Goal: Task Accomplishment & Management: Use online tool/utility

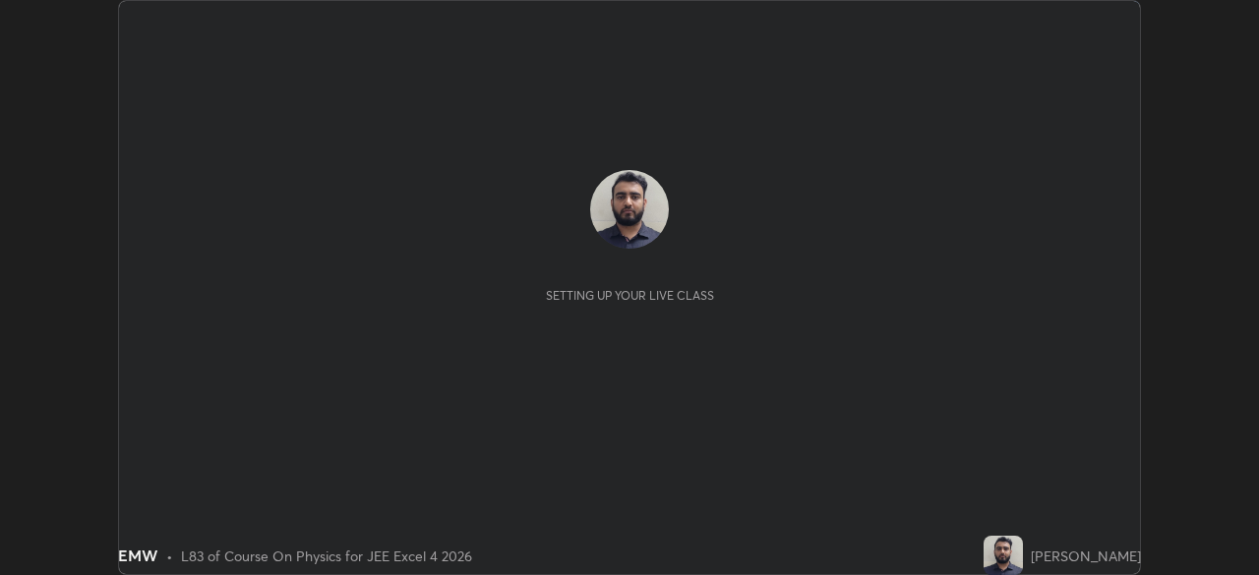
scroll to position [575, 1259]
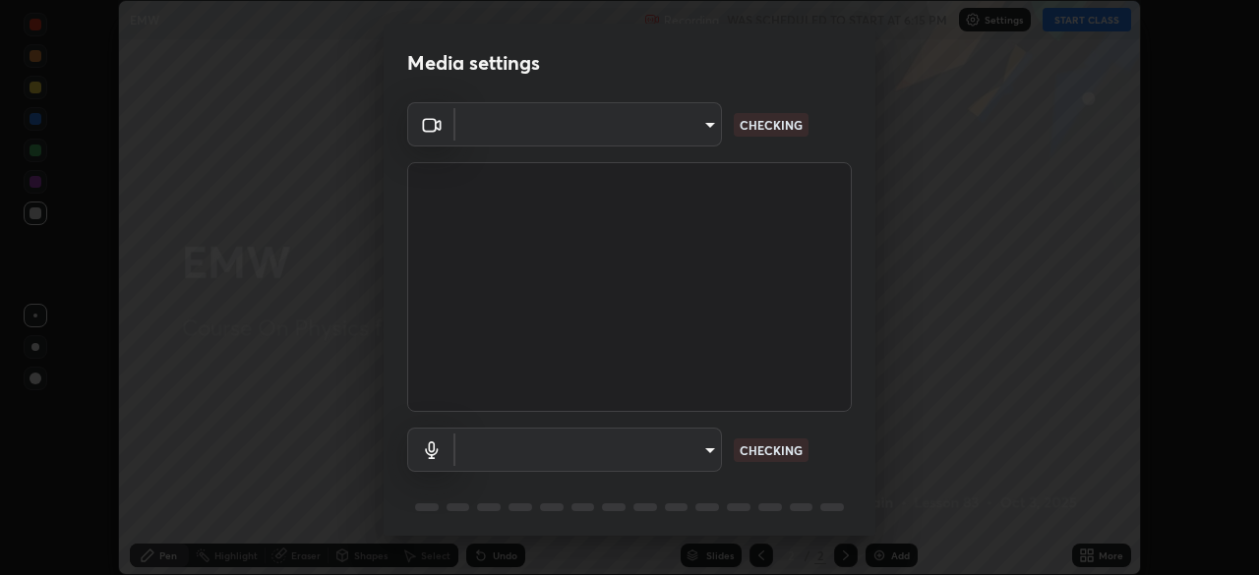
type input "f44939252cec670a7c81aafead478e6b9f15b20a1b8f1ae8dba2619045631b1c"
type input "communications"
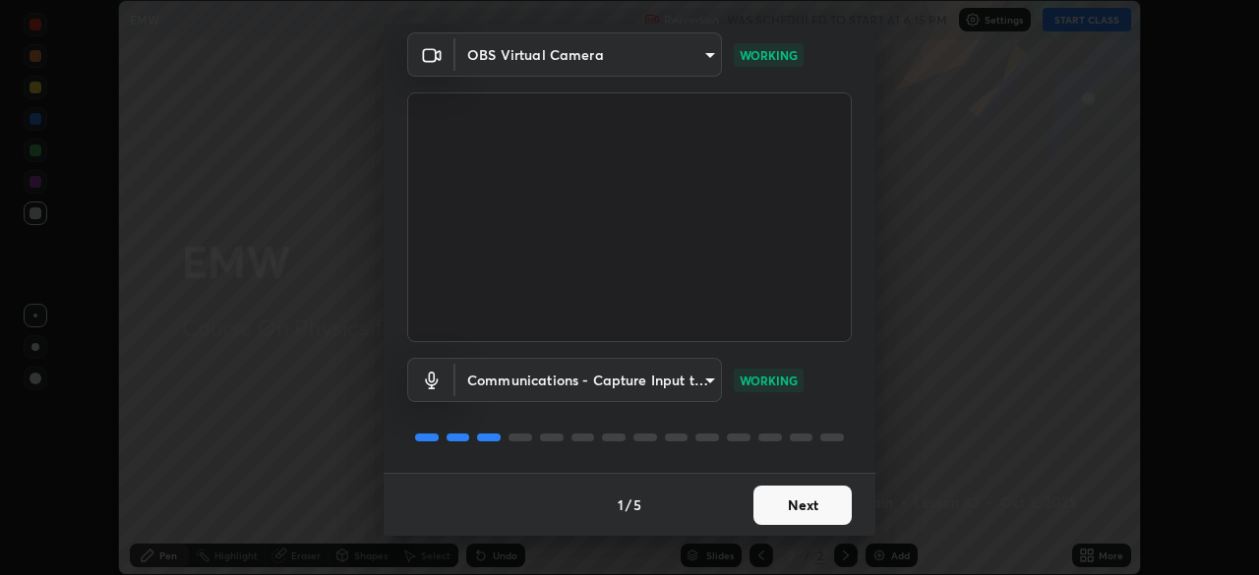
click at [800, 506] on button "Next" at bounding box center [803, 505] width 98 height 39
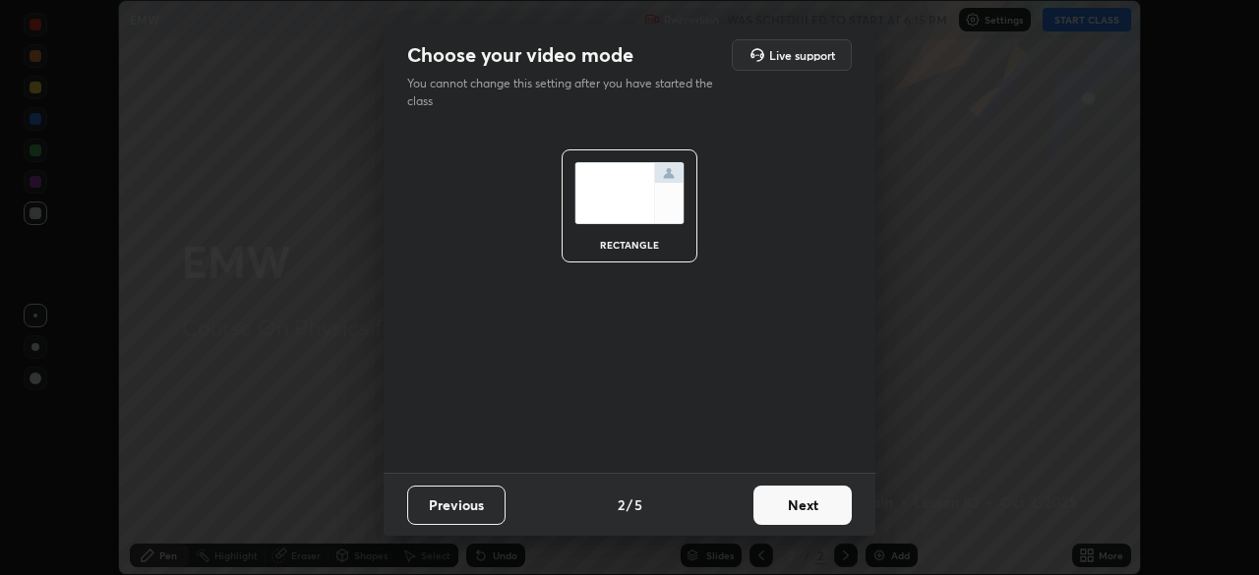
scroll to position [0, 0]
click at [799, 510] on button "Next" at bounding box center [803, 505] width 98 height 39
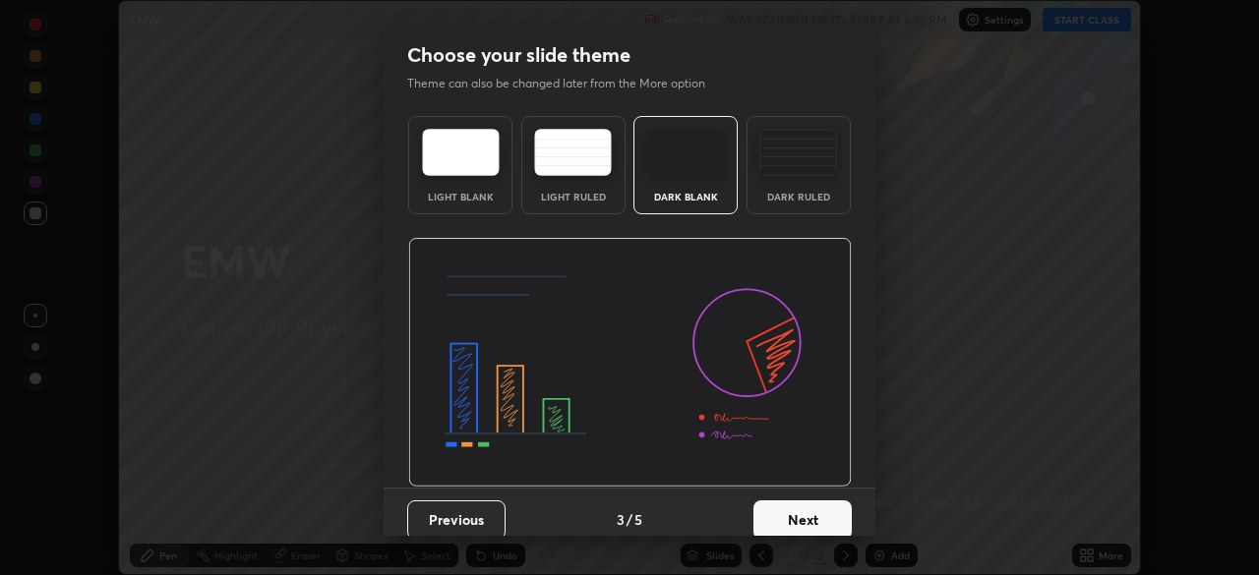
click at [812, 508] on button "Next" at bounding box center [803, 520] width 98 height 39
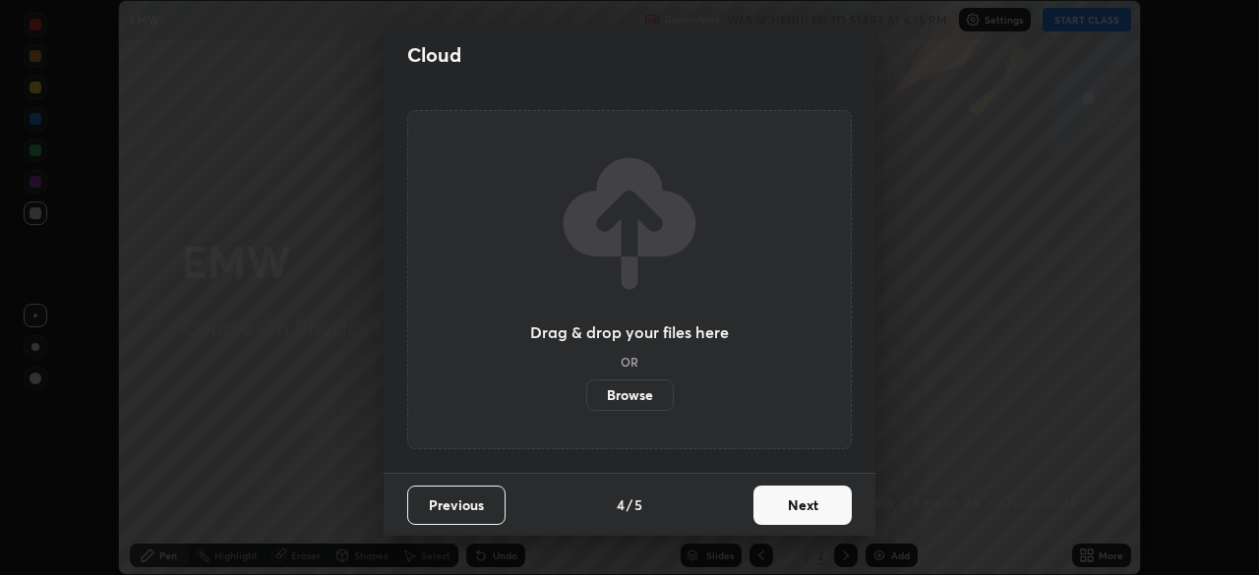
click at [821, 506] on button "Next" at bounding box center [803, 505] width 98 height 39
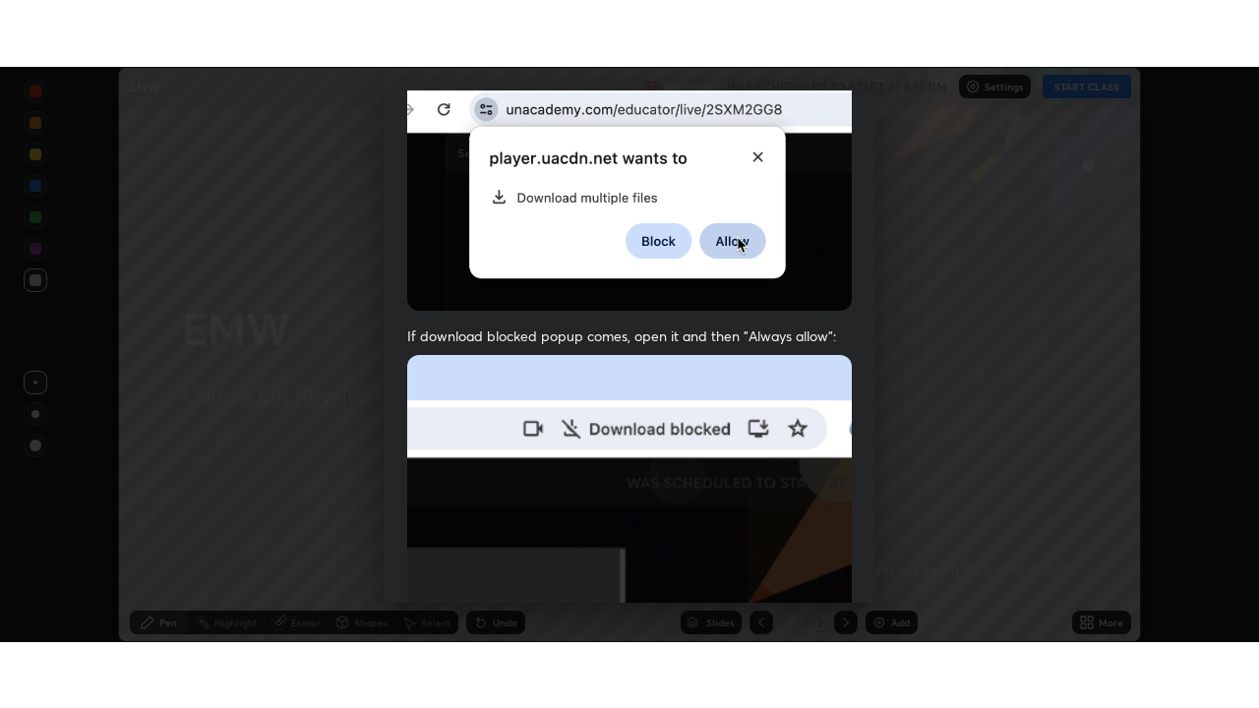
scroll to position [471, 0]
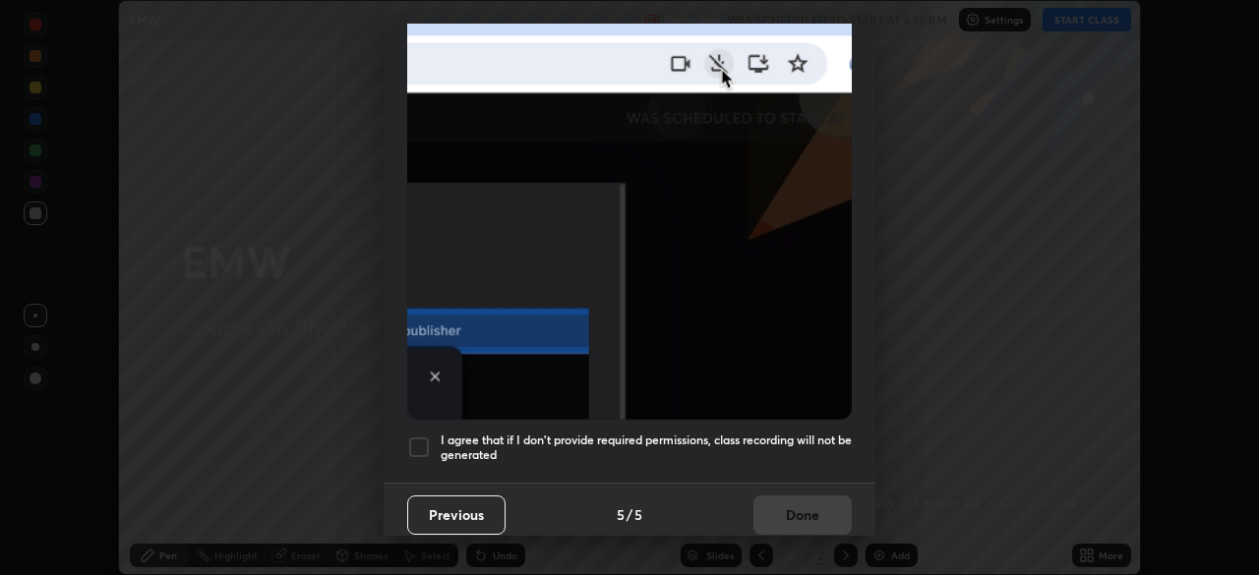
click at [762, 453] on h5 "I agree that if I don't provide required permissions, class recording will not …" at bounding box center [646, 448] width 411 height 30
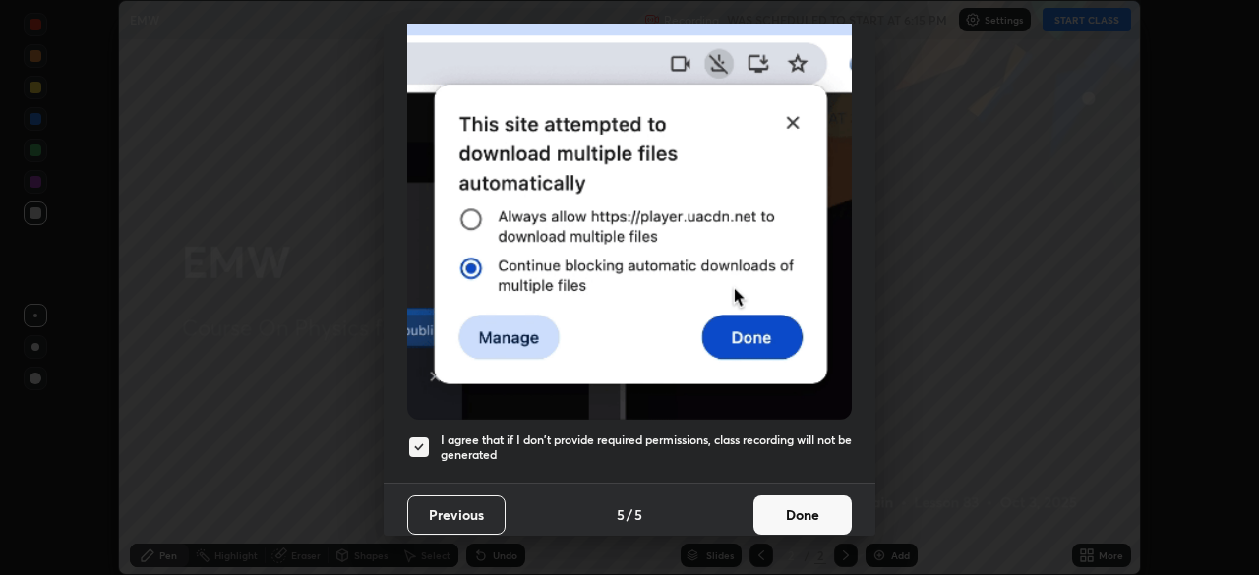
click at [794, 502] on button "Done" at bounding box center [803, 515] width 98 height 39
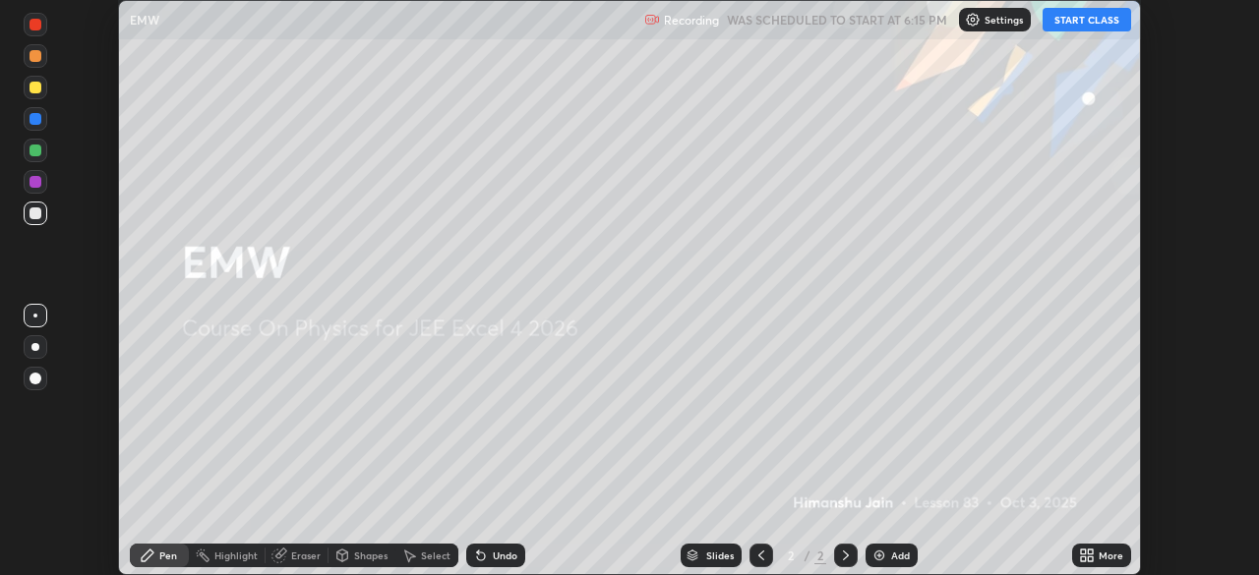
click at [1078, 24] on button "START CLASS" at bounding box center [1087, 20] width 89 height 24
click at [1090, 549] on icon at bounding box center [1087, 556] width 16 height 16
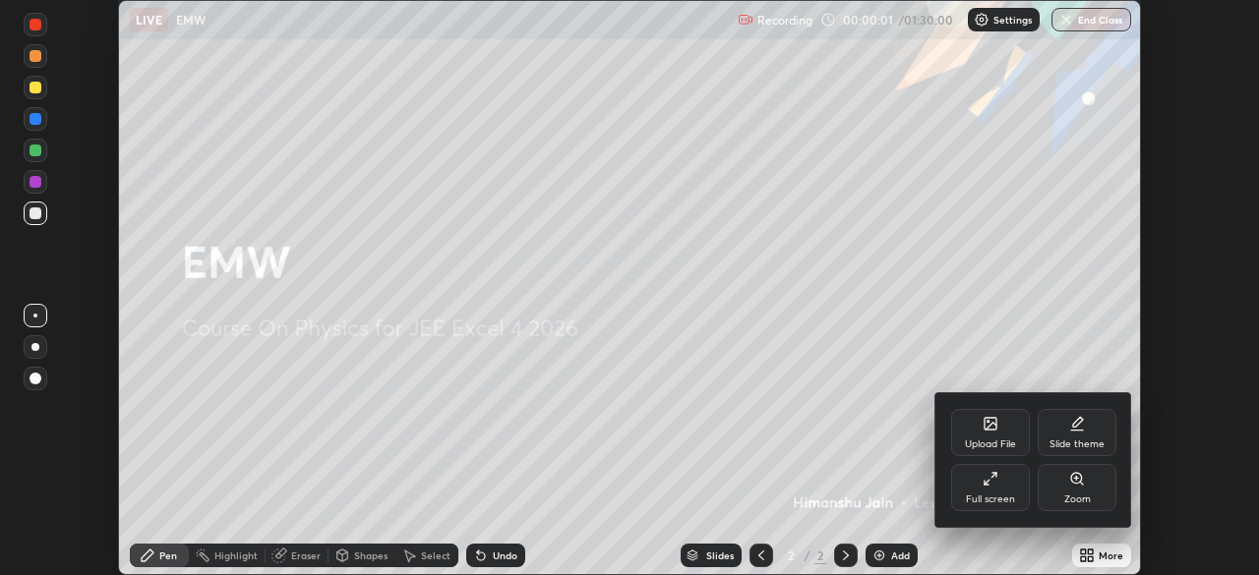
click at [995, 495] on div "Full screen" at bounding box center [990, 500] width 49 height 10
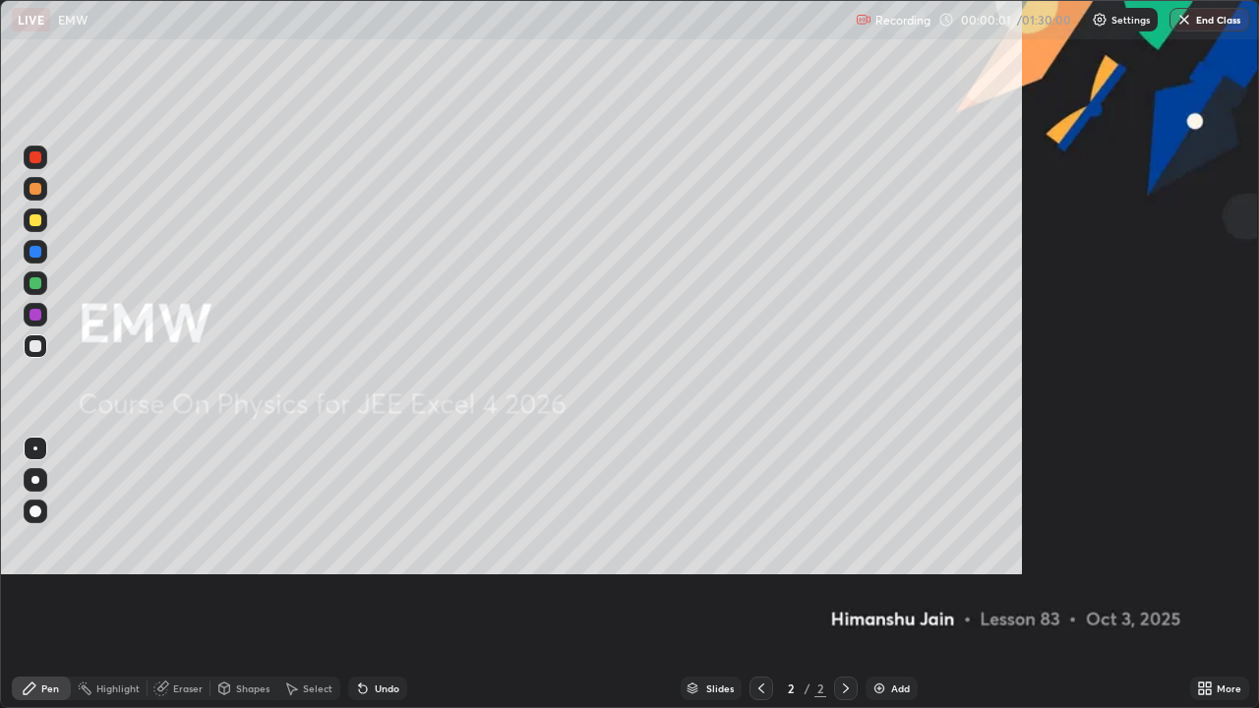
scroll to position [708, 1259]
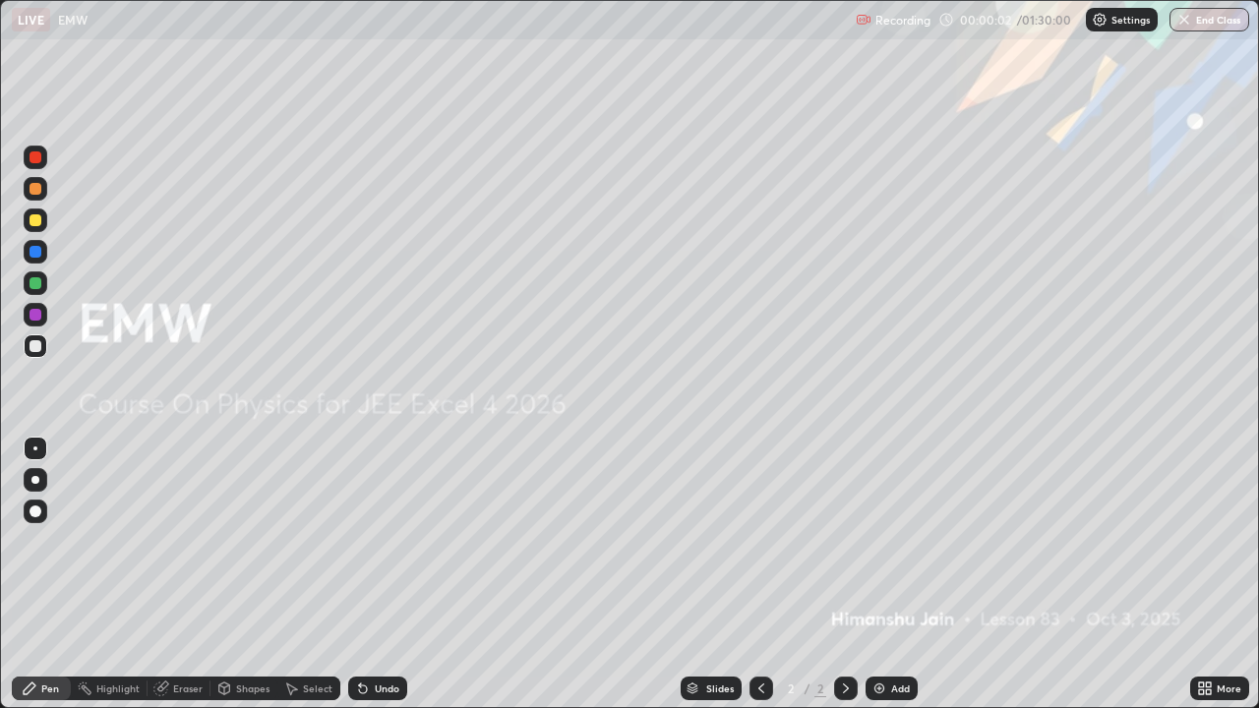
click at [897, 574] on div "Add" at bounding box center [900, 689] width 19 height 10
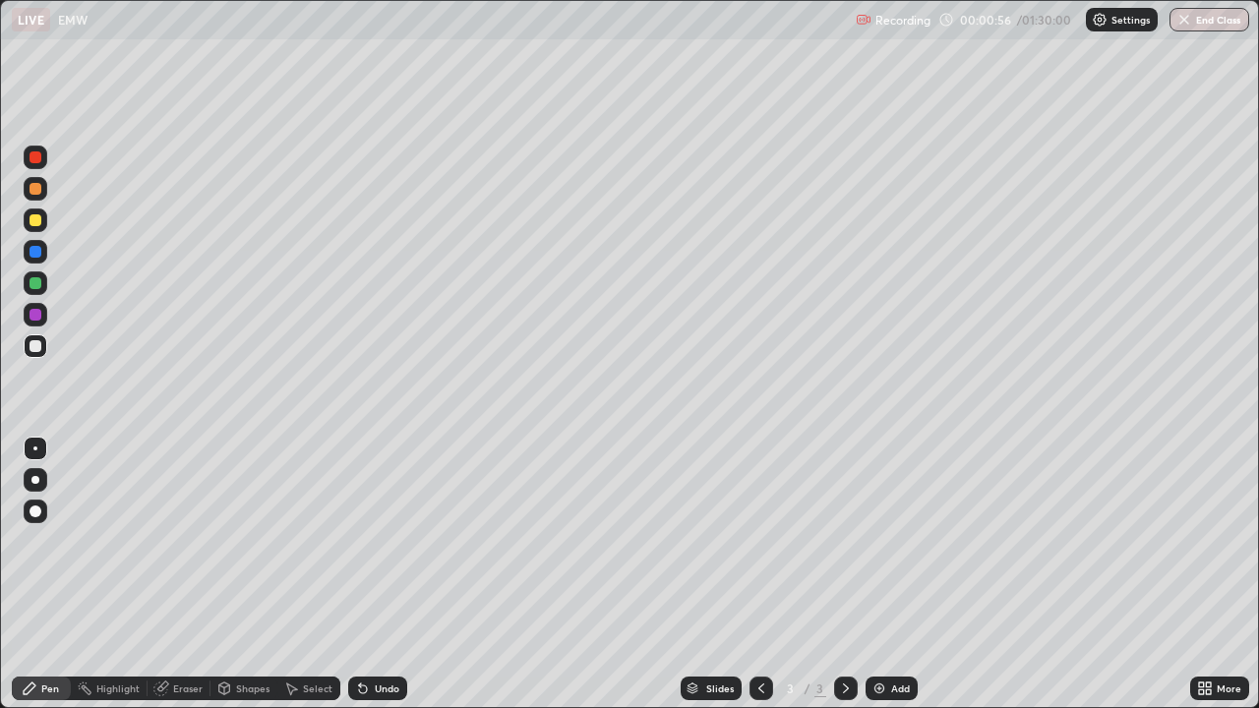
click at [386, 574] on div "Undo" at bounding box center [387, 689] width 25 height 10
click at [395, 574] on div "Undo" at bounding box center [377, 689] width 59 height 24
click at [377, 574] on div "Undo" at bounding box center [387, 689] width 25 height 10
click at [43, 223] on div at bounding box center [36, 221] width 24 height 24
click at [392, 574] on div "Undo" at bounding box center [387, 689] width 25 height 10
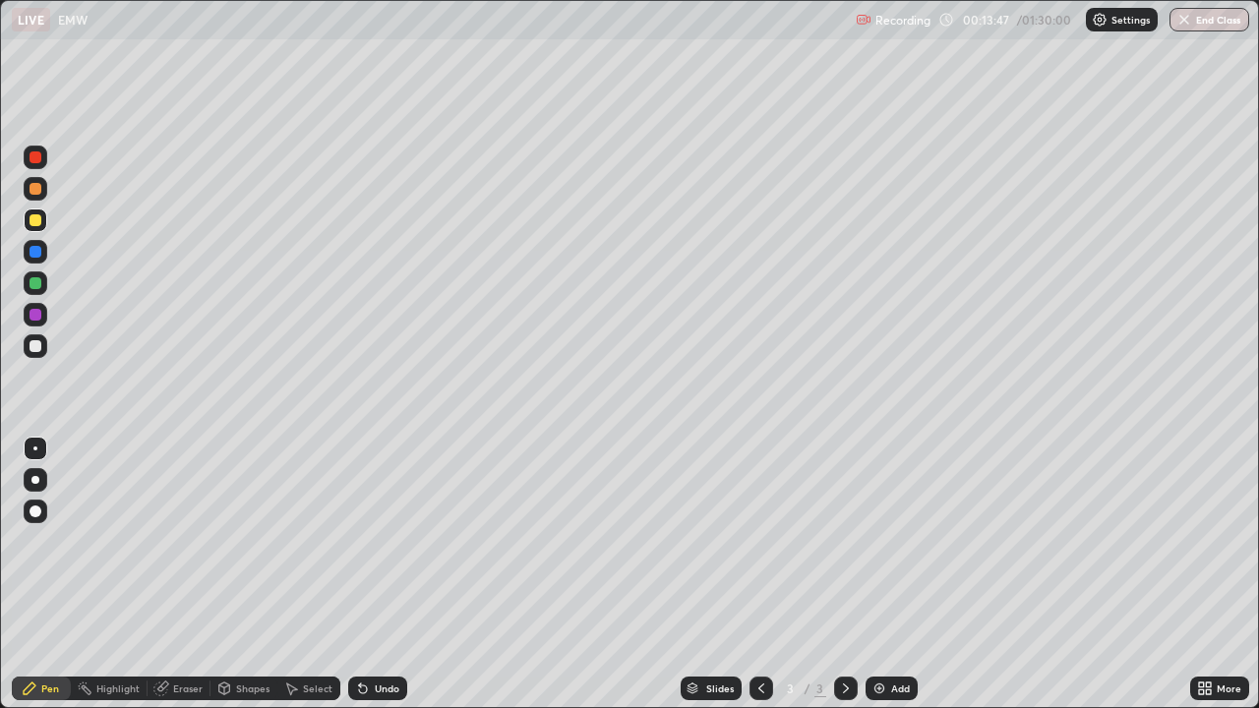
click at [385, 574] on div "Undo" at bounding box center [377, 689] width 59 height 24
click at [258, 574] on div "Shapes" at bounding box center [252, 689] width 33 height 10
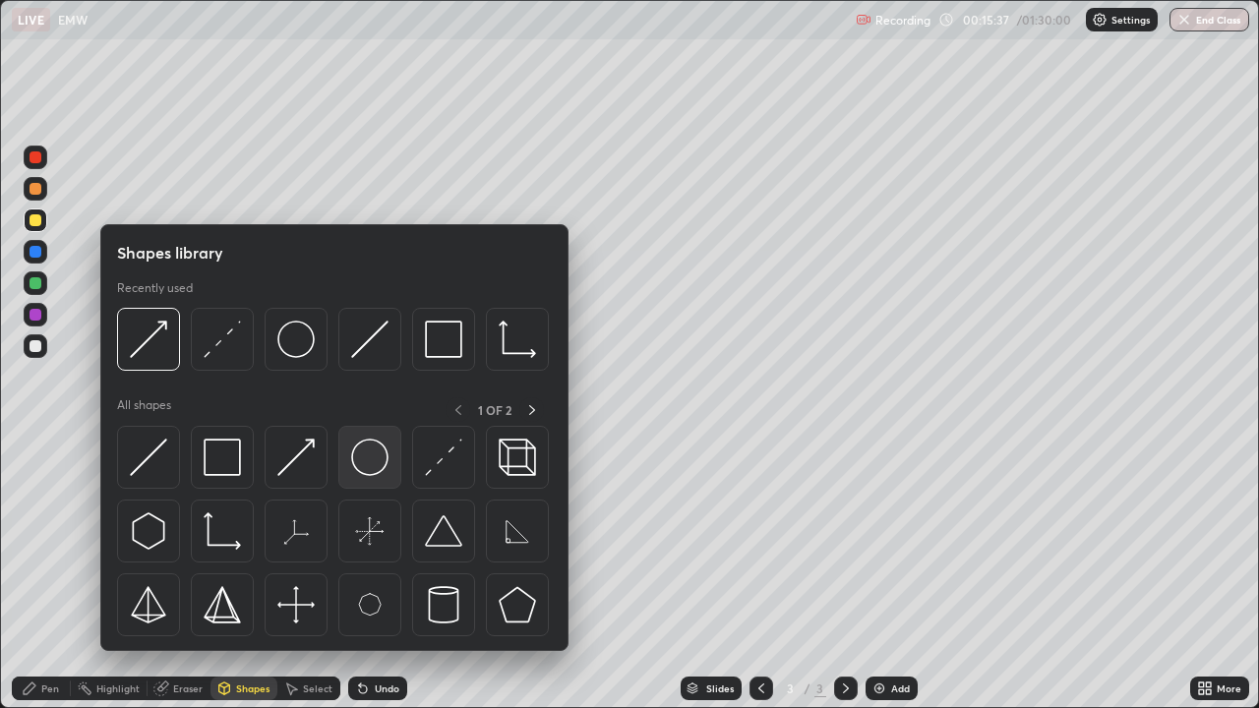
click at [368, 460] on img at bounding box center [369, 457] width 37 height 37
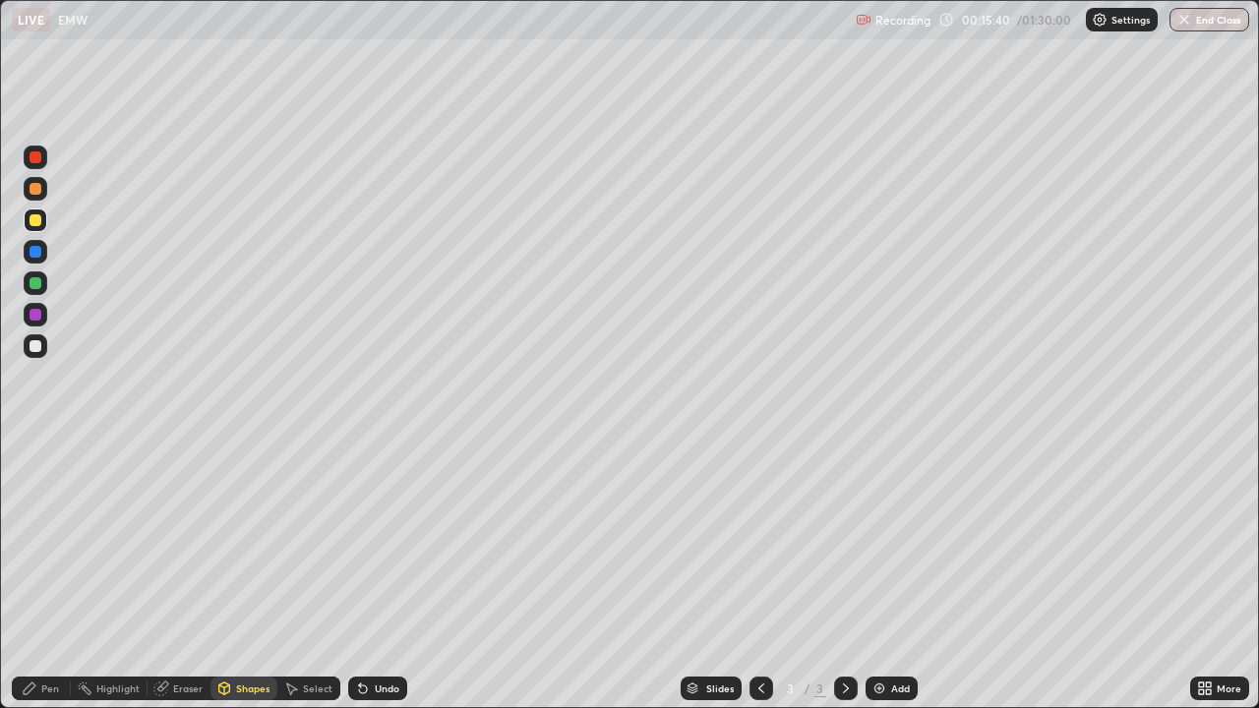
click at [39, 574] on div "Pen" at bounding box center [41, 689] width 59 height 24
click at [190, 574] on div "Eraser" at bounding box center [188, 689] width 30 height 10
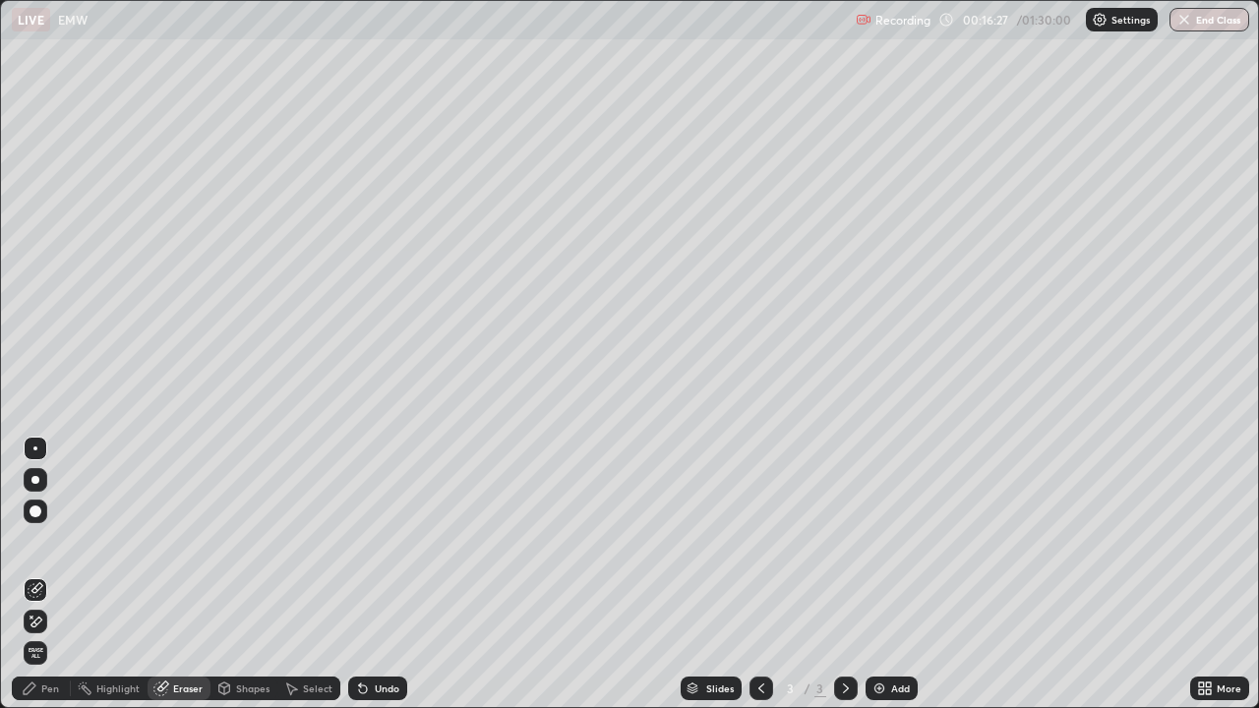
click at [43, 574] on div "Pen" at bounding box center [50, 689] width 18 height 10
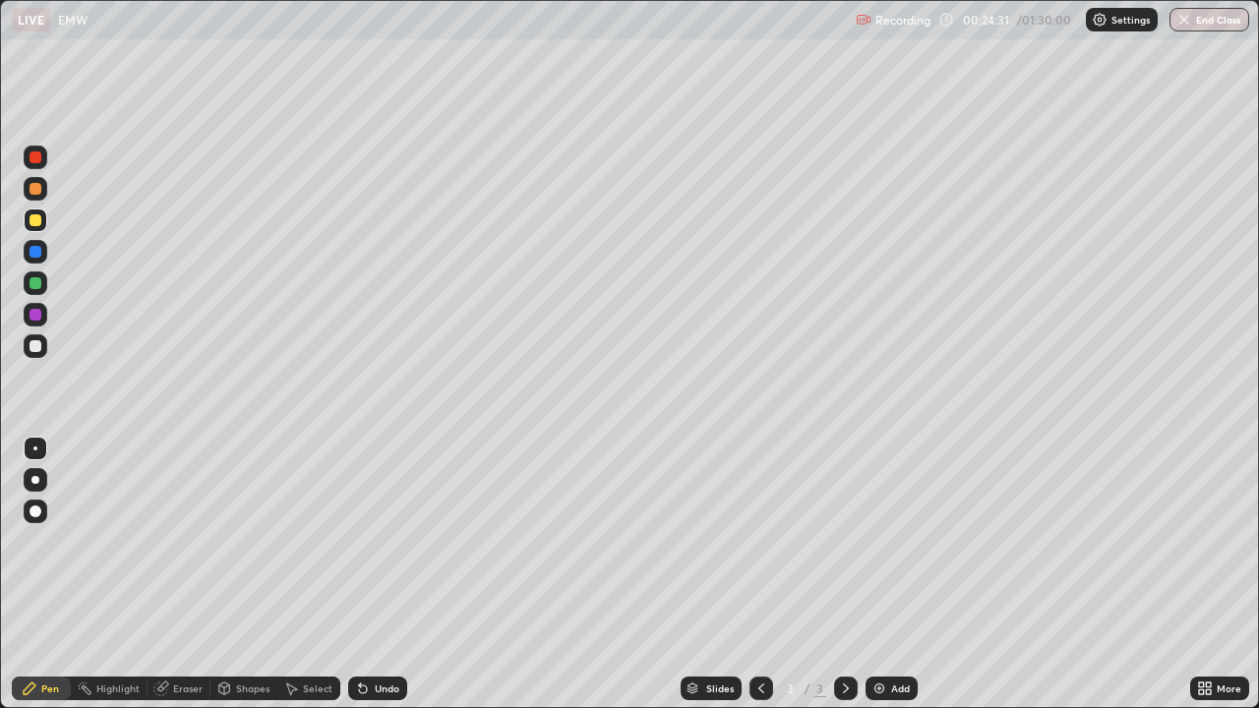
click at [892, 574] on div "Add" at bounding box center [900, 689] width 19 height 10
click at [33, 252] on div at bounding box center [36, 252] width 12 height 12
click at [32, 215] on div at bounding box center [36, 220] width 12 height 12
click at [248, 574] on div "Shapes" at bounding box center [252, 689] width 33 height 10
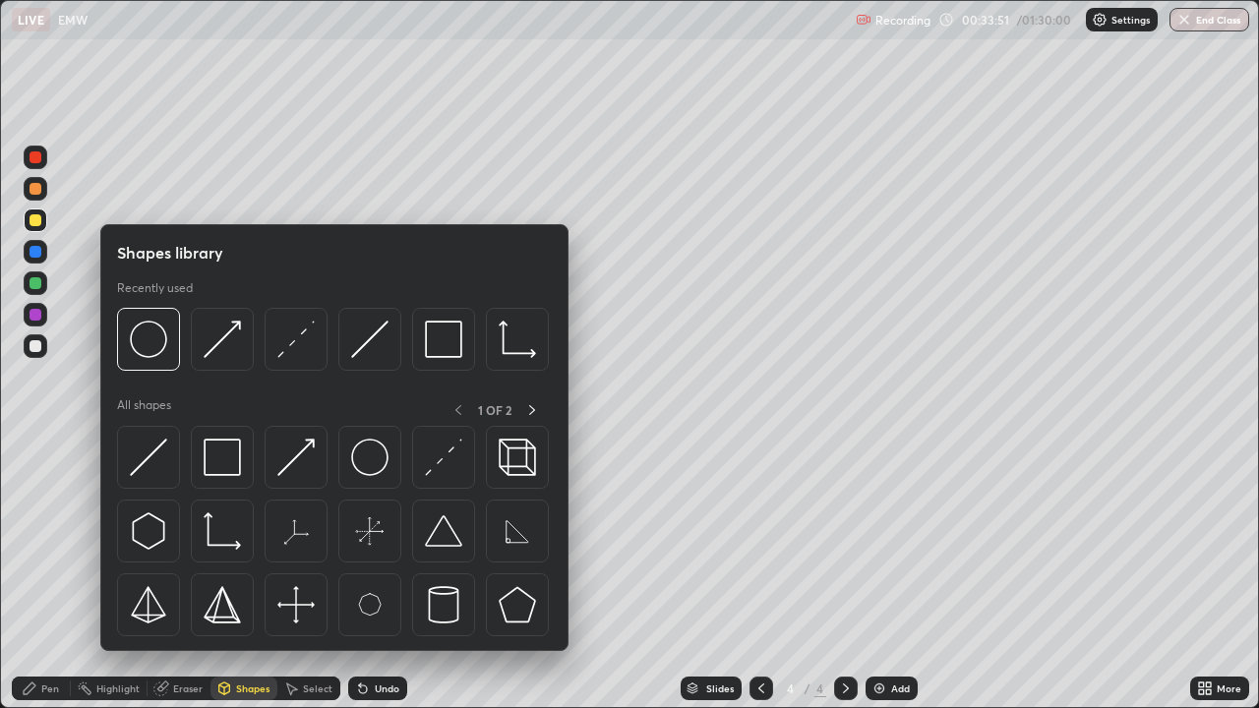
click at [191, 574] on div "Eraser" at bounding box center [188, 689] width 30 height 10
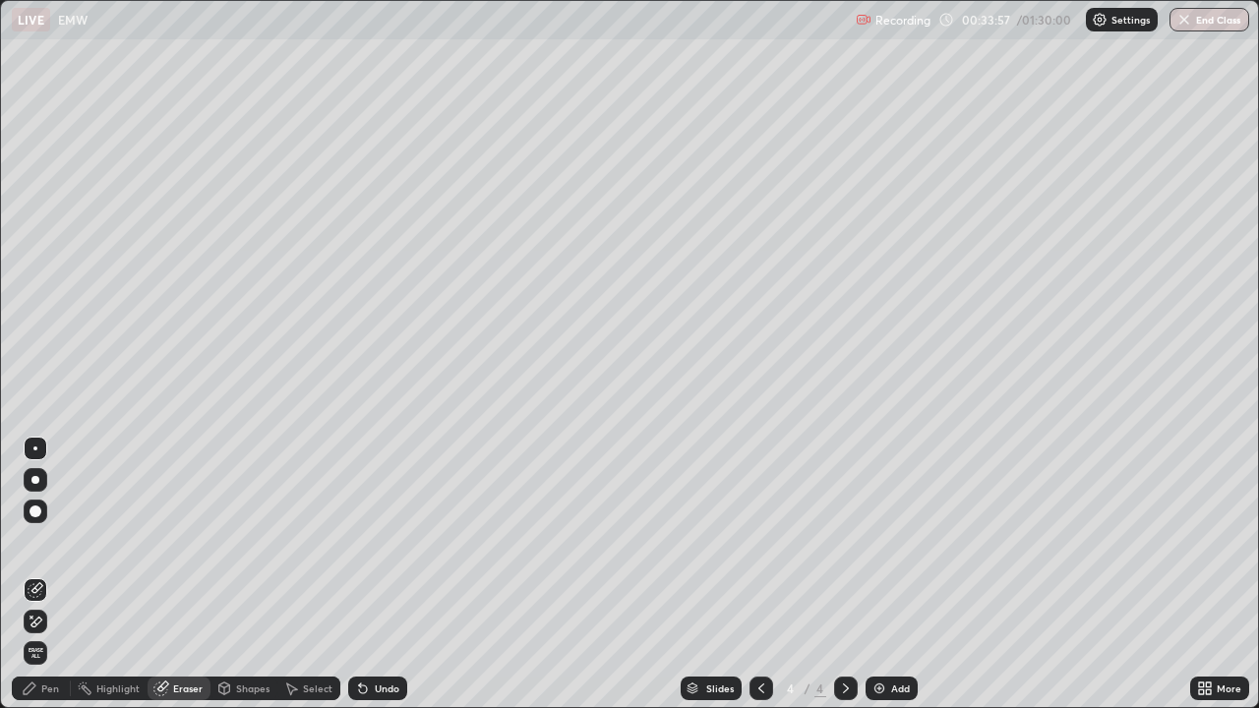
click at [52, 574] on div "Pen" at bounding box center [50, 689] width 18 height 10
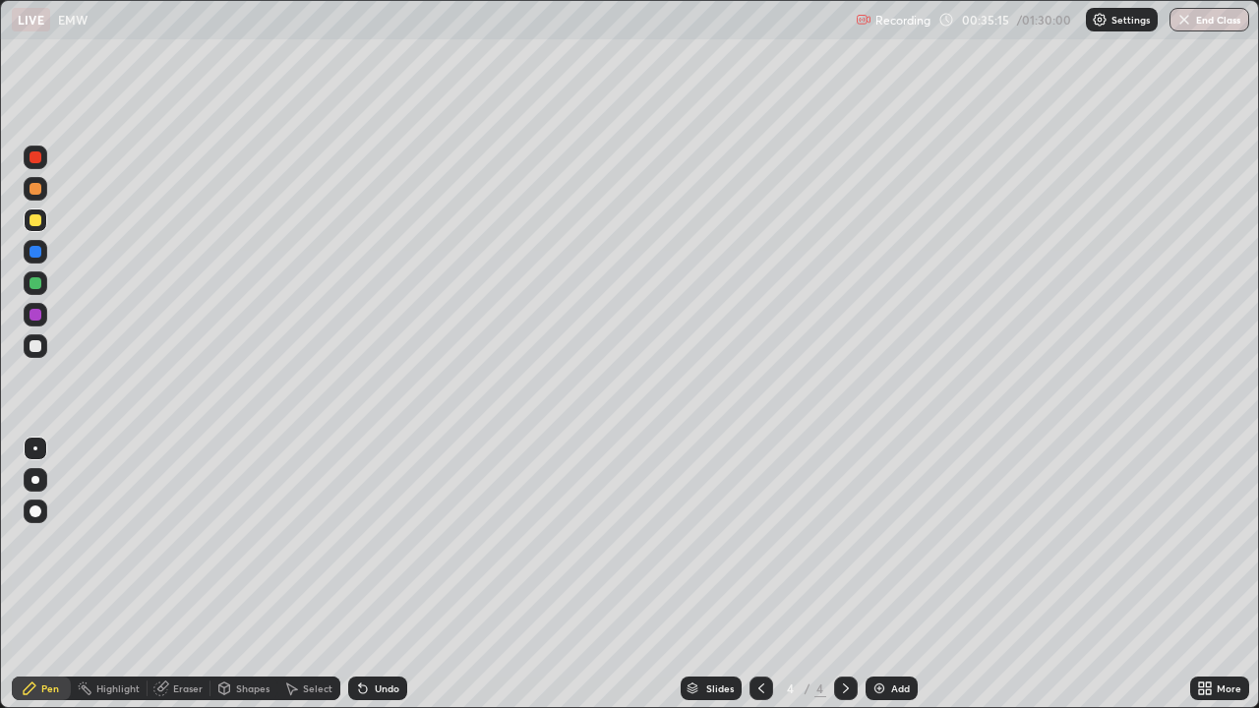
click at [900, 574] on div "Add" at bounding box center [892, 689] width 52 height 24
click at [259, 574] on div "Shapes" at bounding box center [252, 689] width 33 height 10
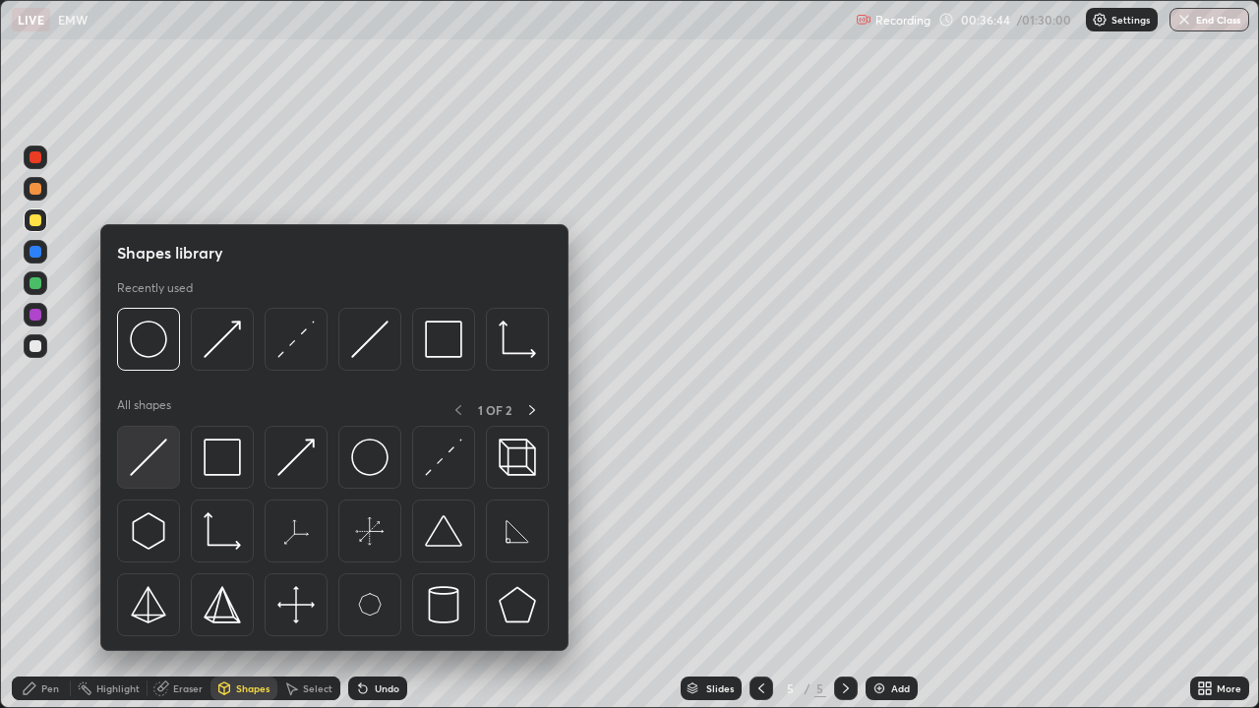
click at [168, 459] on div at bounding box center [148, 457] width 63 height 63
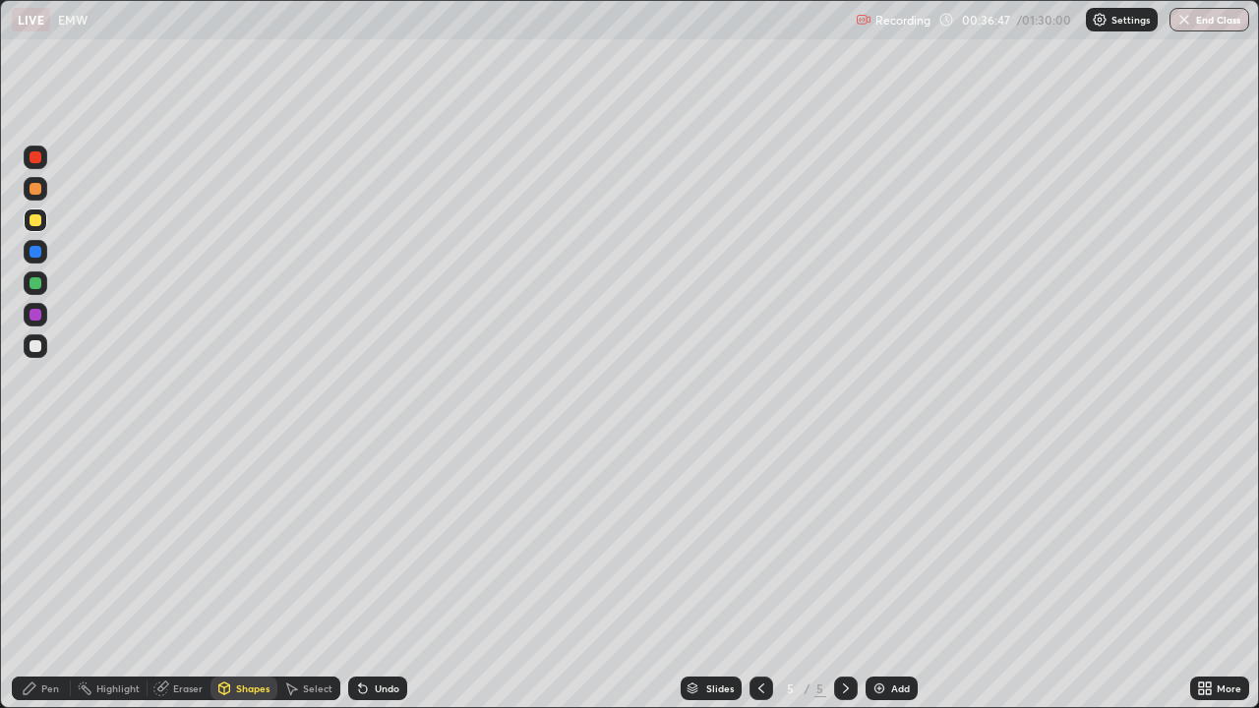
click at [241, 574] on div "Shapes" at bounding box center [244, 689] width 67 height 24
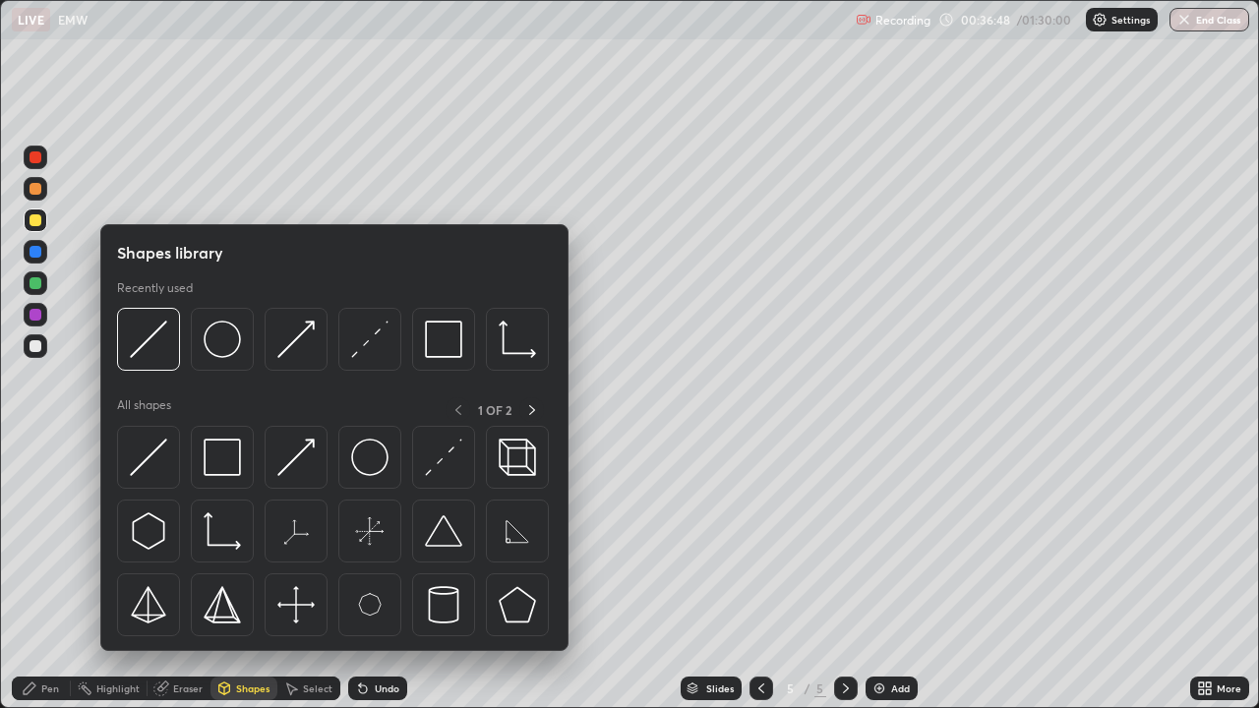
click at [372, 574] on div "Undo" at bounding box center [377, 689] width 59 height 24
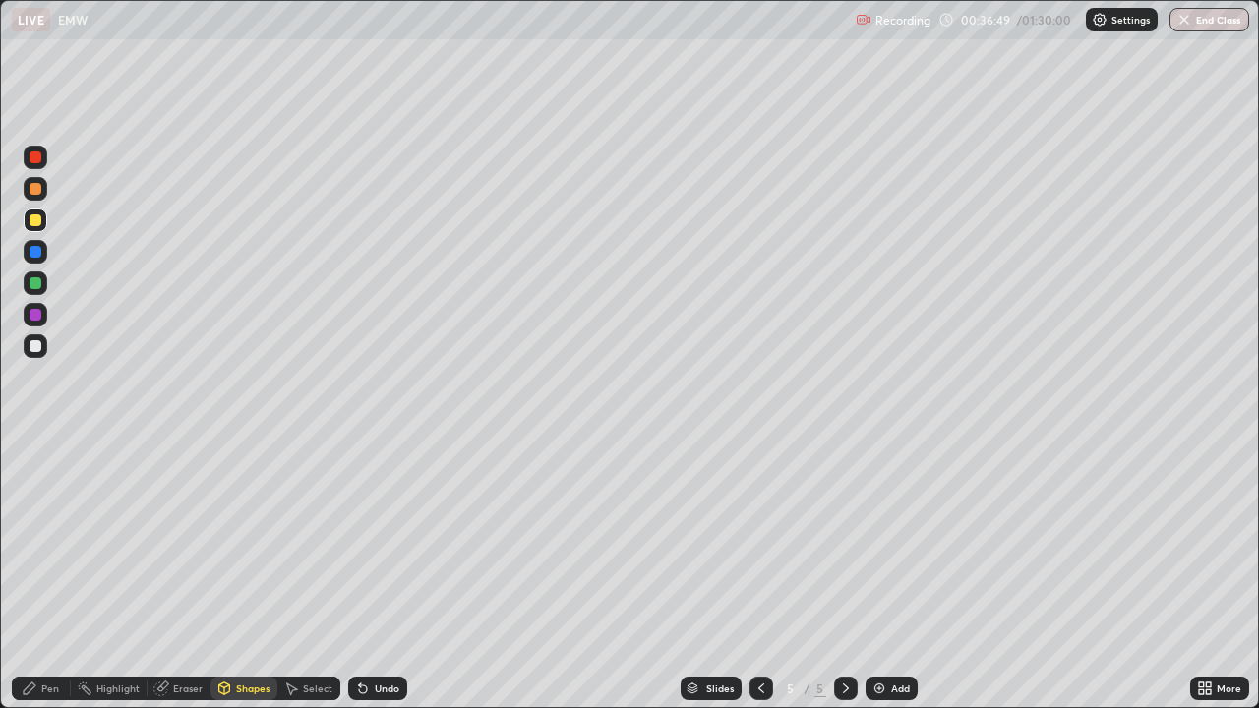
click at [375, 574] on div "Undo" at bounding box center [387, 689] width 25 height 10
click at [241, 574] on div "Shapes" at bounding box center [252, 689] width 33 height 10
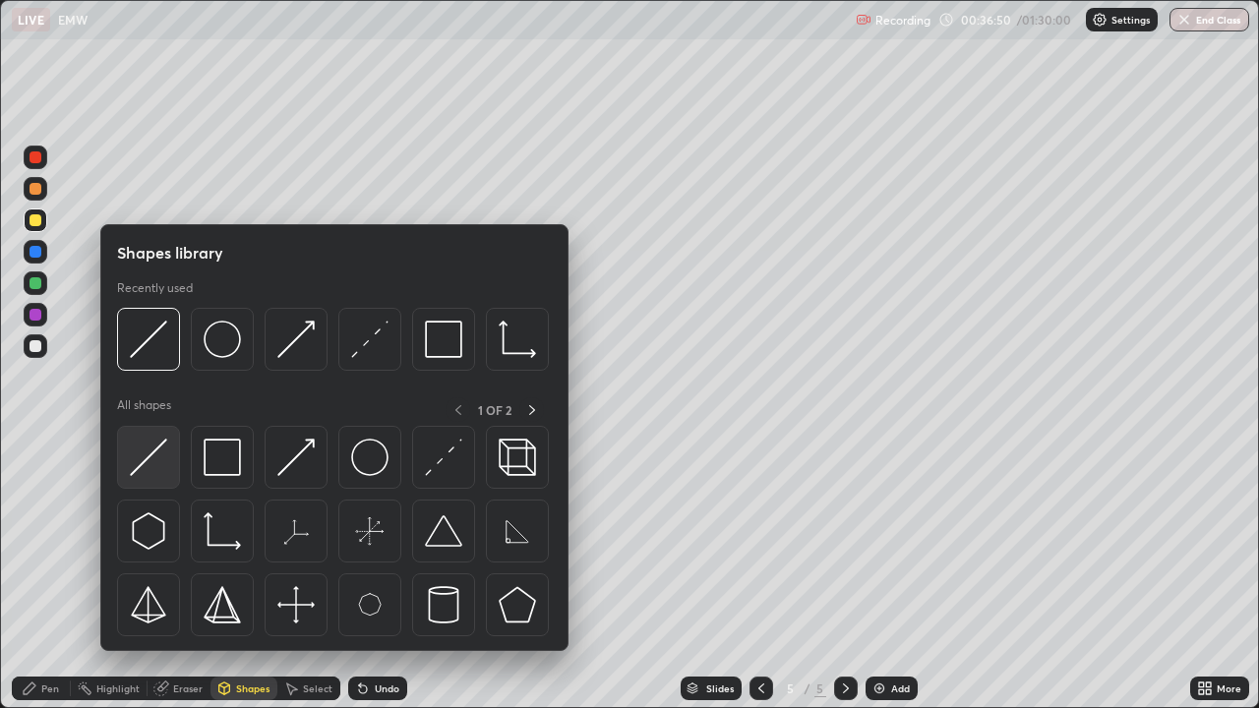
click at [174, 464] on div at bounding box center [148, 457] width 63 height 63
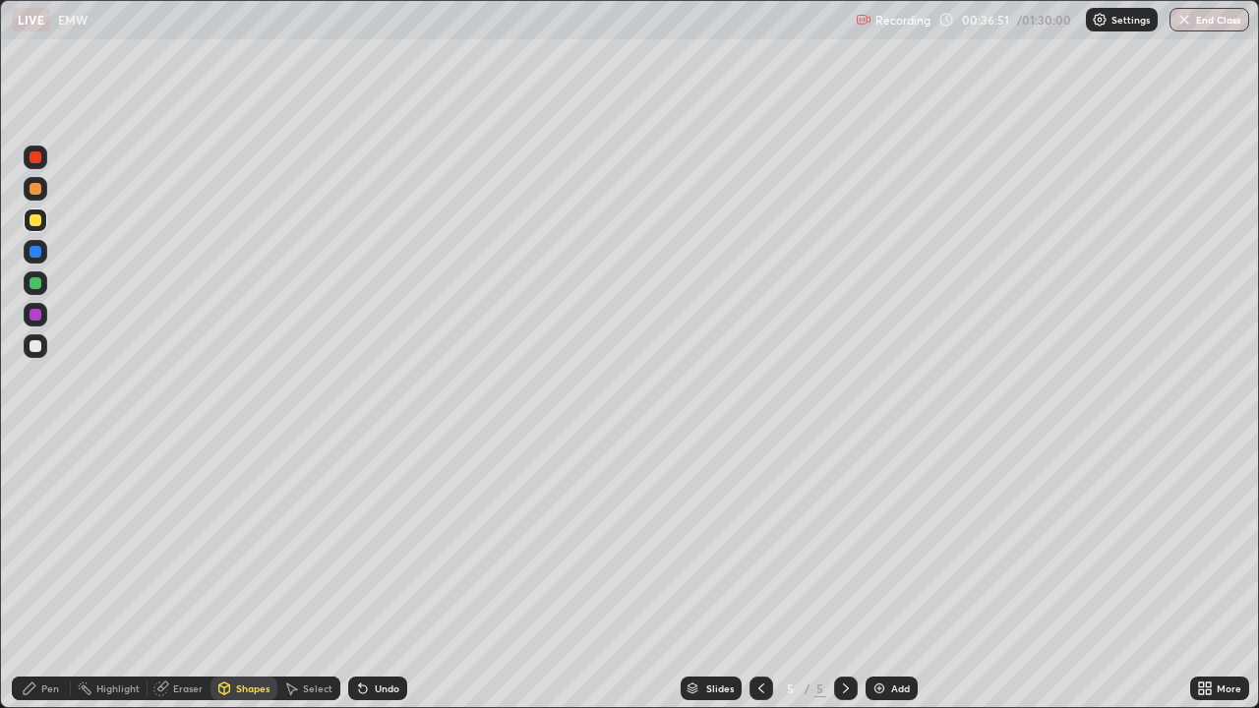
click at [36, 344] on div at bounding box center [36, 346] width 12 height 12
click at [258, 574] on div "Shapes" at bounding box center [244, 689] width 67 height 24
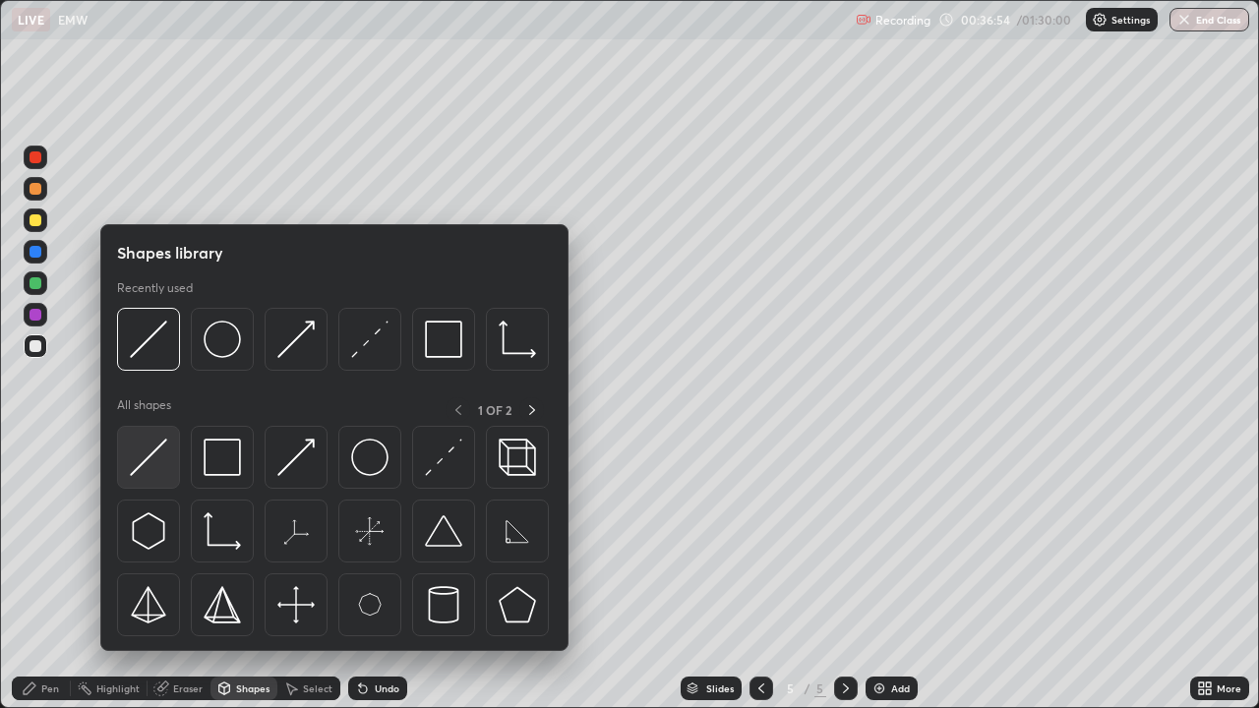
click at [166, 455] on img at bounding box center [148, 457] width 37 height 37
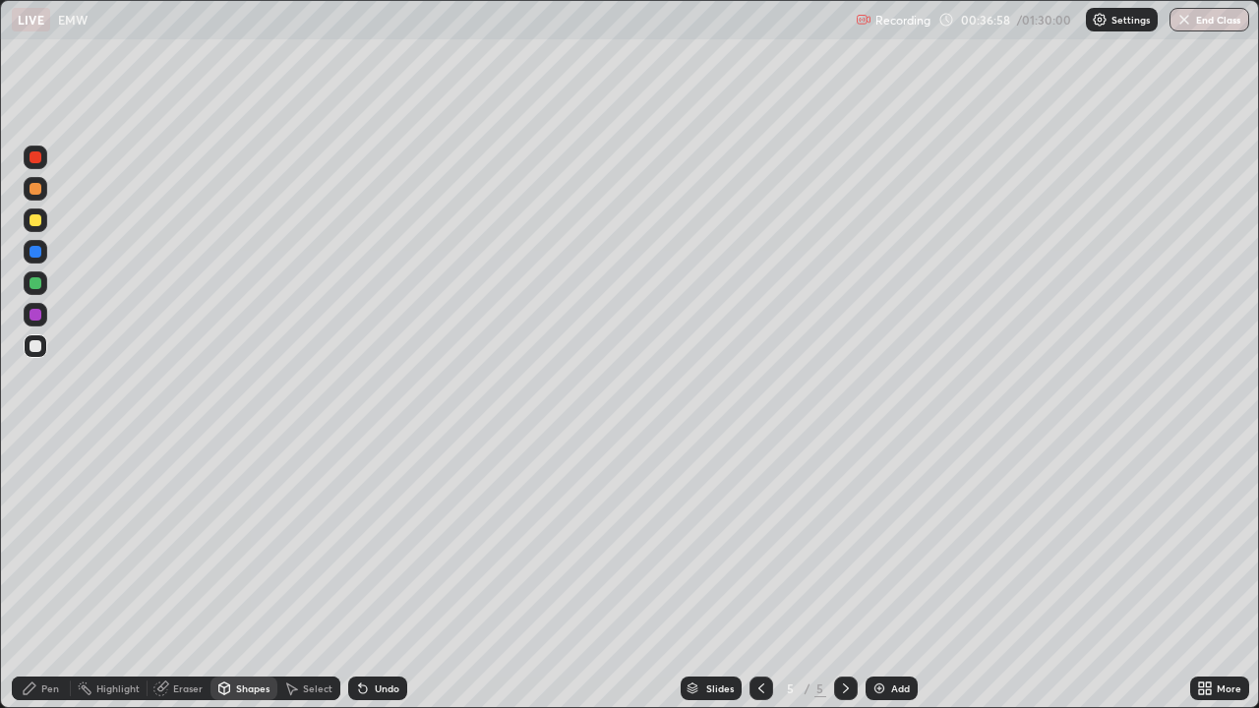
click at [37, 217] on div at bounding box center [36, 220] width 12 height 12
click at [45, 190] on div at bounding box center [36, 189] width 24 height 24
click at [55, 574] on div "Pen" at bounding box center [50, 689] width 18 height 10
click at [46, 285] on div at bounding box center [36, 284] width 24 height 24
click at [44, 344] on div at bounding box center [36, 346] width 24 height 24
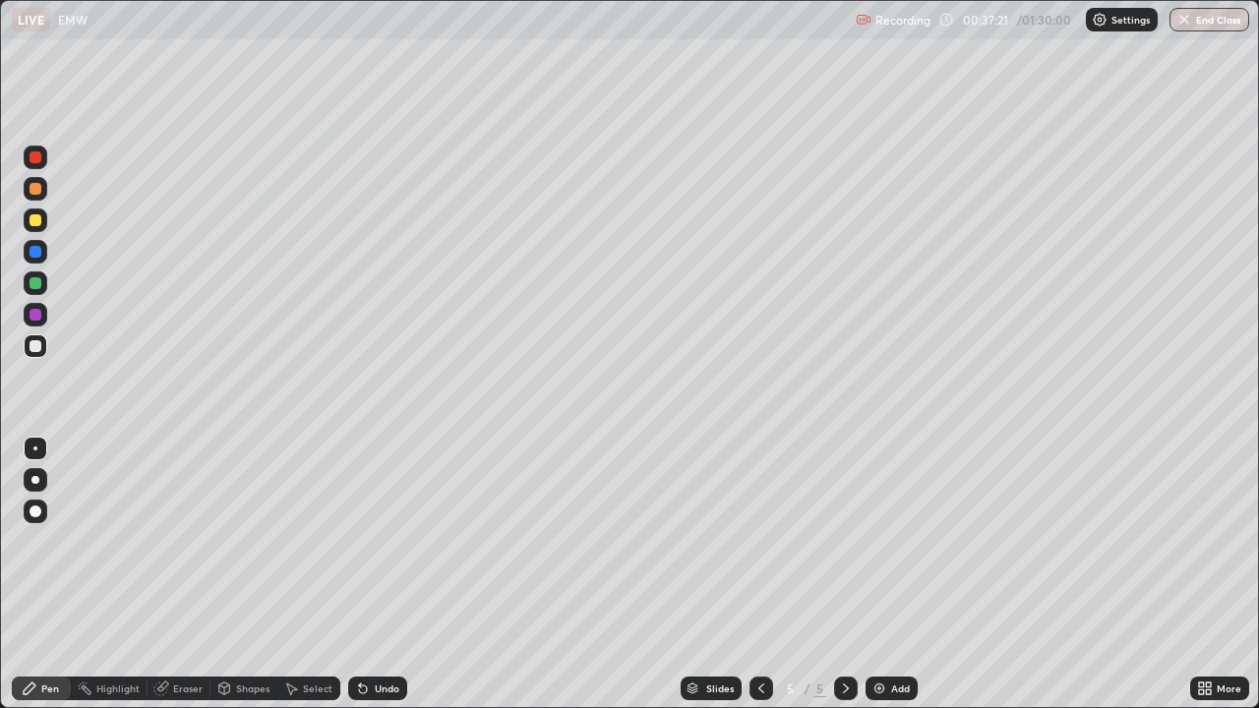
click at [261, 574] on div "Shapes" at bounding box center [252, 689] width 33 height 10
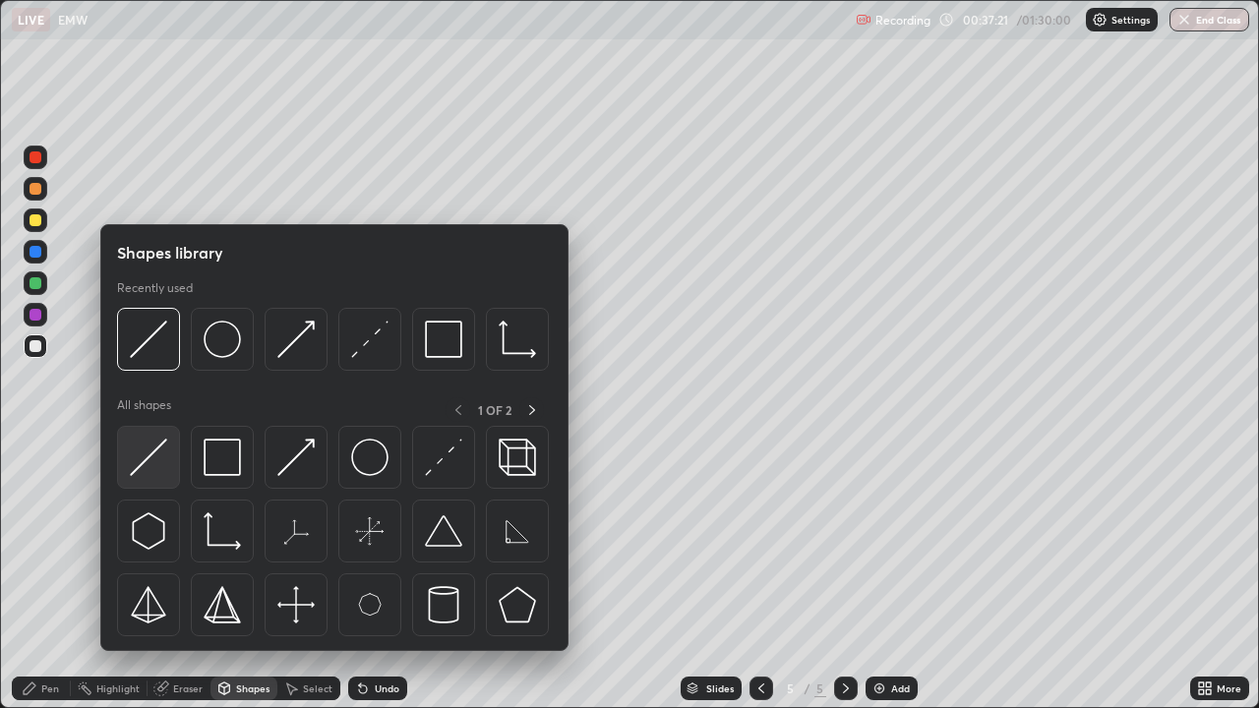
click at [175, 453] on div at bounding box center [148, 457] width 63 height 63
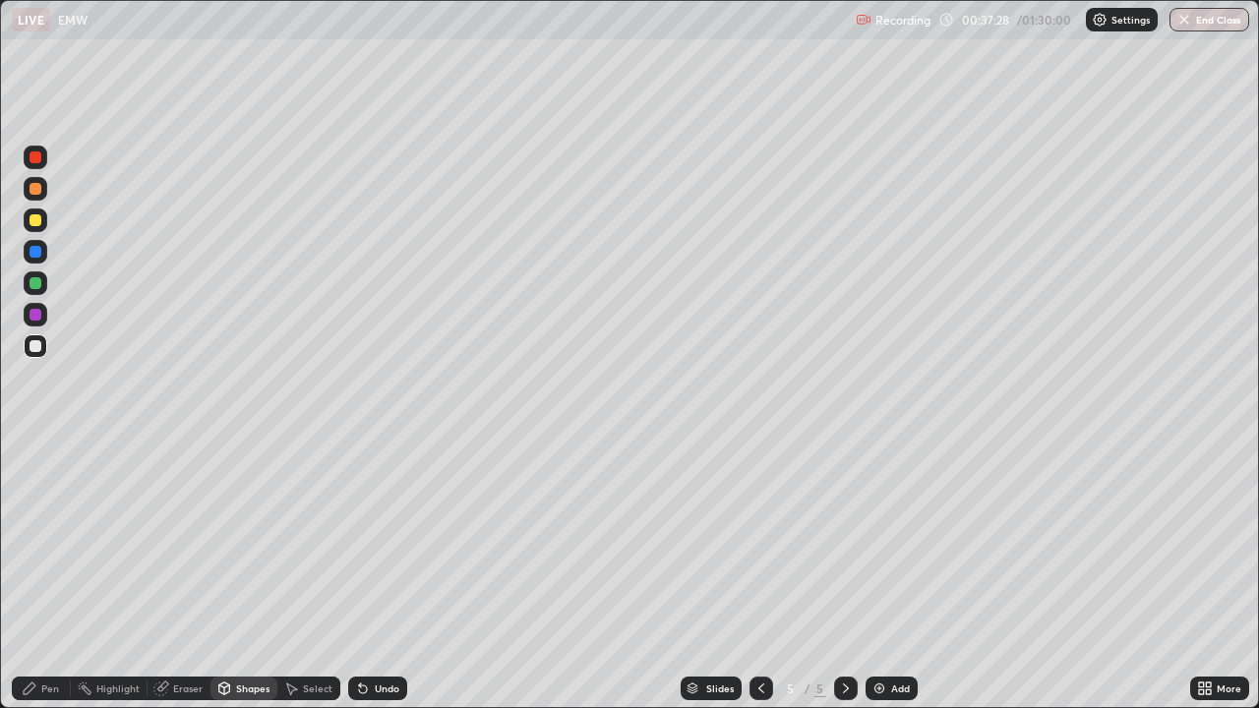
click at [40, 574] on div "Pen" at bounding box center [41, 689] width 59 height 24
click at [43, 219] on div at bounding box center [36, 221] width 24 height 24
click at [236, 574] on div "Shapes" at bounding box center [252, 689] width 33 height 10
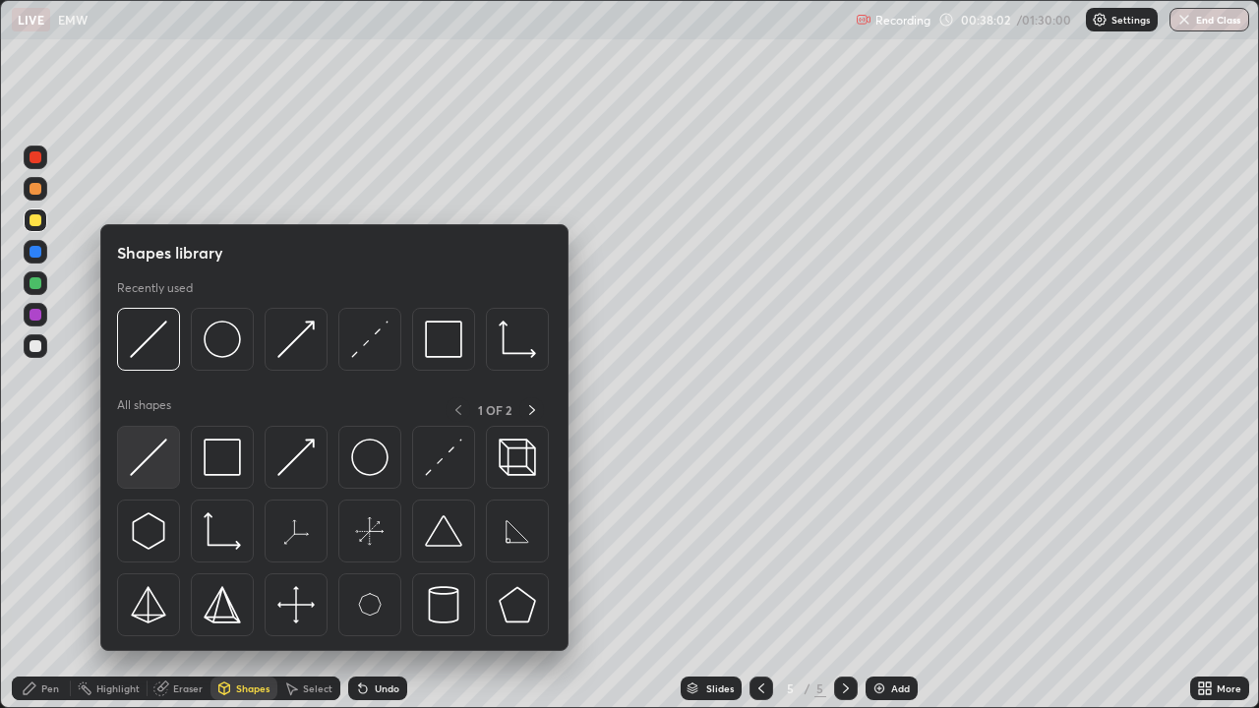
click at [161, 463] on img at bounding box center [148, 457] width 37 height 37
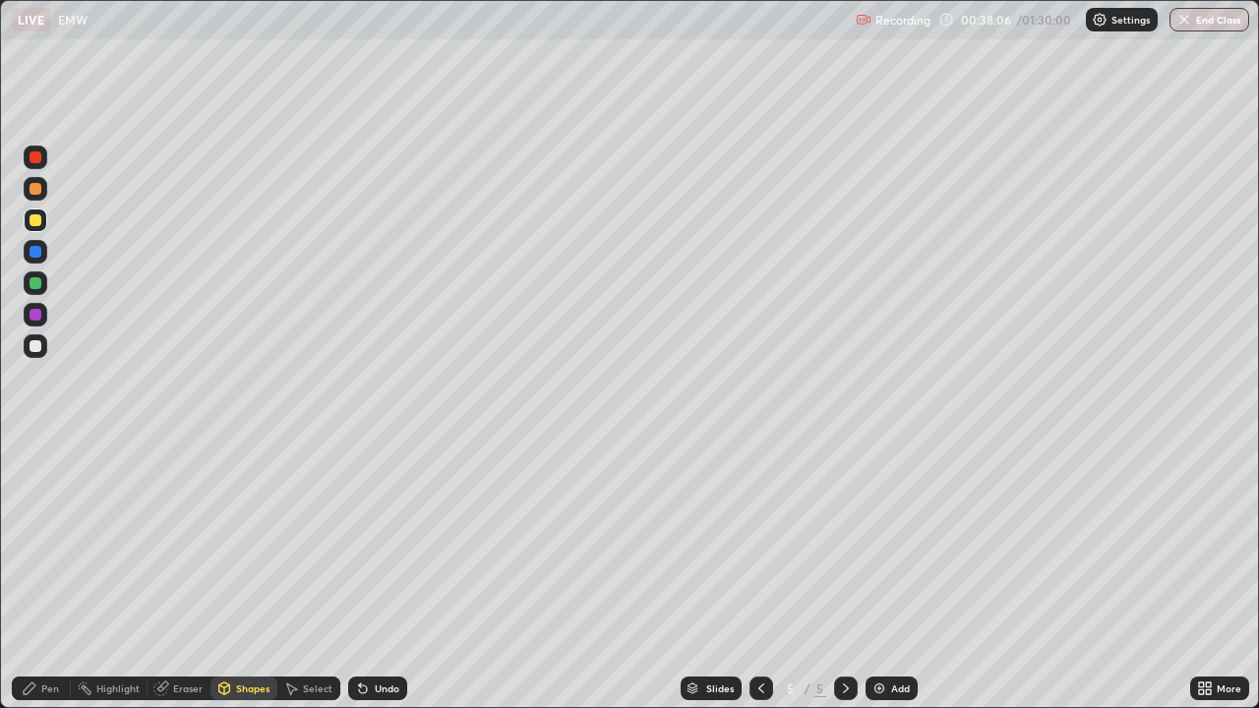
click at [51, 574] on div "Pen" at bounding box center [50, 689] width 18 height 10
click at [251, 574] on div "Shapes" at bounding box center [252, 689] width 33 height 10
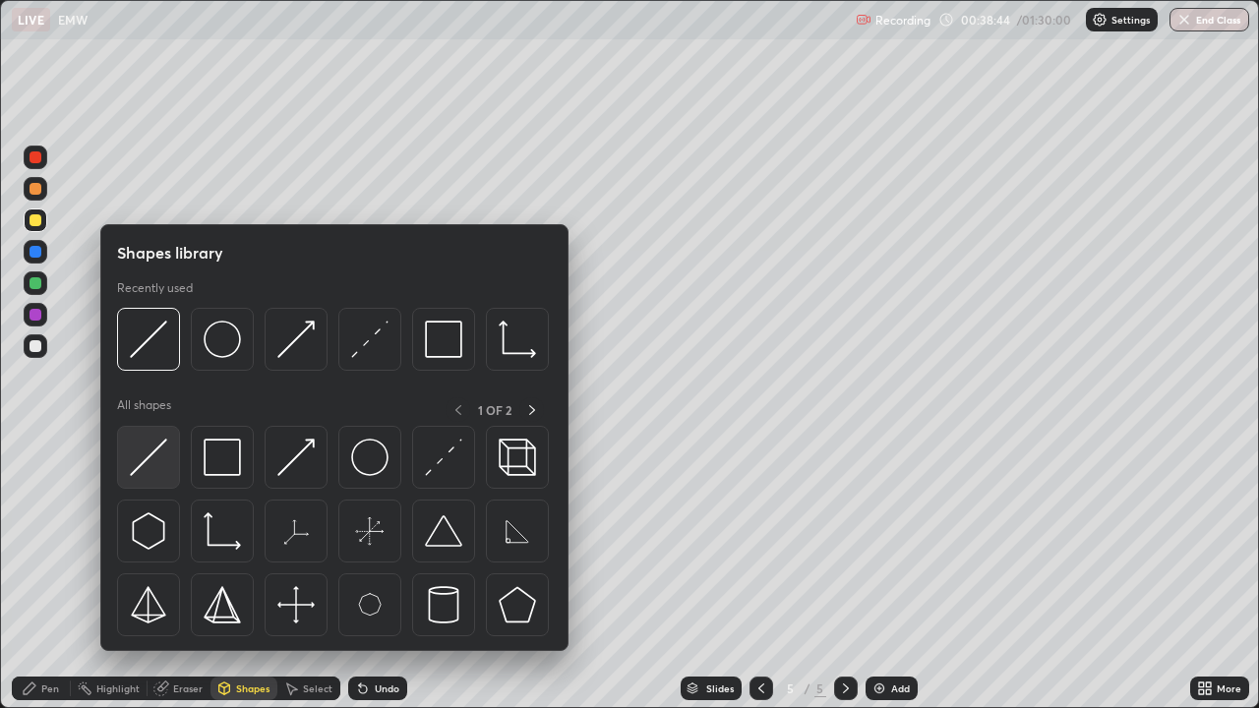
click at [167, 450] on div at bounding box center [148, 457] width 63 height 63
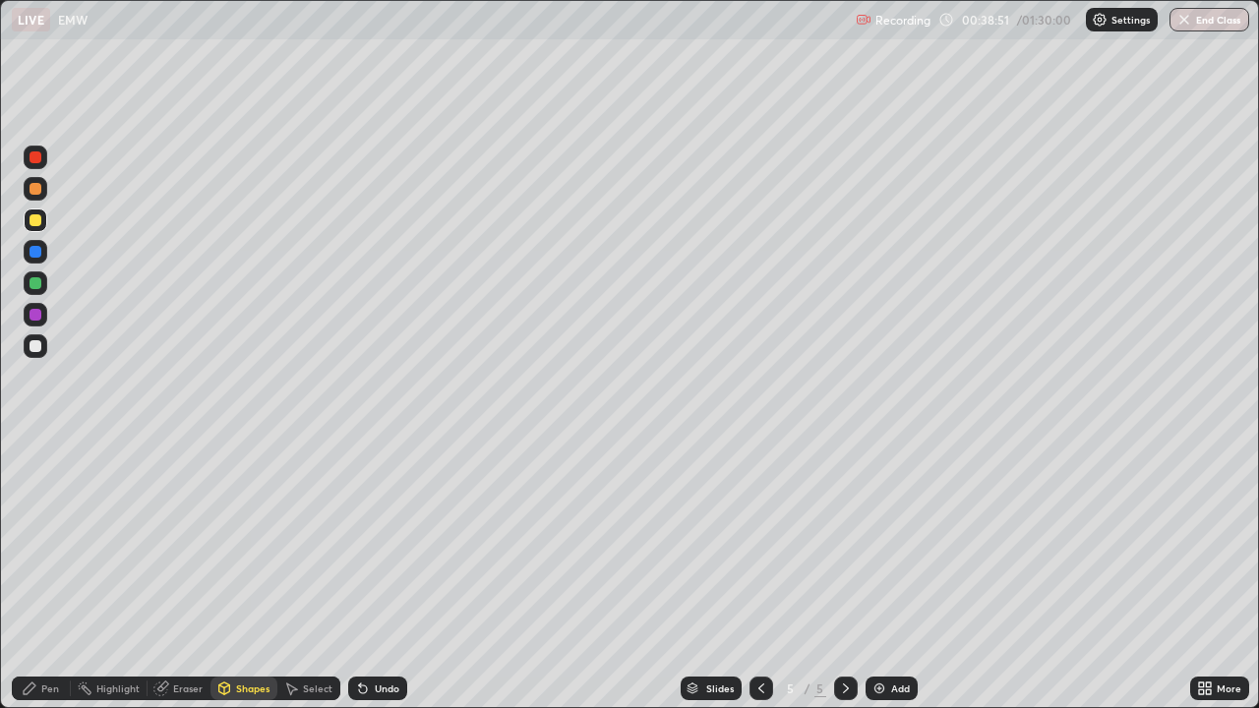
click at [35, 574] on icon at bounding box center [30, 689] width 16 height 16
click at [390, 574] on div "Undo" at bounding box center [387, 689] width 25 height 10
click at [396, 574] on div "Undo" at bounding box center [377, 689] width 59 height 24
click at [255, 574] on div "Shapes" at bounding box center [252, 689] width 33 height 10
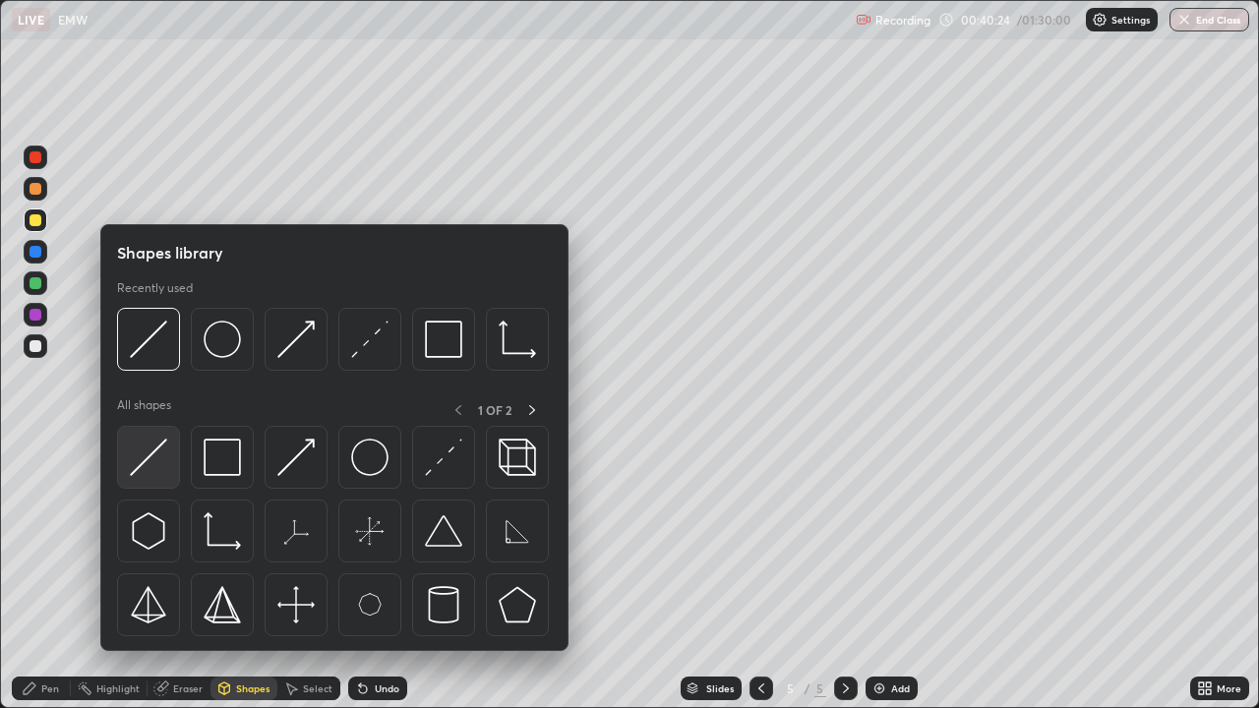
click at [159, 464] on img at bounding box center [148, 457] width 37 height 37
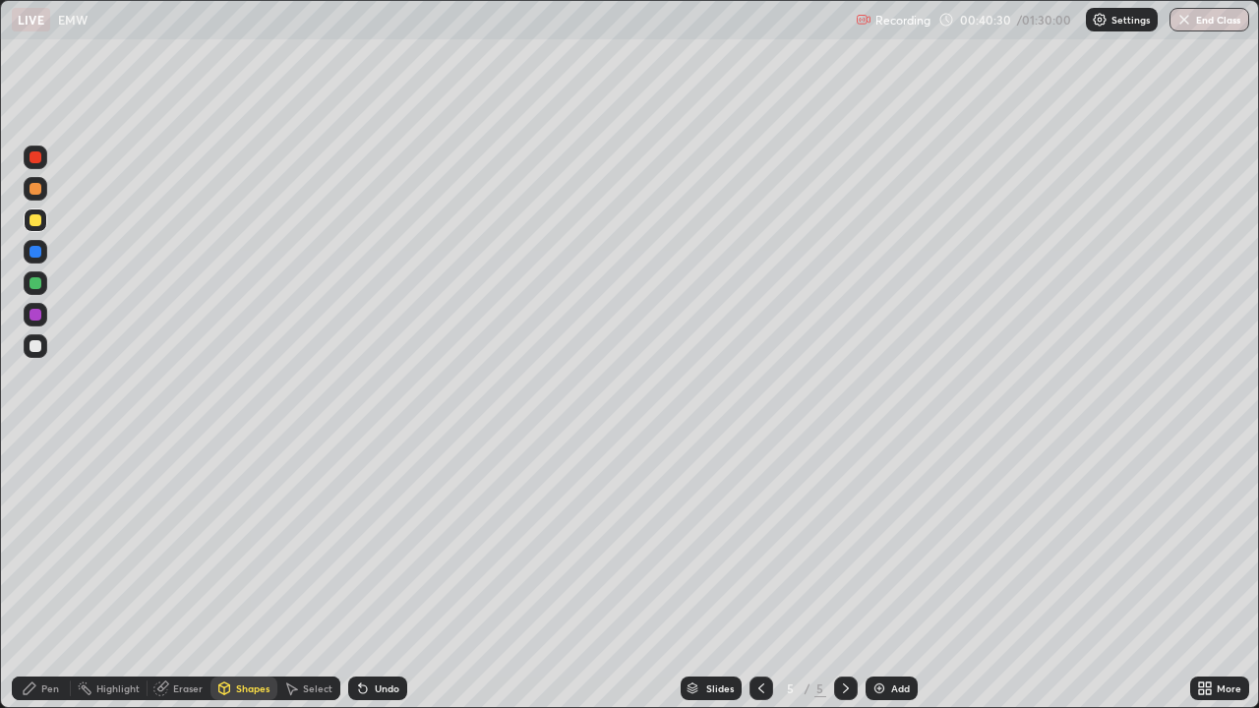
click at [257, 574] on div "Shapes" at bounding box center [252, 689] width 33 height 10
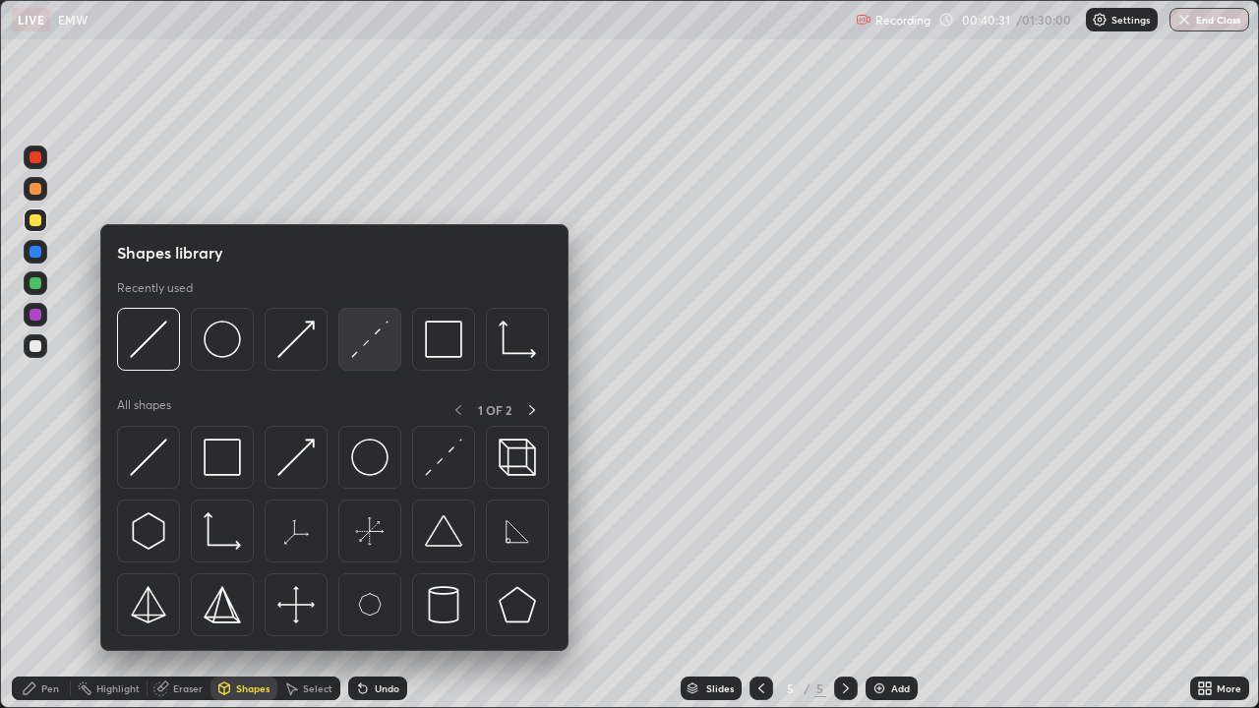
click at [362, 345] on img at bounding box center [369, 339] width 37 height 37
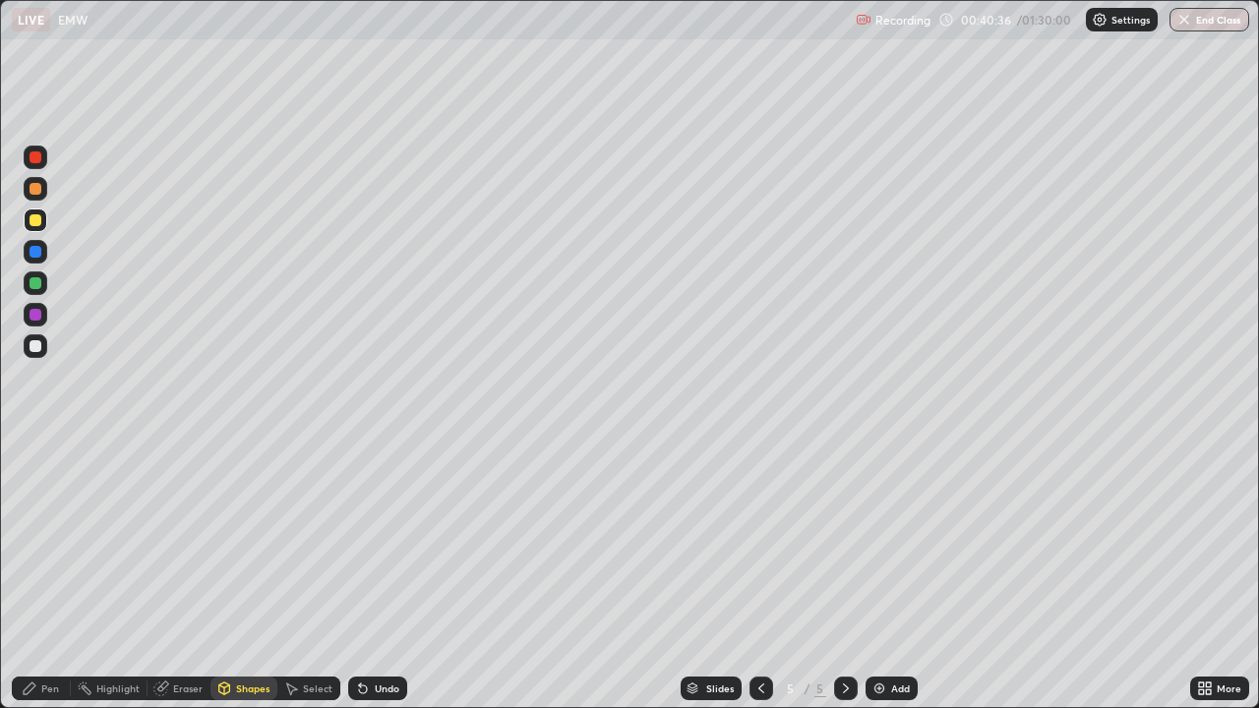
click at [252, 574] on div "Shapes" at bounding box center [252, 689] width 33 height 10
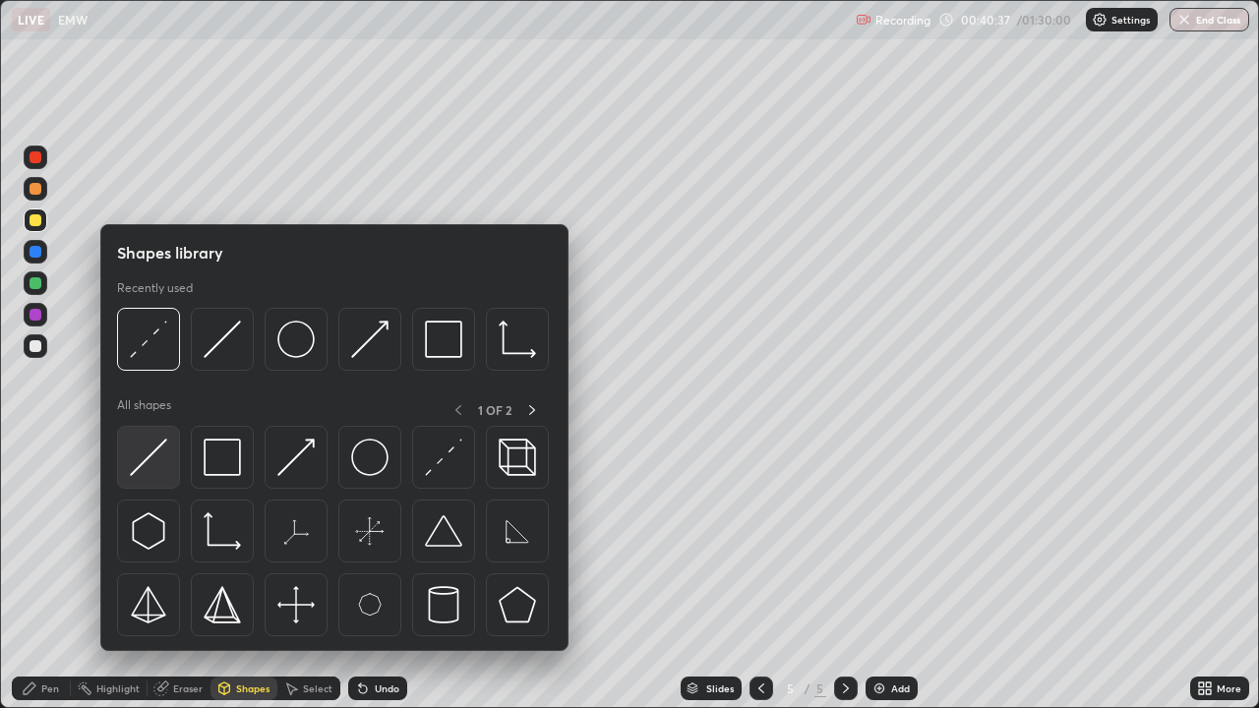
click at [179, 464] on div at bounding box center [148, 457] width 63 height 63
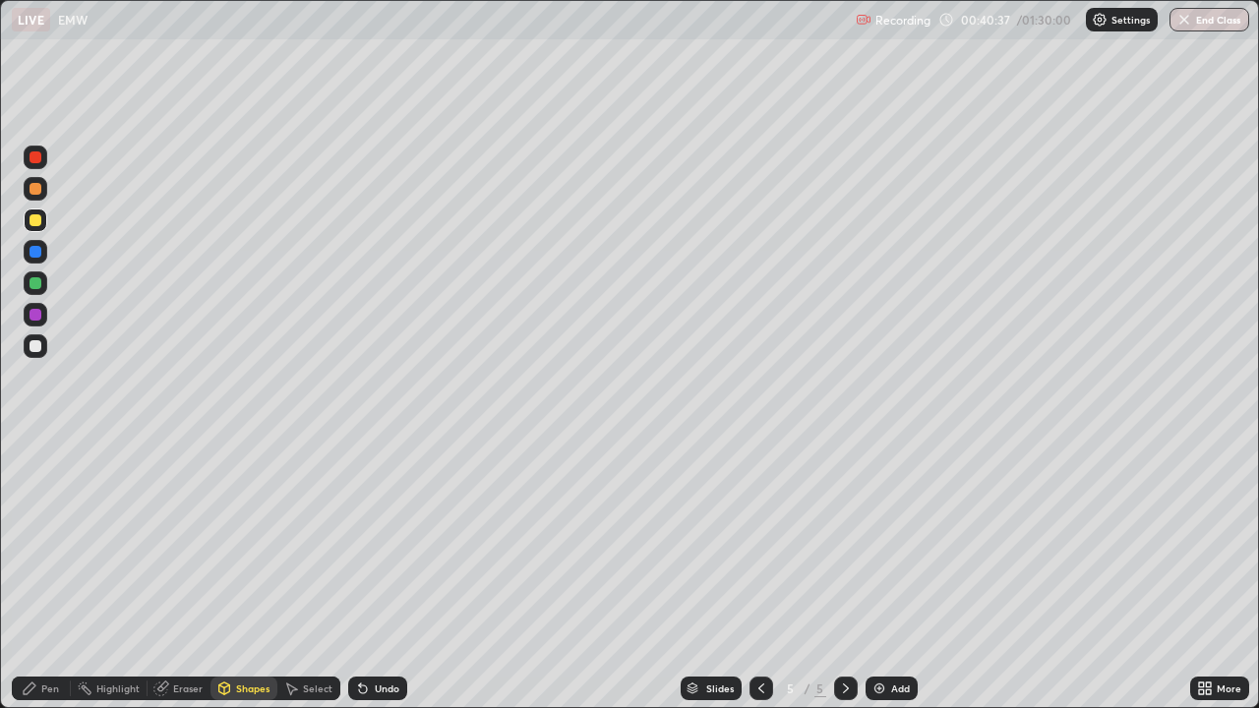
click at [36, 346] on div at bounding box center [36, 346] width 12 height 12
click at [261, 574] on div "Shapes" at bounding box center [252, 689] width 33 height 10
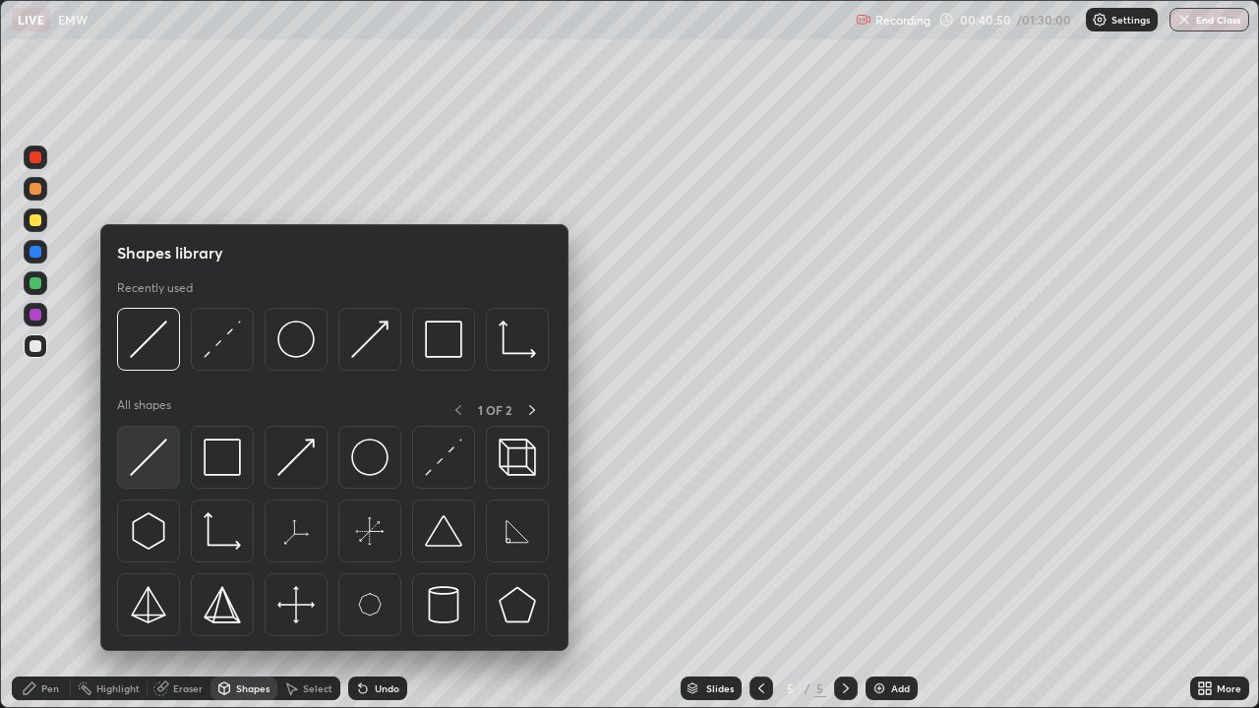
click at [155, 461] on img at bounding box center [148, 457] width 37 height 37
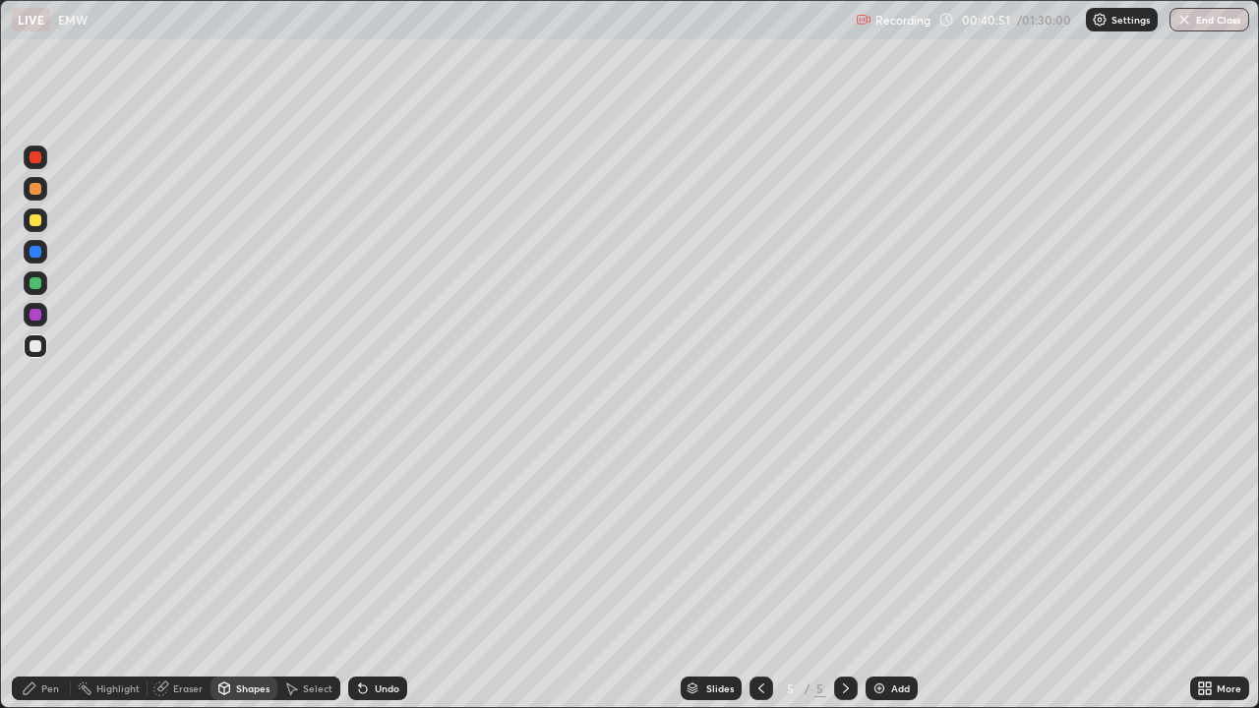
click at [42, 249] on div at bounding box center [36, 252] width 24 height 24
click at [262, 574] on div "Shapes" at bounding box center [252, 689] width 33 height 10
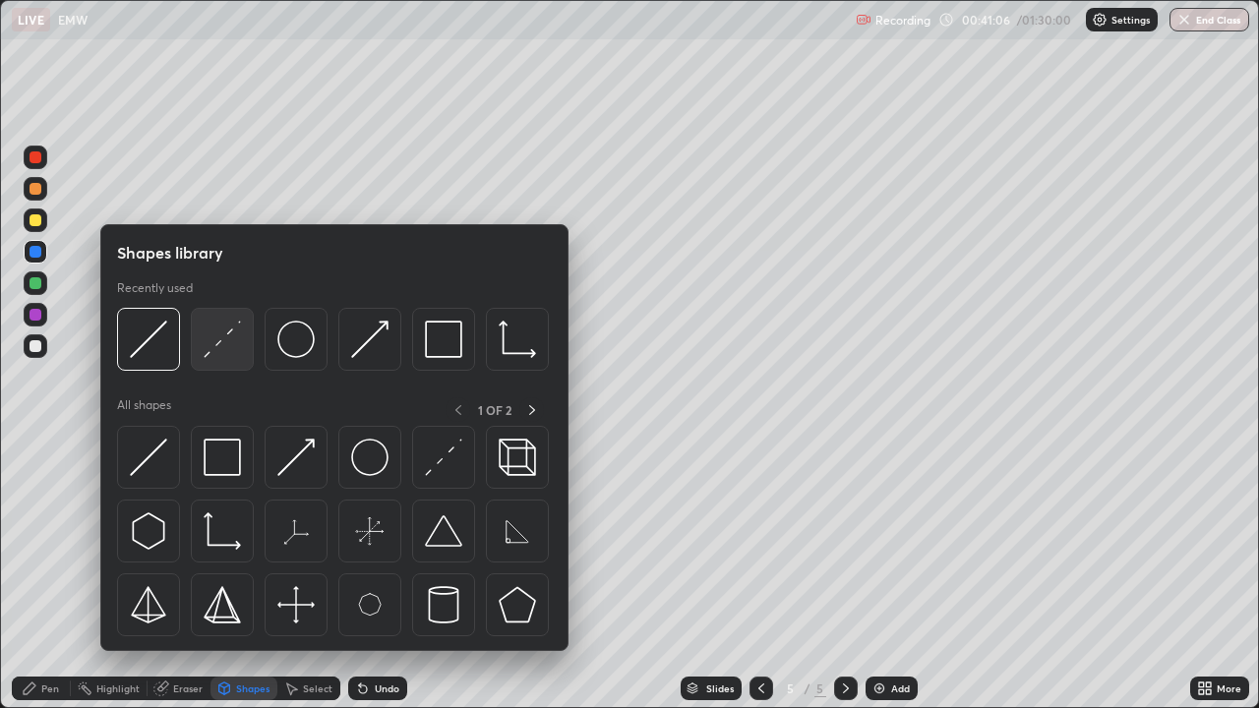
click at [229, 349] on img at bounding box center [222, 339] width 37 height 37
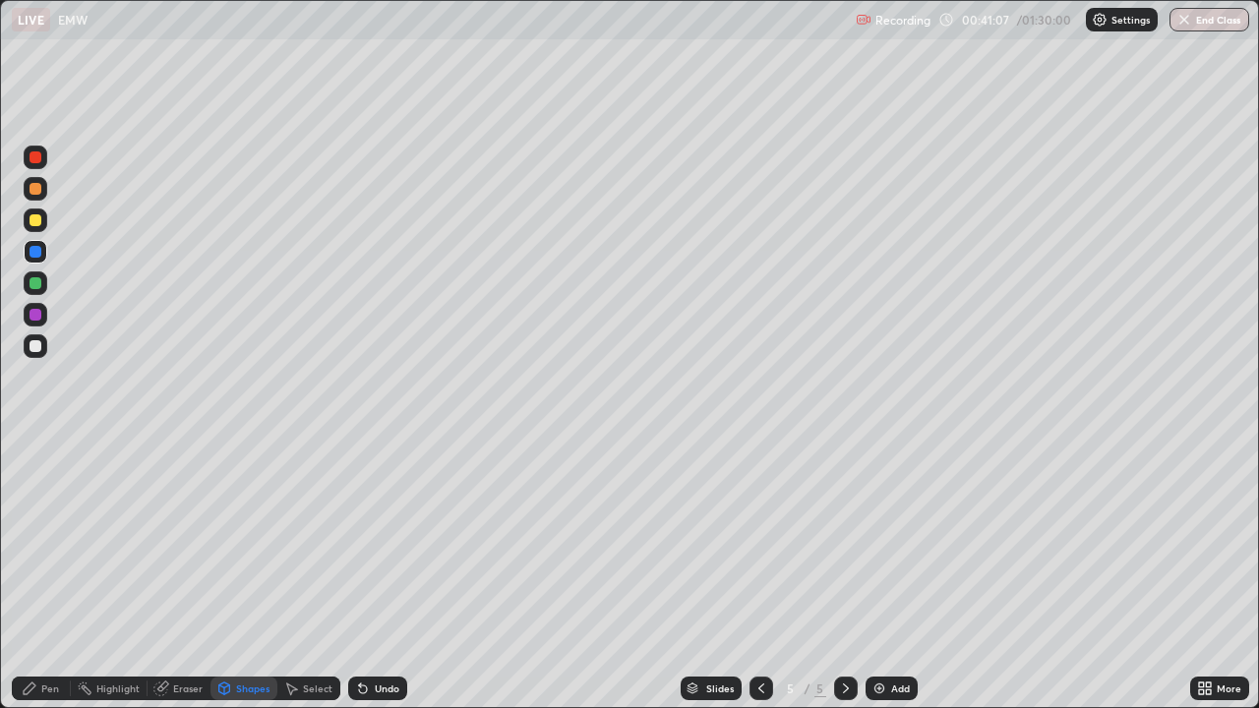
click at [44, 341] on div at bounding box center [36, 346] width 24 height 24
click at [54, 574] on div "Pen" at bounding box center [50, 689] width 18 height 10
click at [43, 193] on div at bounding box center [36, 189] width 24 height 24
click at [36, 344] on div at bounding box center [36, 346] width 12 height 12
click at [249, 574] on div "Shapes" at bounding box center [252, 689] width 33 height 10
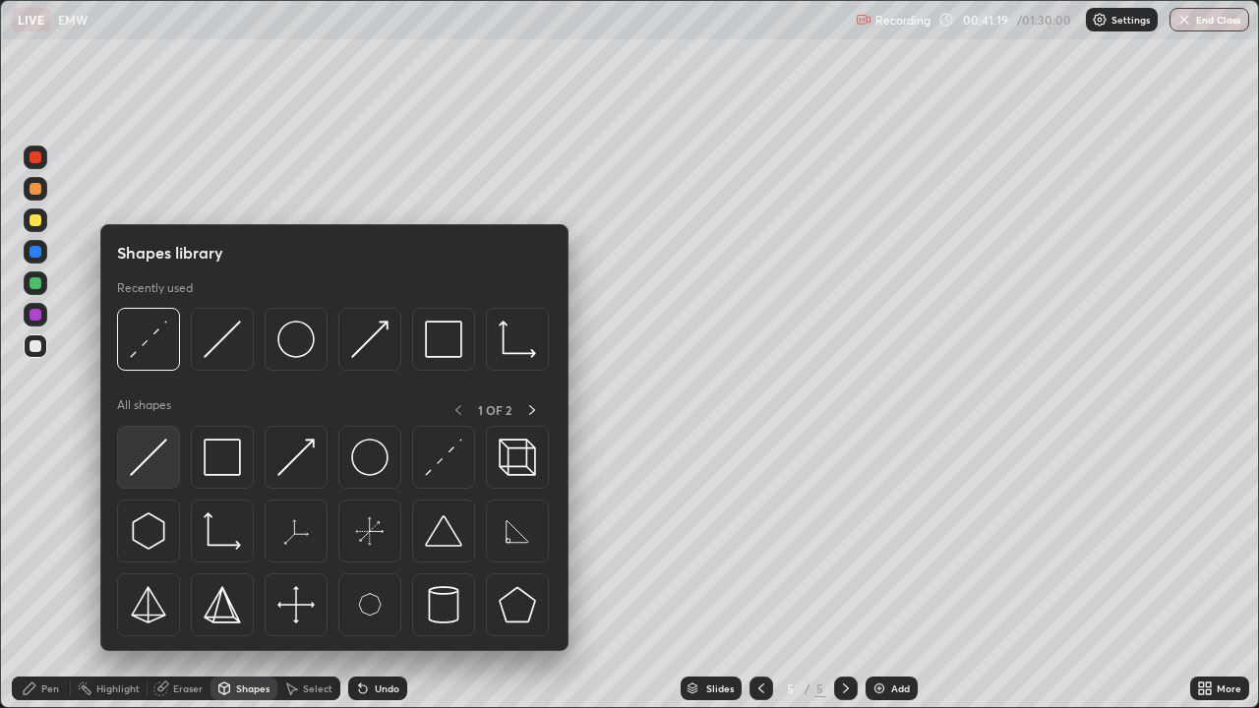
click at [162, 461] on img at bounding box center [148, 457] width 37 height 37
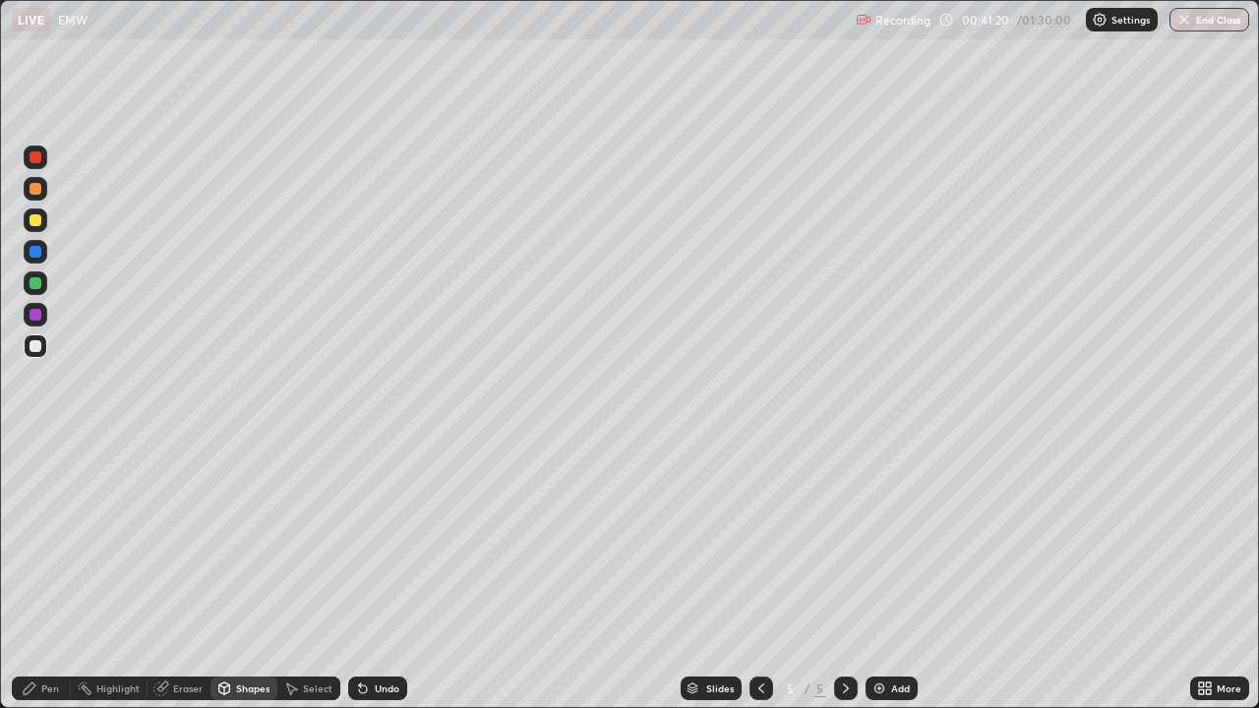
click at [224, 574] on icon at bounding box center [224, 691] width 0 height 7
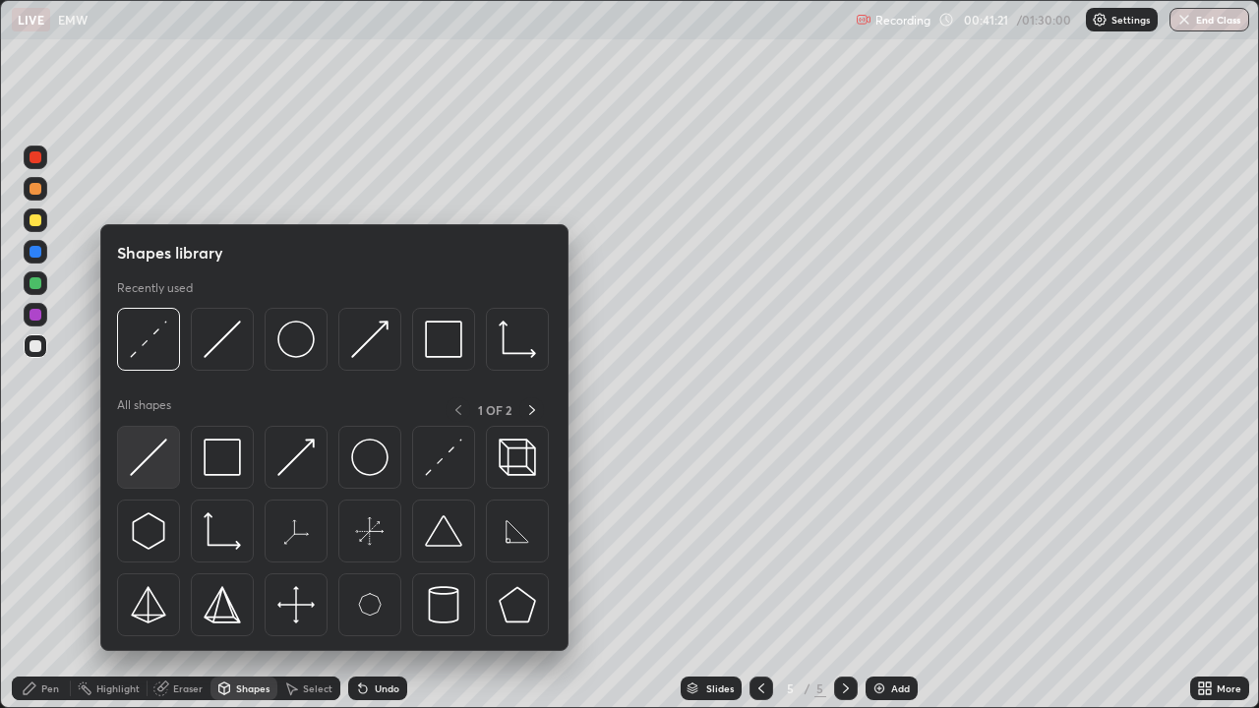
click at [149, 470] on img at bounding box center [148, 457] width 37 height 37
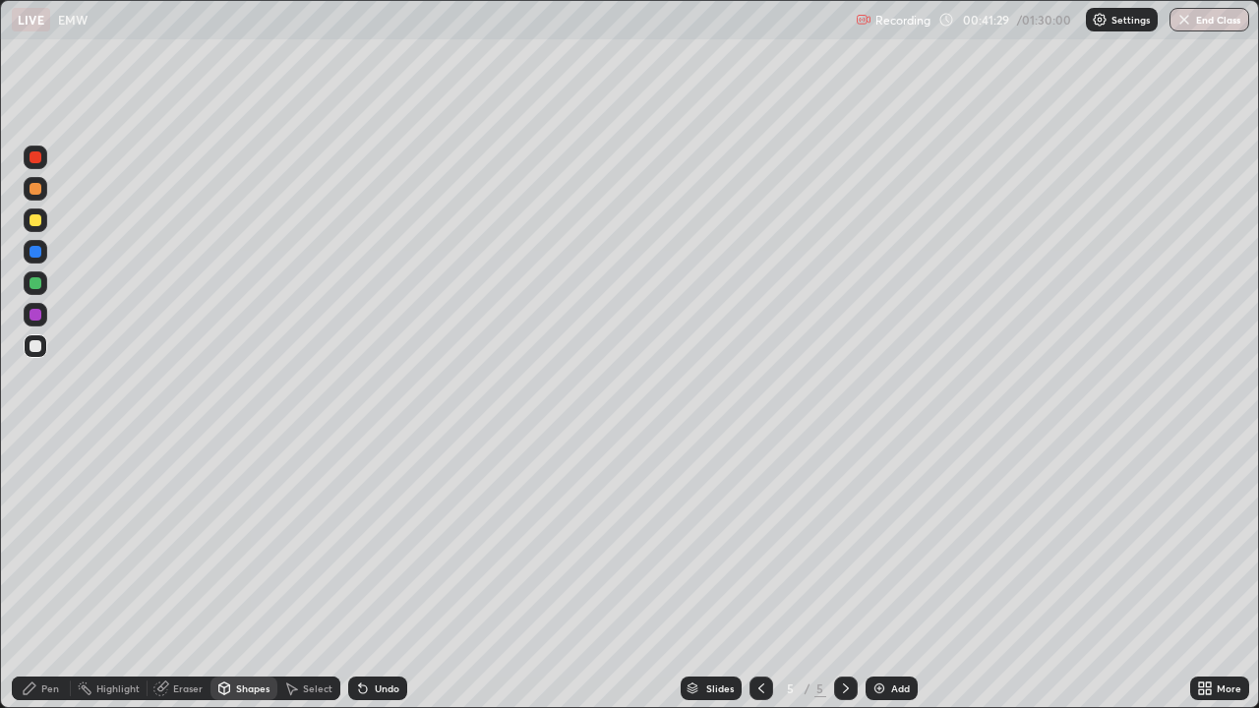
click at [44, 574] on div "Pen" at bounding box center [50, 689] width 18 height 10
click at [263, 574] on div "Shapes" at bounding box center [244, 689] width 67 height 24
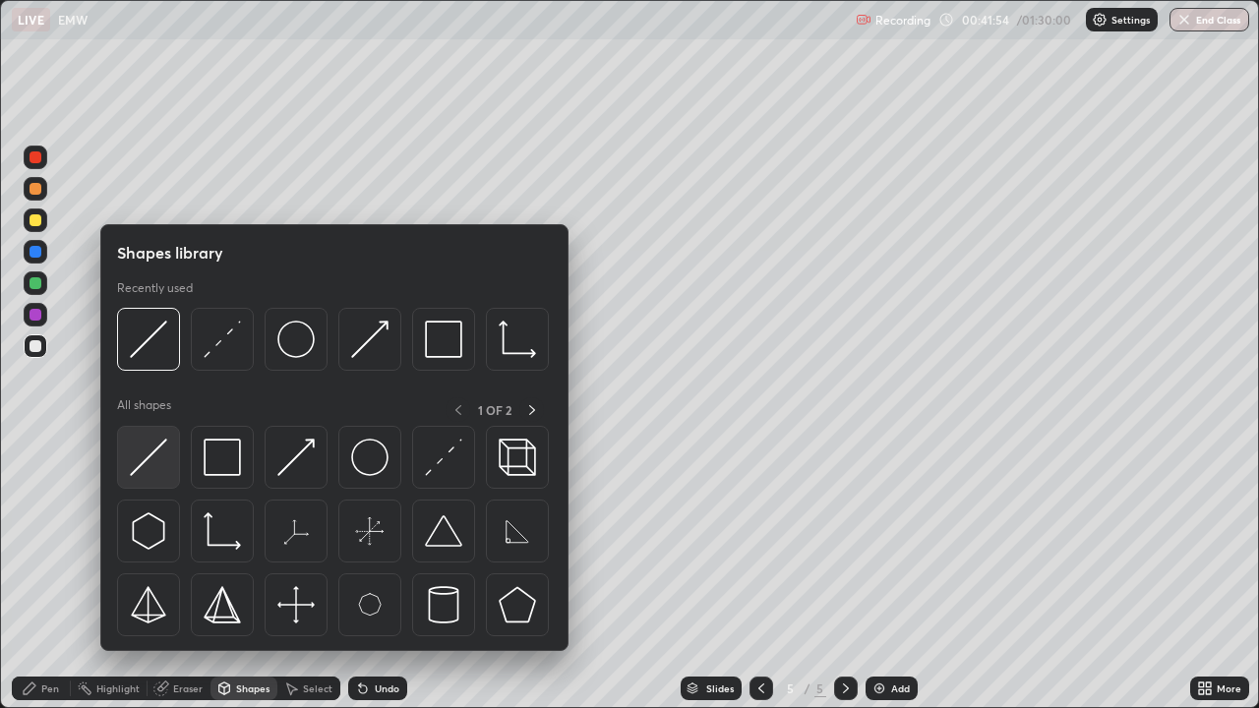
click at [156, 462] on img at bounding box center [148, 457] width 37 height 37
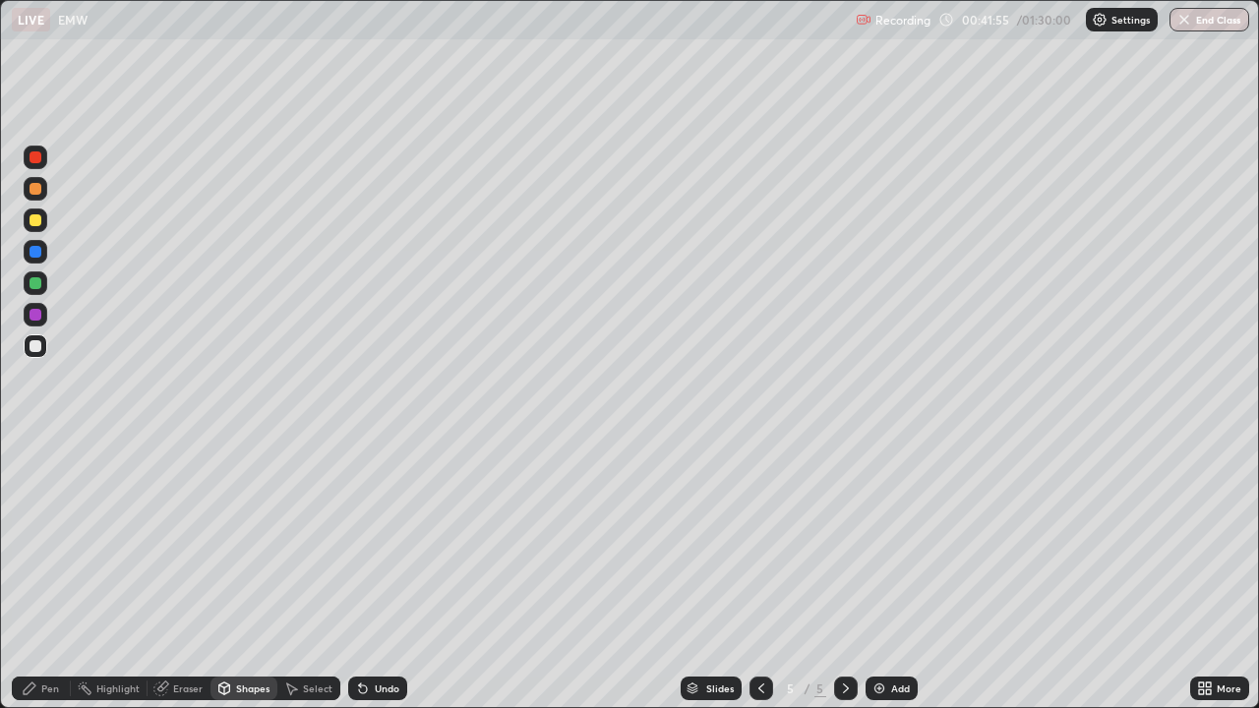
click at [36, 252] on div at bounding box center [36, 252] width 12 height 12
click at [375, 574] on div "Undo" at bounding box center [387, 689] width 25 height 10
click at [44, 574] on div "Pen" at bounding box center [50, 689] width 18 height 10
click at [38, 192] on div at bounding box center [36, 189] width 12 height 12
click at [241, 574] on div "Shapes" at bounding box center [252, 689] width 33 height 10
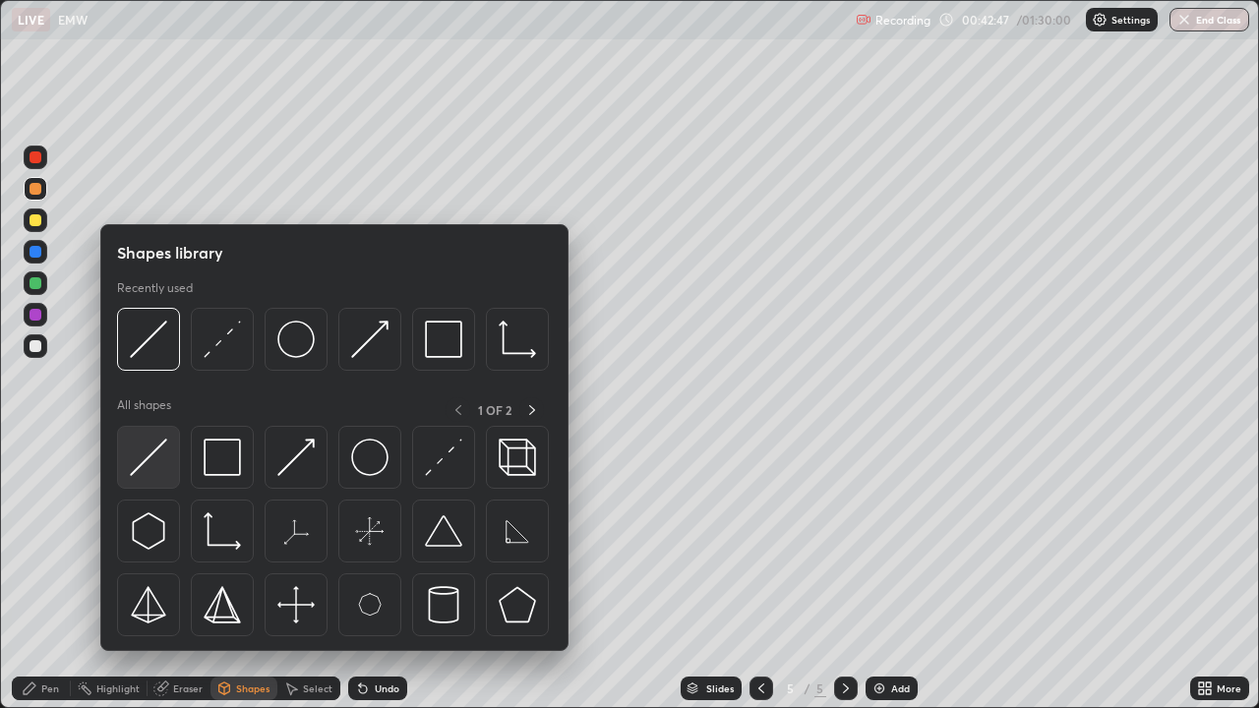
click at [158, 465] on img at bounding box center [148, 457] width 37 height 37
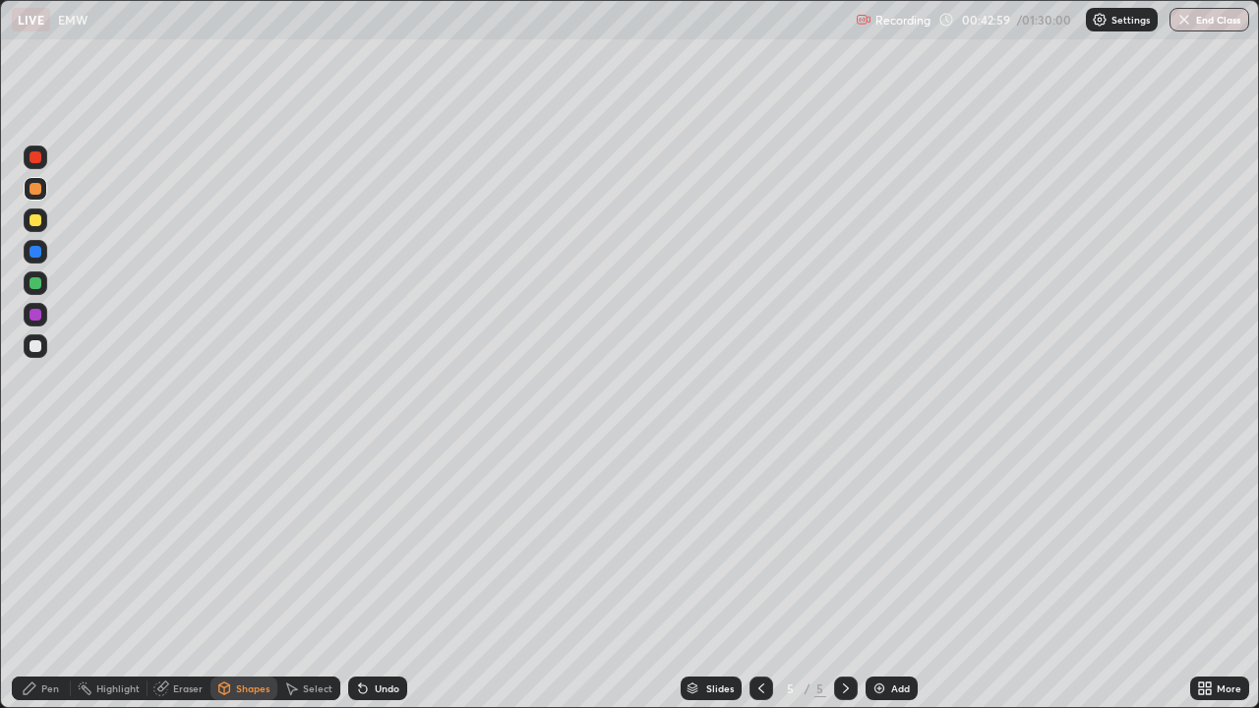
click at [55, 574] on div "Pen" at bounding box center [50, 689] width 18 height 10
click at [39, 280] on div at bounding box center [36, 283] width 12 height 12
click at [891, 574] on div "Add" at bounding box center [900, 689] width 19 height 10
click at [237, 574] on div "Shapes" at bounding box center [252, 689] width 33 height 10
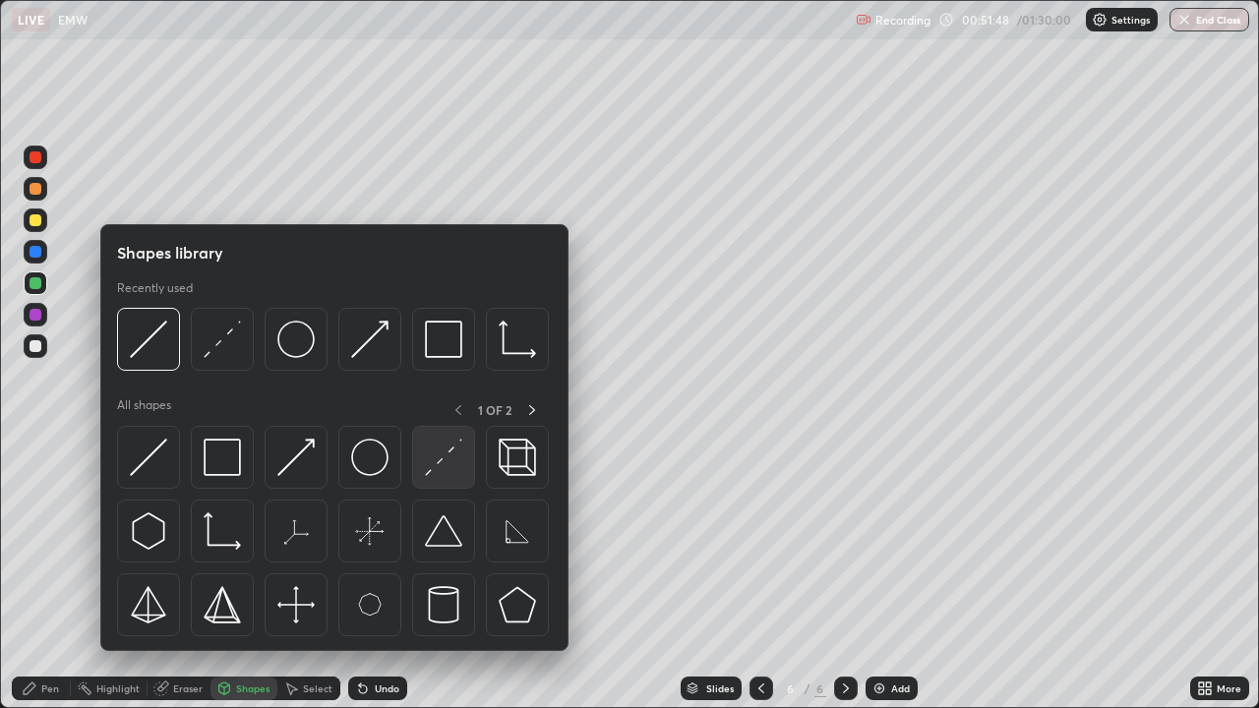
click at [436, 472] on img at bounding box center [443, 457] width 37 height 37
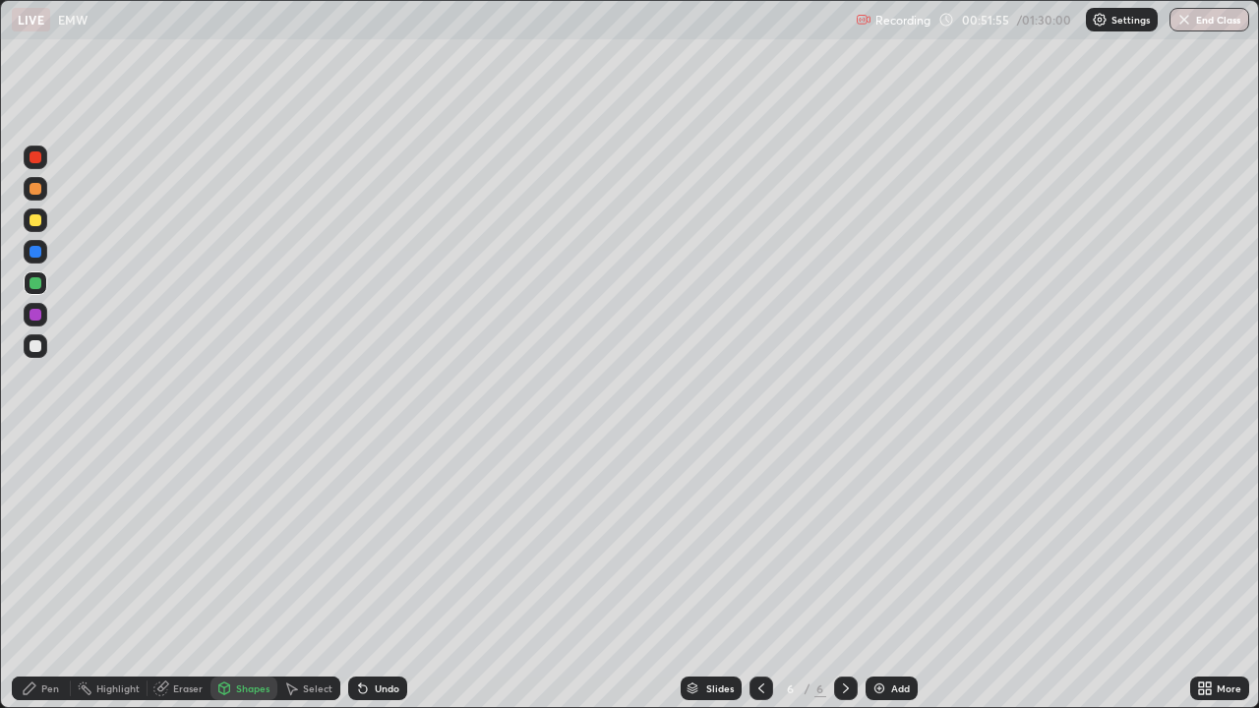
click at [251, 574] on div "Shapes" at bounding box center [252, 689] width 33 height 10
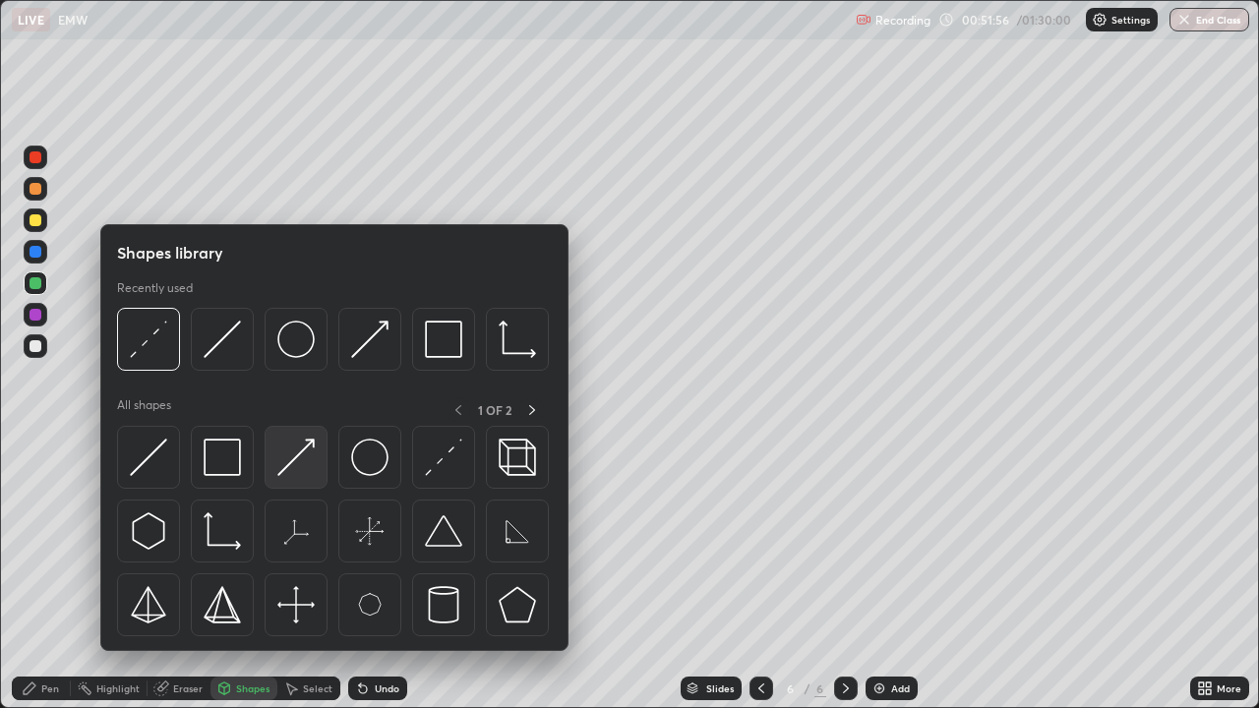
click at [298, 466] on img at bounding box center [295, 457] width 37 height 37
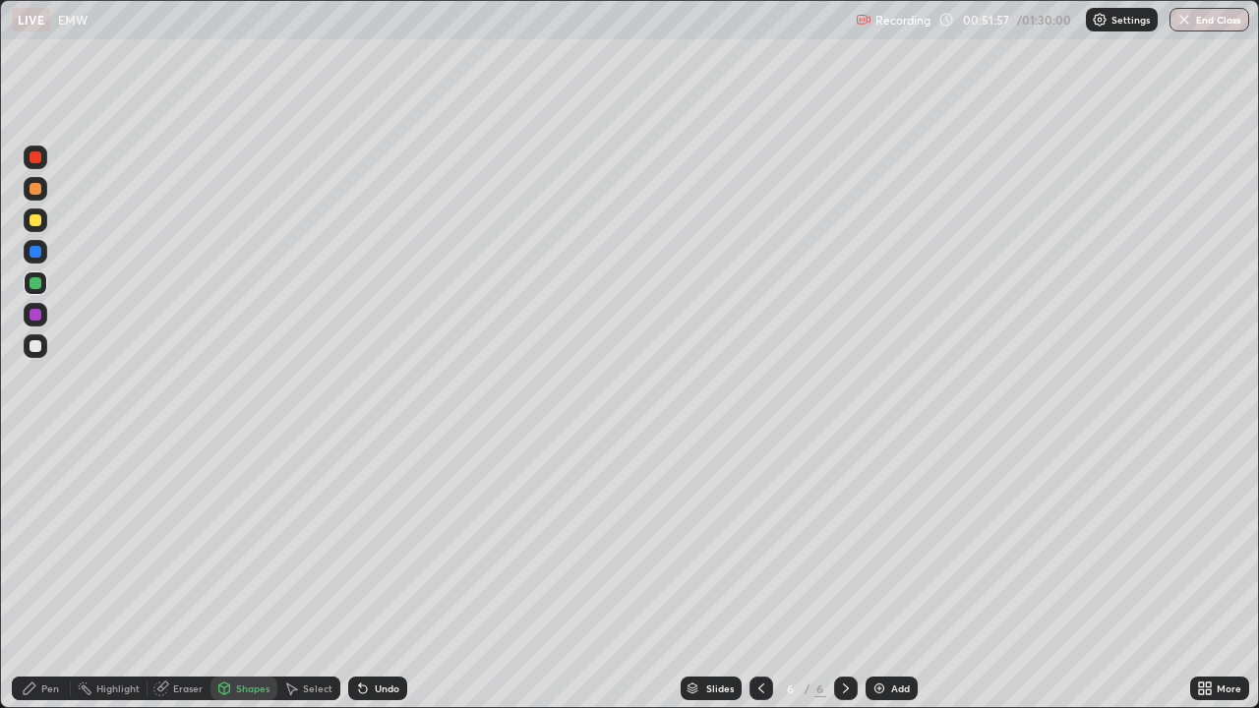
click at [38, 345] on div at bounding box center [36, 346] width 12 height 12
click at [46, 574] on div "Pen" at bounding box center [50, 689] width 18 height 10
click at [398, 574] on div "Undo" at bounding box center [377, 689] width 59 height 24
click at [36, 315] on div at bounding box center [36, 315] width 12 height 12
click at [40, 221] on div at bounding box center [36, 220] width 12 height 12
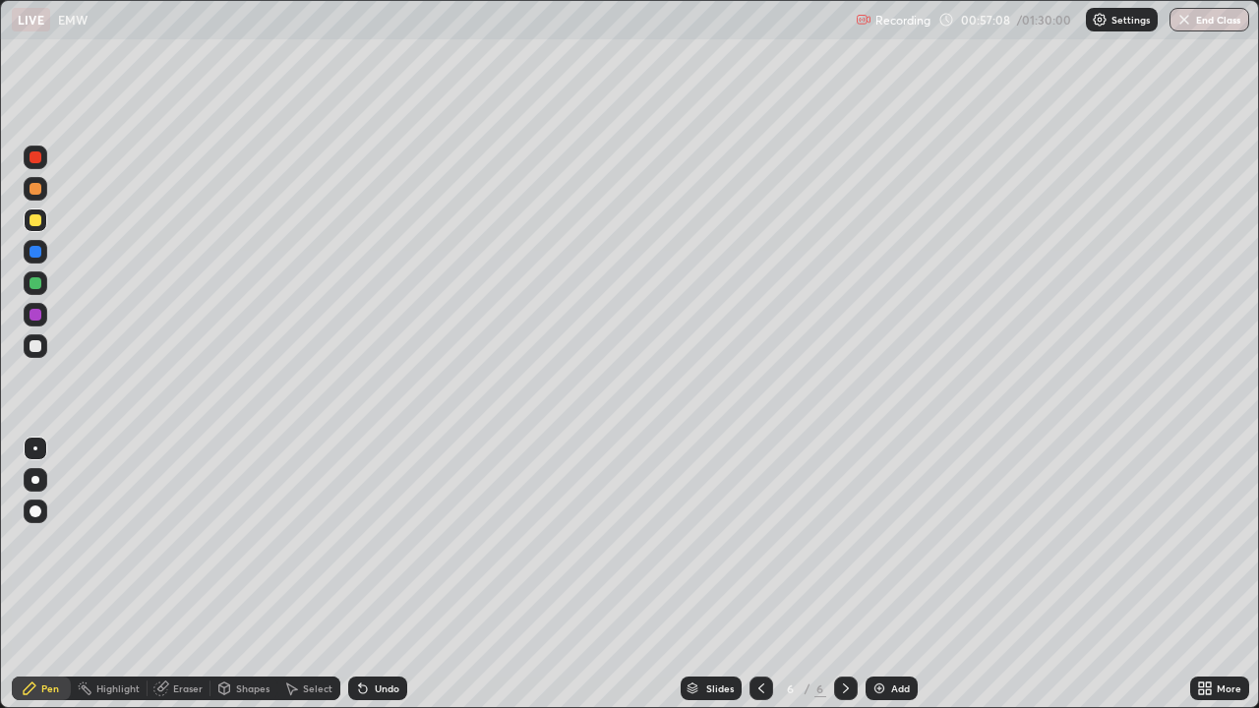
click at [888, 574] on div "Add" at bounding box center [892, 689] width 52 height 24
click at [248, 574] on div "Shapes" at bounding box center [244, 689] width 67 height 24
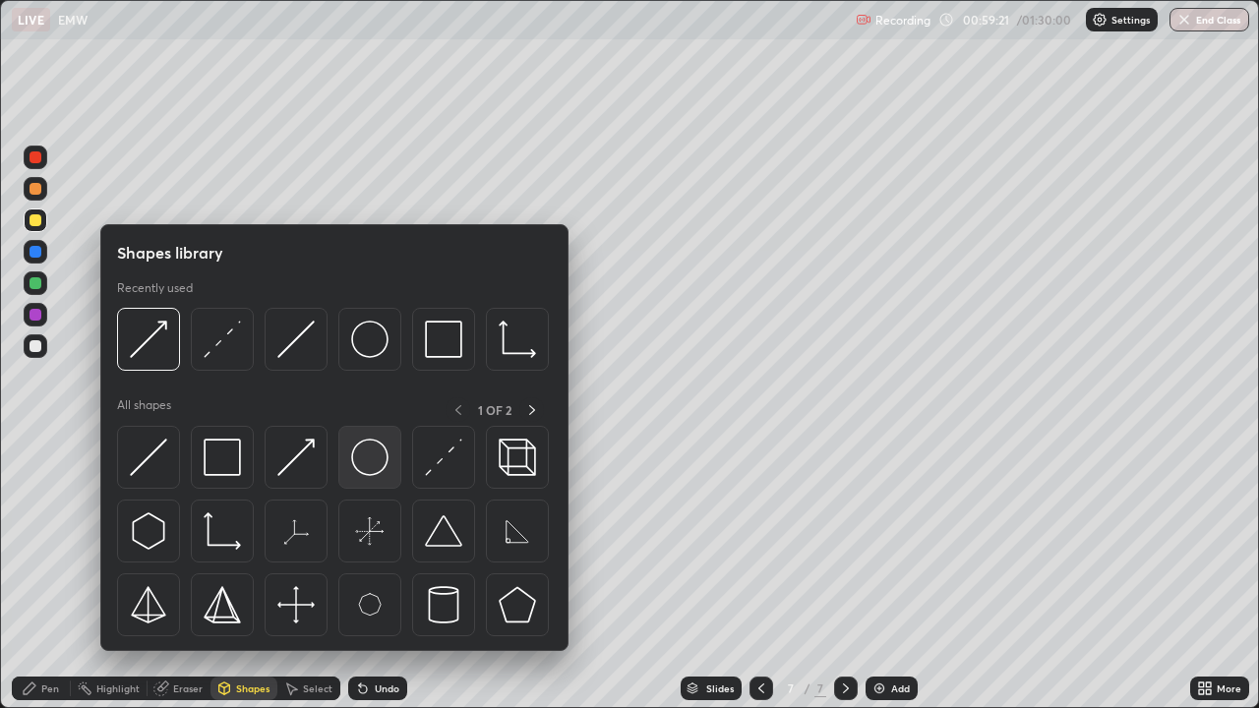
click at [369, 462] on img at bounding box center [369, 457] width 37 height 37
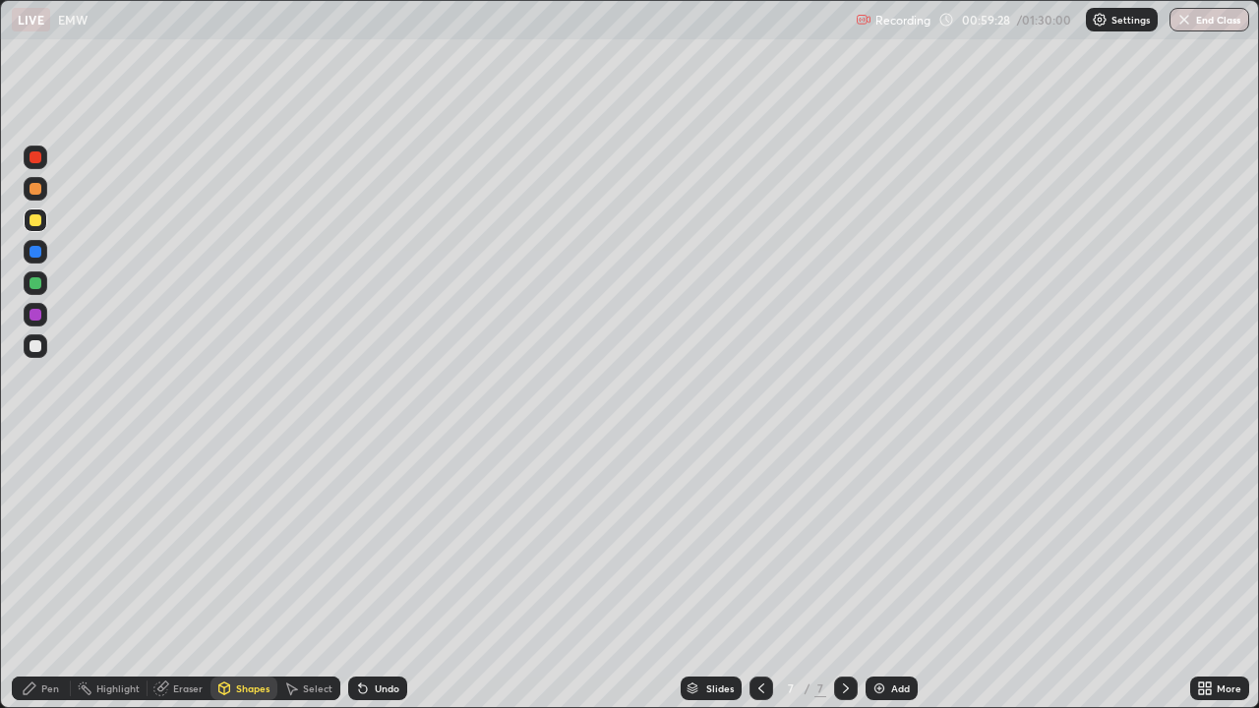
click at [251, 574] on div "Shapes" at bounding box center [252, 689] width 33 height 10
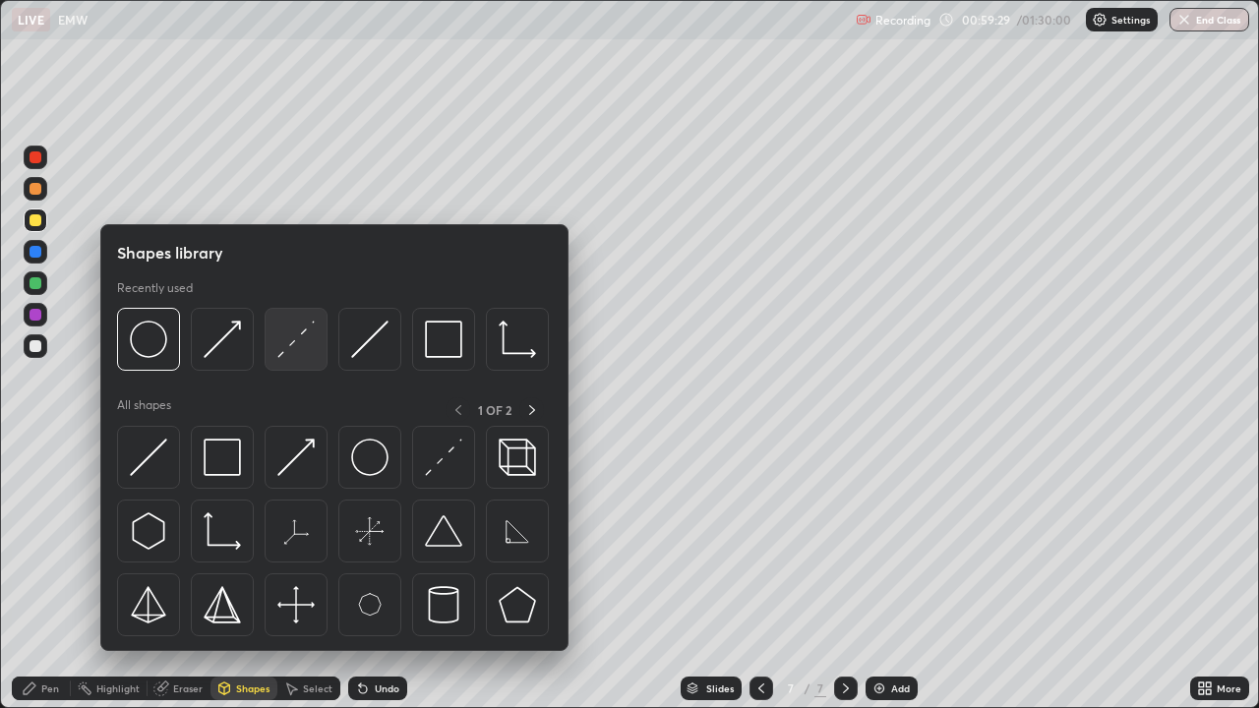
click at [291, 346] on img at bounding box center [295, 339] width 37 height 37
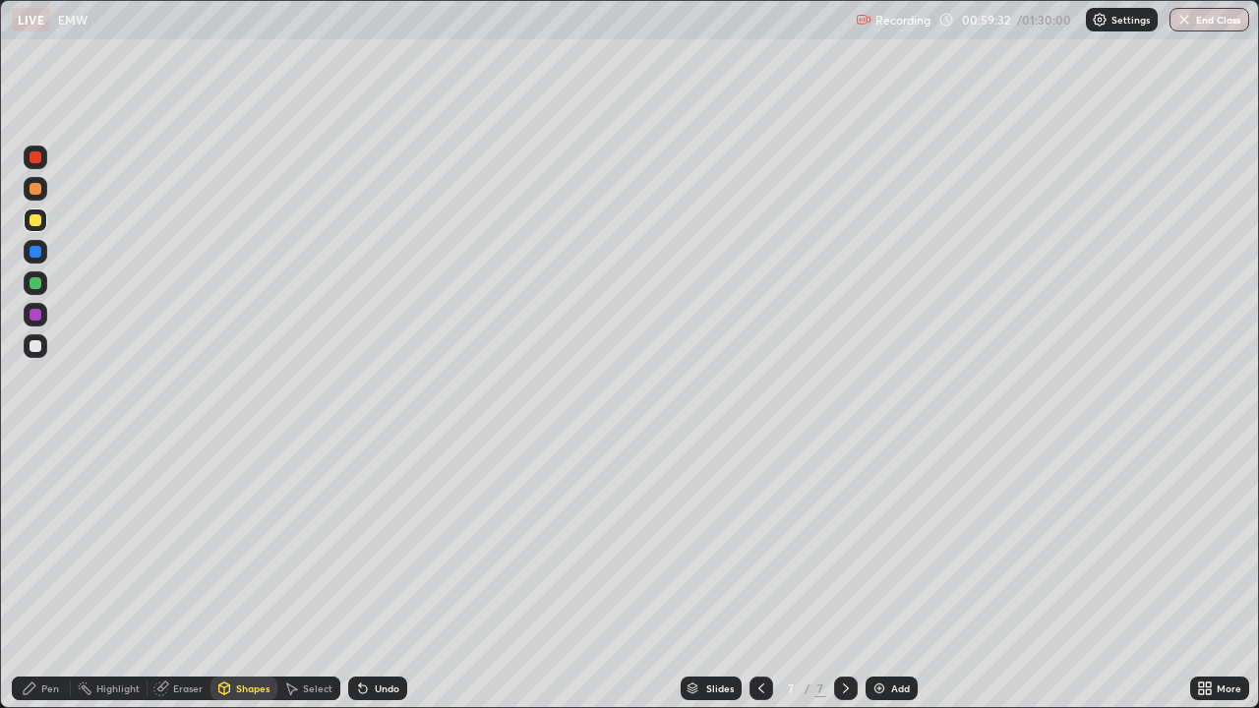
click at [394, 574] on div "Undo" at bounding box center [377, 689] width 59 height 24
click at [256, 574] on div "Shapes" at bounding box center [252, 689] width 33 height 10
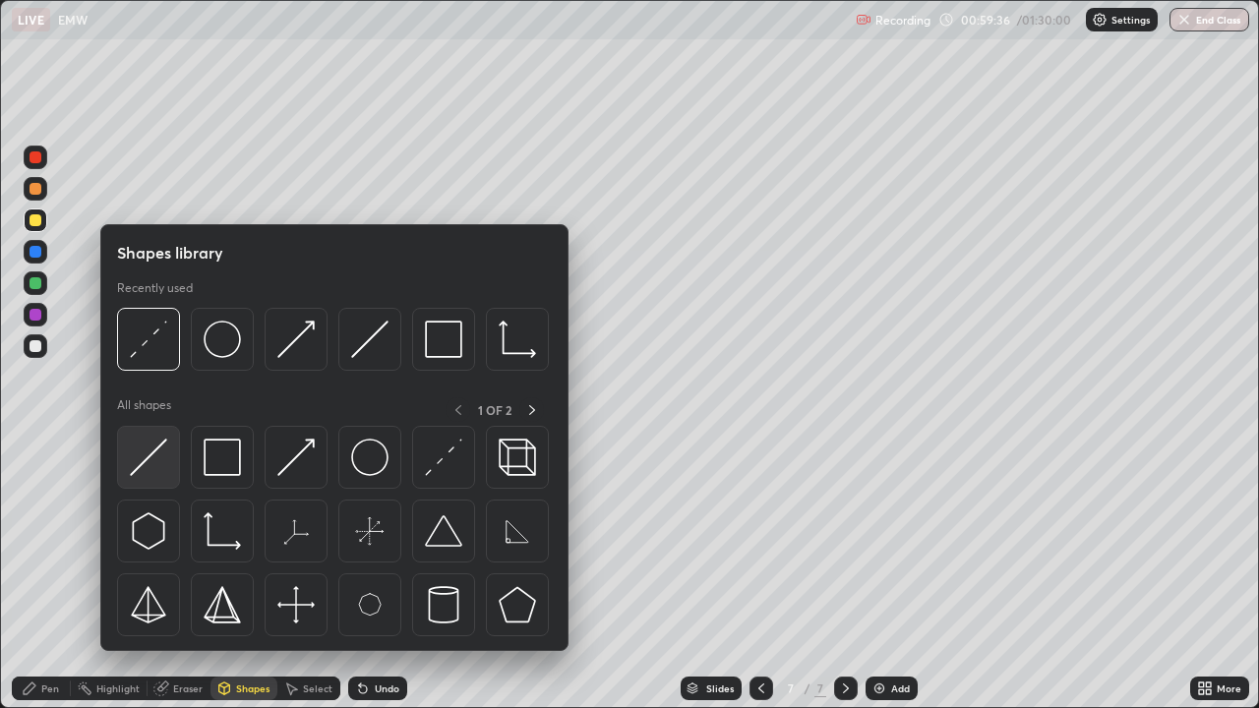
click at [162, 469] on img at bounding box center [148, 457] width 37 height 37
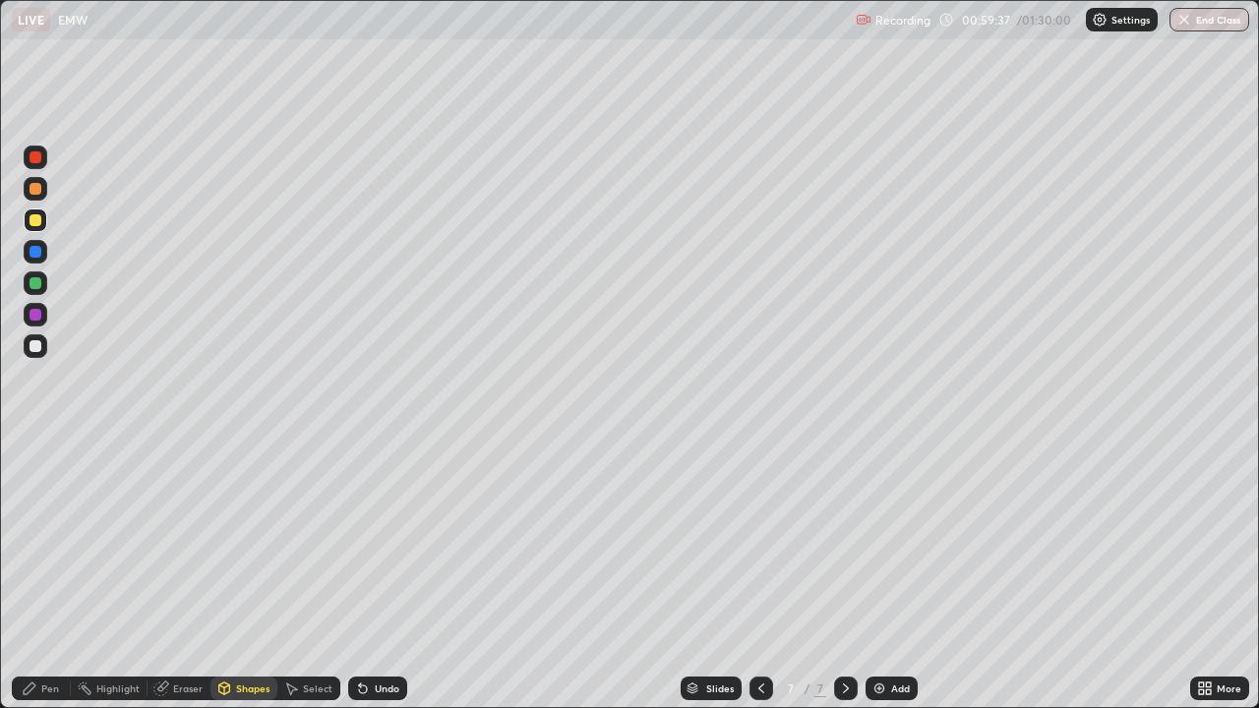
click at [36, 346] on div at bounding box center [36, 346] width 12 height 12
click at [255, 574] on div "Shapes" at bounding box center [252, 689] width 33 height 10
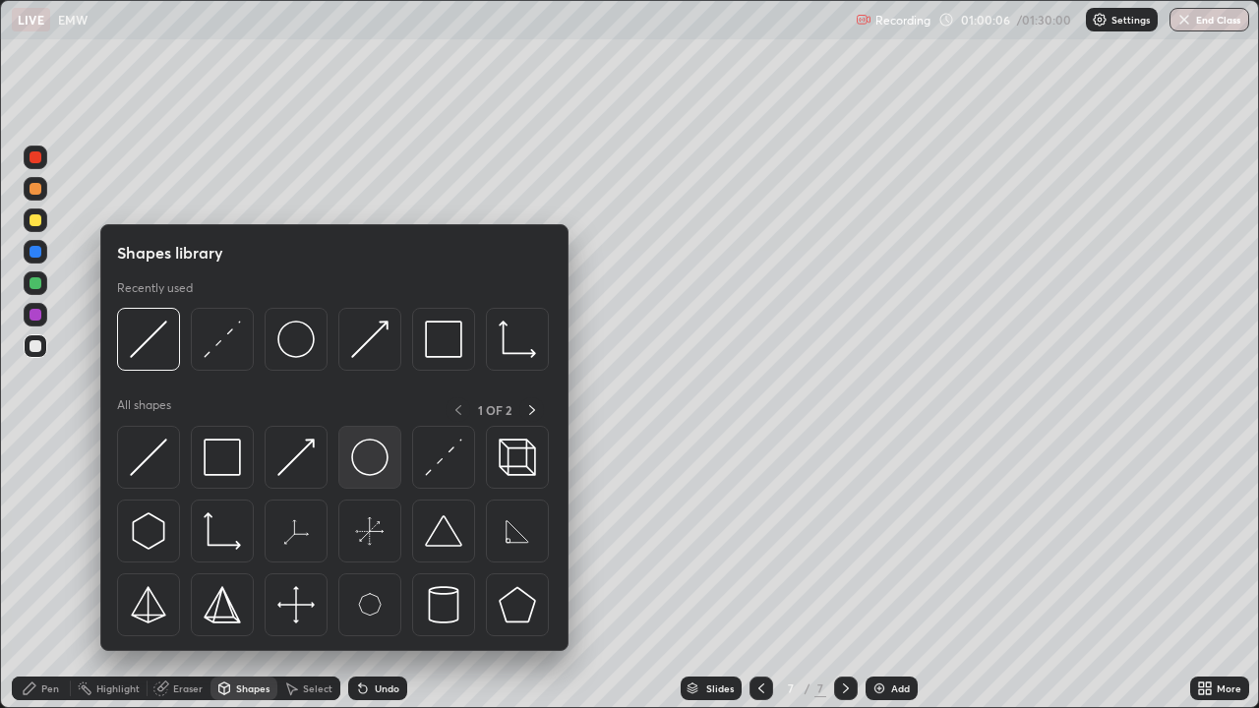
click at [382, 459] on img at bounding box center [369, 457] width 37 height 37
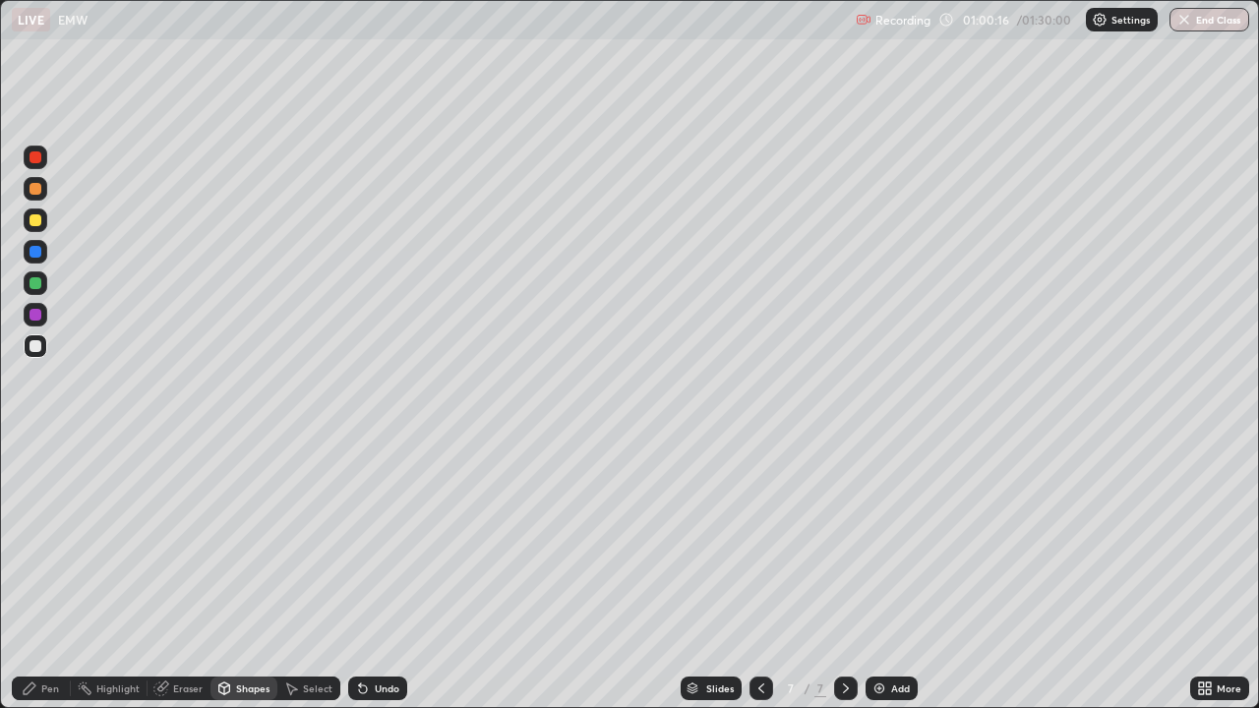
click at [54, 574] on div "Pen" at bounding box center [50, 689] width 18 height 10
click at [254, 574] on div "Shapes" at bounding box center [252, 689] width 33 height 10
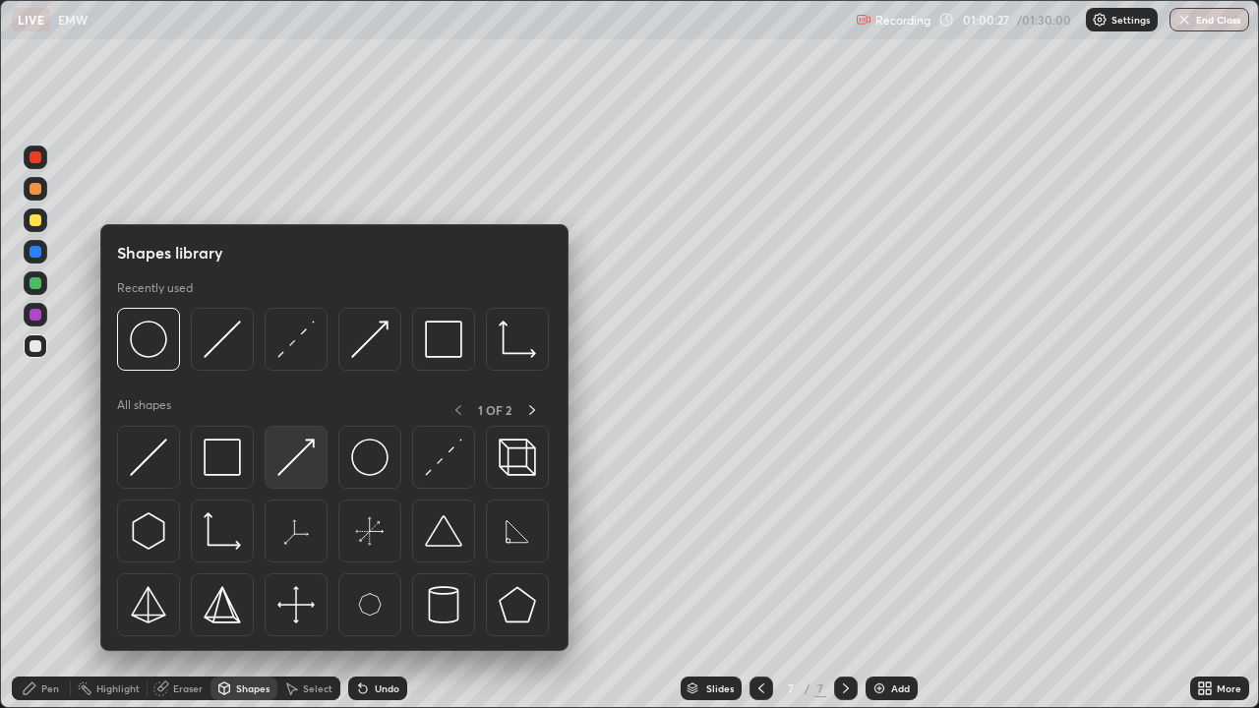
click at [302, 450] on img at bounding box center [295, 457] width 37 height 37
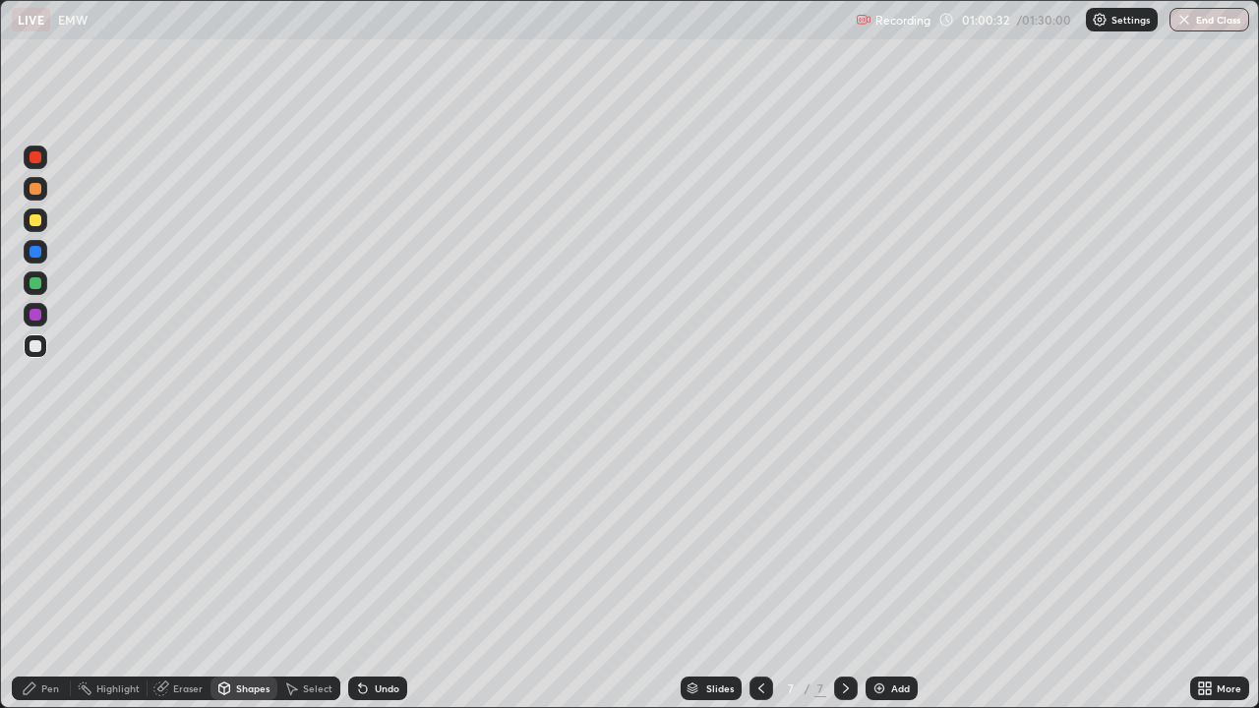
click at [43, 574] on div "Pen" at bounding box center [50, 689] width 18 height 10
click at [262, 574] on div "Shapes" at bounding box center [244, 689] width 67 height 24
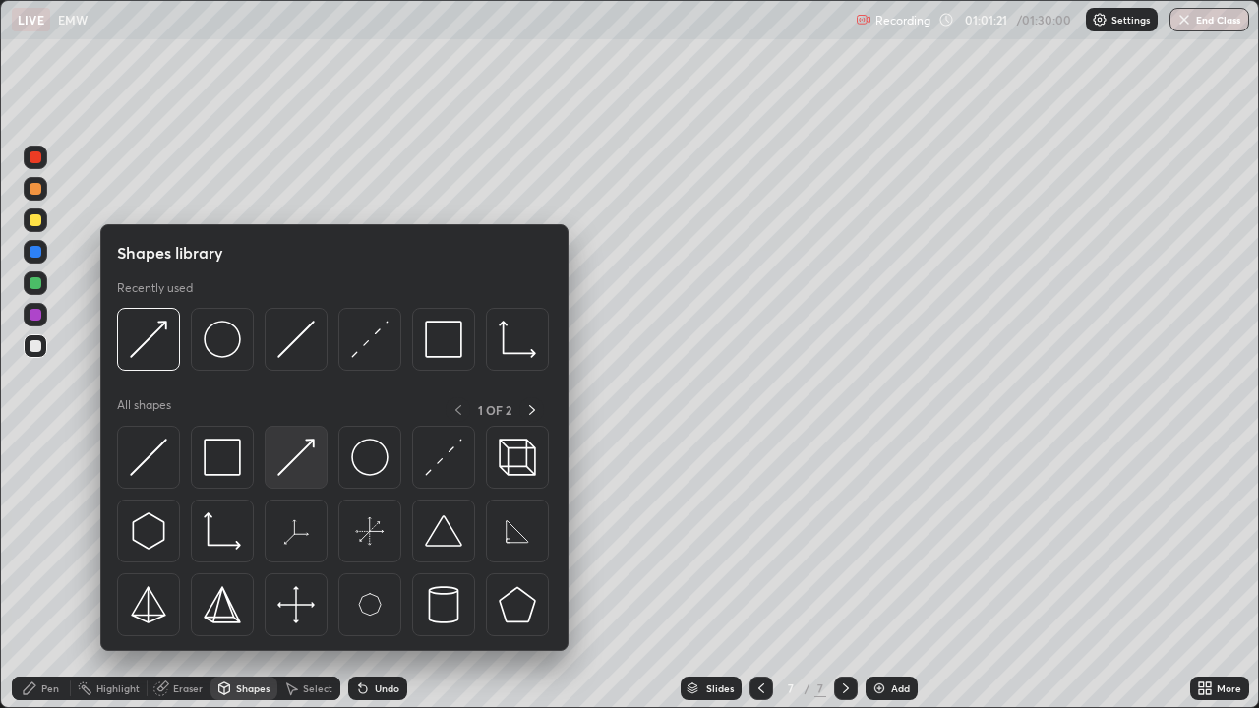
click at [306, 465] on img at bounding box center [295, 457] width 37 height 37
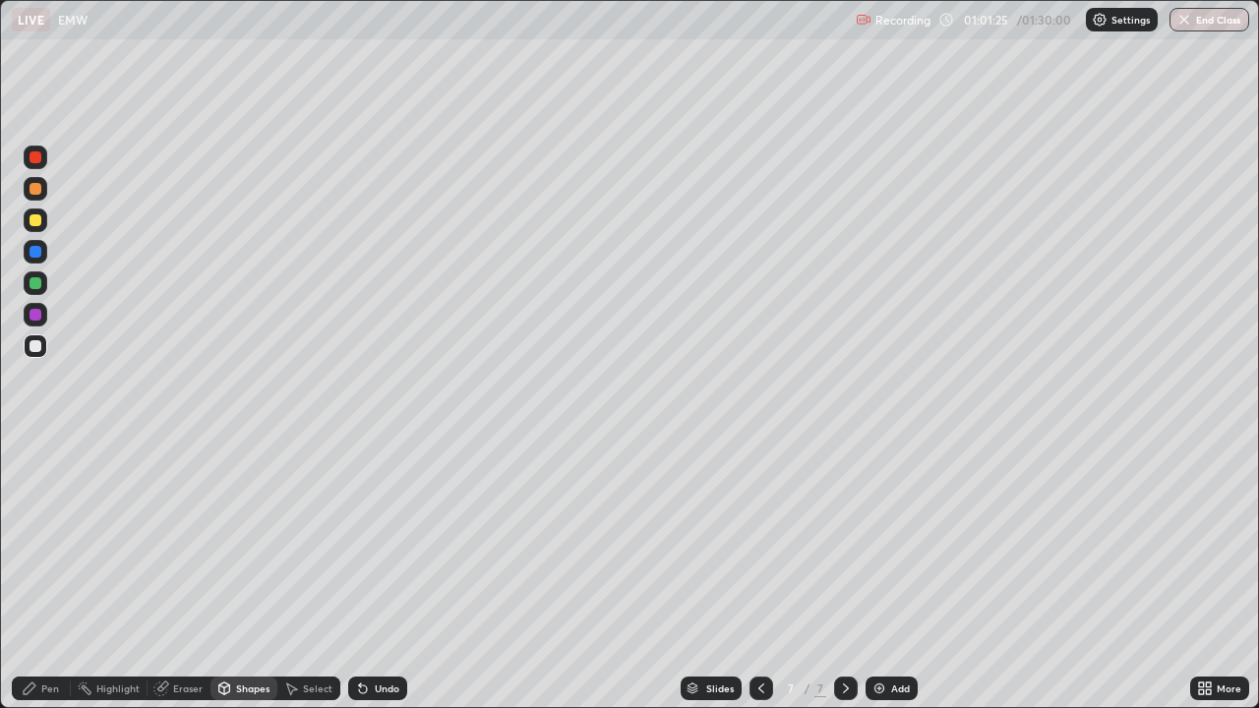
click at [42, 574] on div "Pen" at bounding box center [50, 689] width 18 height 10
click at [394, 574] on div "Undo" at bounding box center [377, 689] width 59 height 24
click at [390, 574] on div "Undo" at bounding box center [377, 689] width 59 height 24
click at [392, 574] on div "Undo" at bounding box center [377, 689] width 59 height 24
click at [391, 574] on div "Undo" at bounding box center [377, 689] width 59 height 24
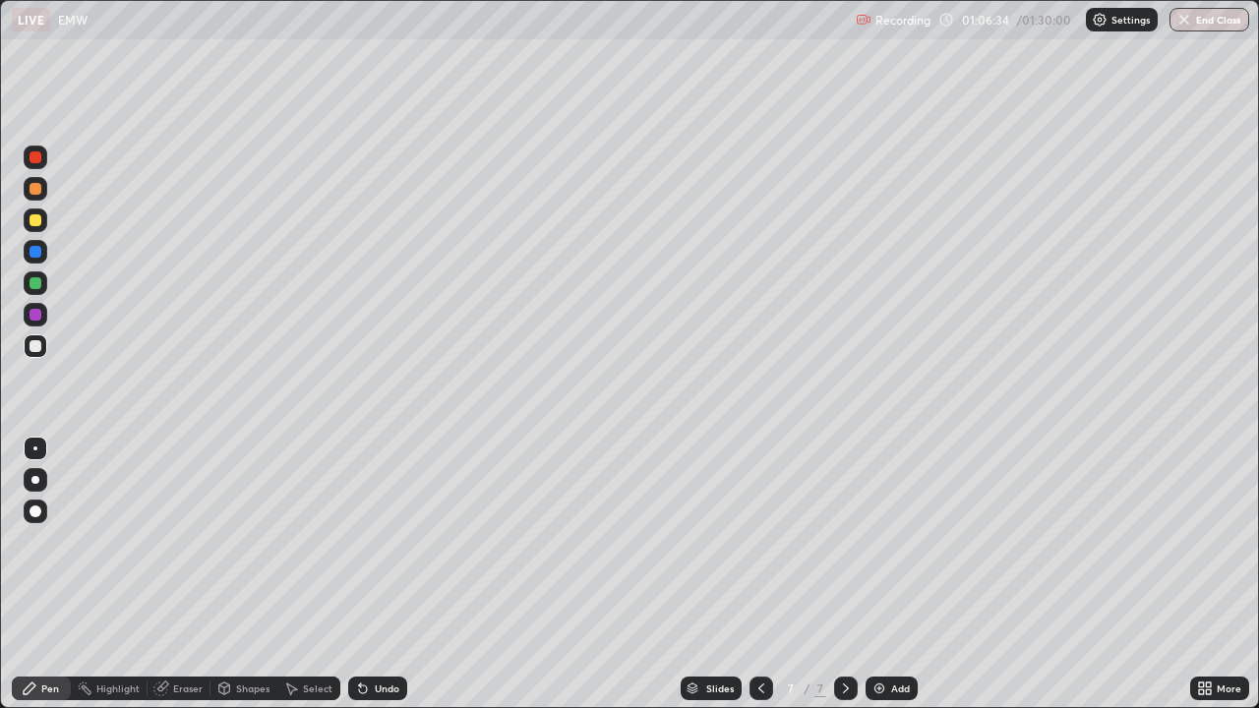
click at [392, 574] on div "Undo" at bounding box center [377, 689] width 59 height 24
click at [390, 574] on div "Undo" at bounding box center [377, 689] width 59 height 24
click at [388, 574] on div "Undo" at bounding box center [377, 689] width 59 height 24
click at [385, 574] on div "Undo" at bounding box center [377, 689] width 59 height 24
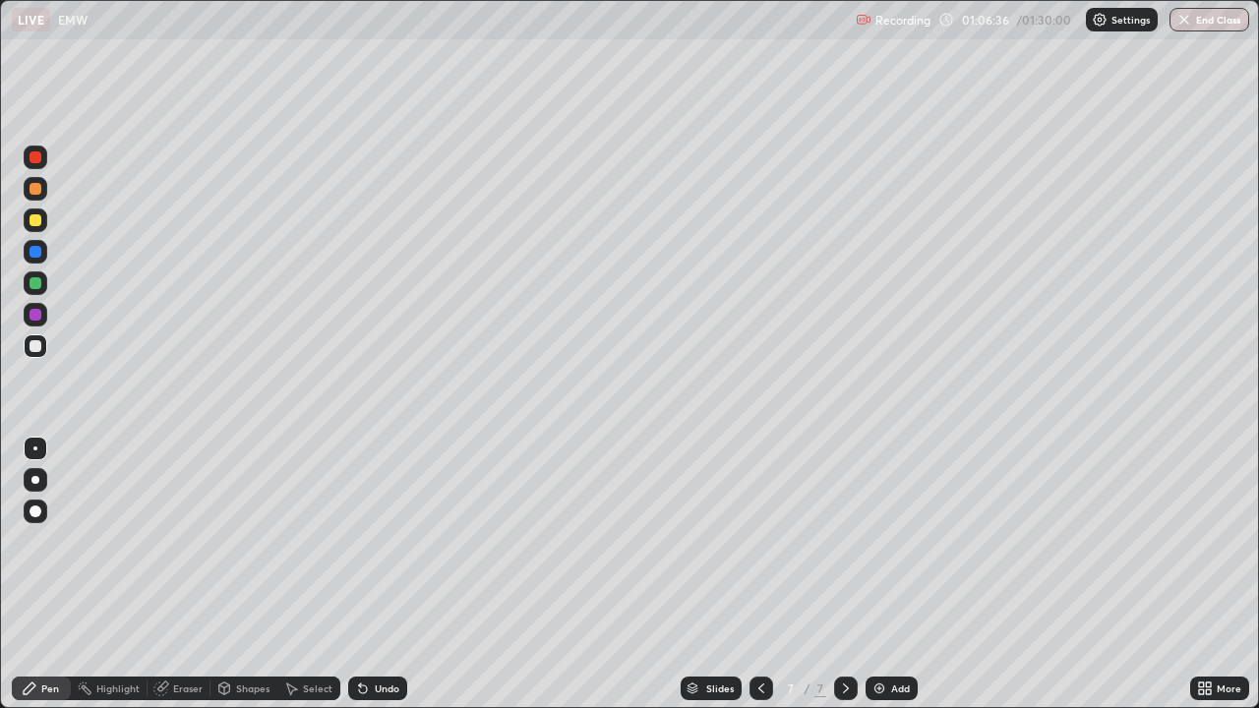
click at [389, 574] on div "Undo" at bounding box center [377, 689] width 59 height 24
click at [388, 574] on div "Undo" at bounding box center [377, 689] width 59 height 24
click at [387, 574] on div "Undo" at bounding box center [377, 689] width 59 height 24
click at [888, 574] on div "Add" at bounding box center [892, 689] width 52 height 24
click at [247, 574] on div "Shapes" at bounding box center [252, 689] width 33 height 10
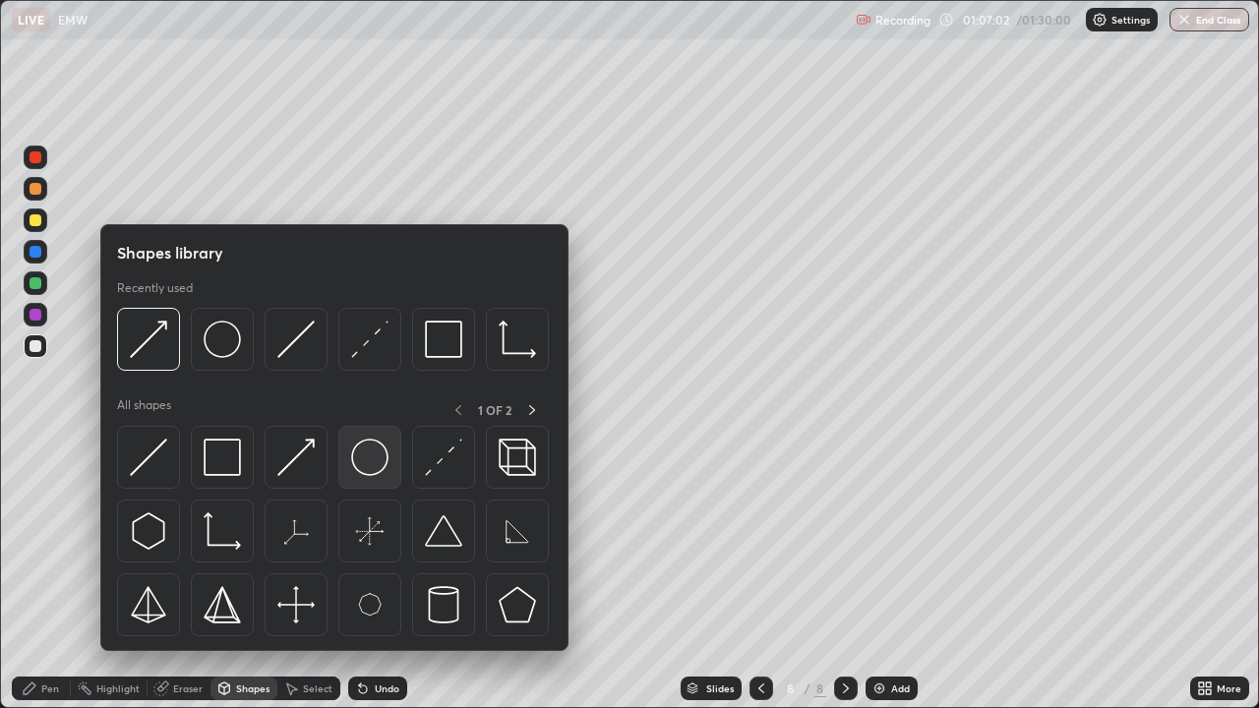
click at [374, 460] on img at bounding box center [369, 457] width 37 height 37
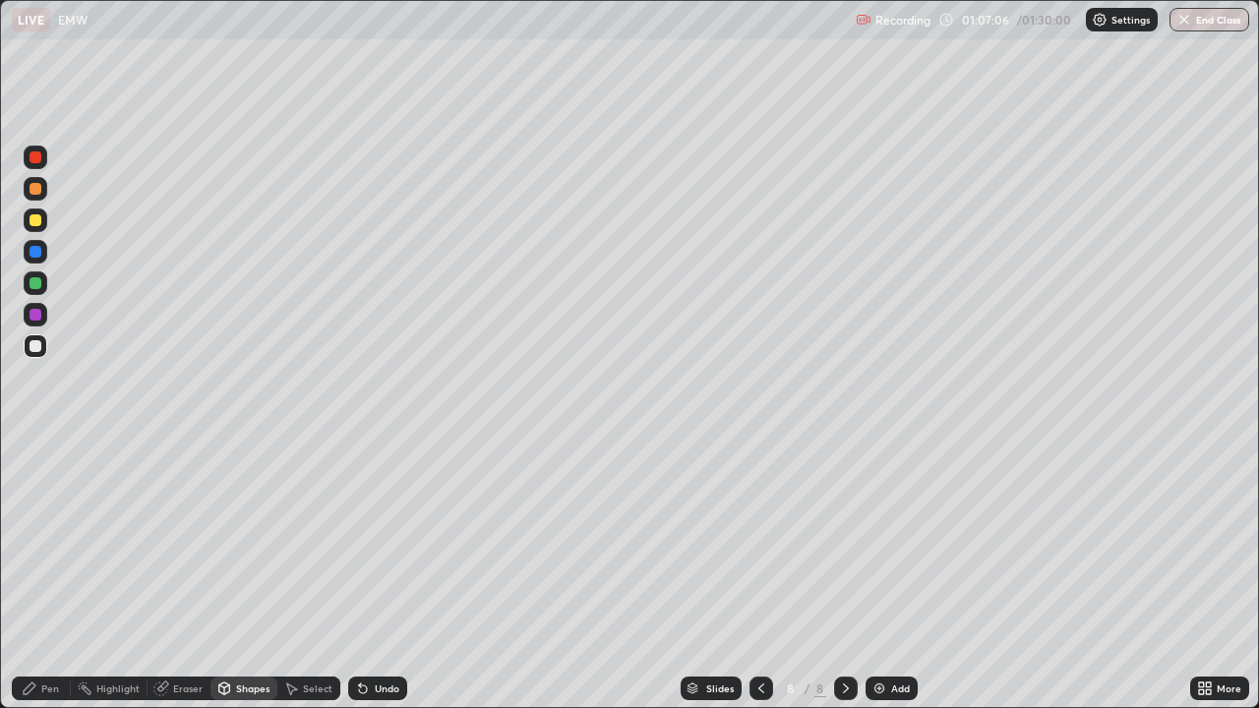
click at [268, 574] on div "Shapes" at bounding box center [244, 689] width 67 height 24
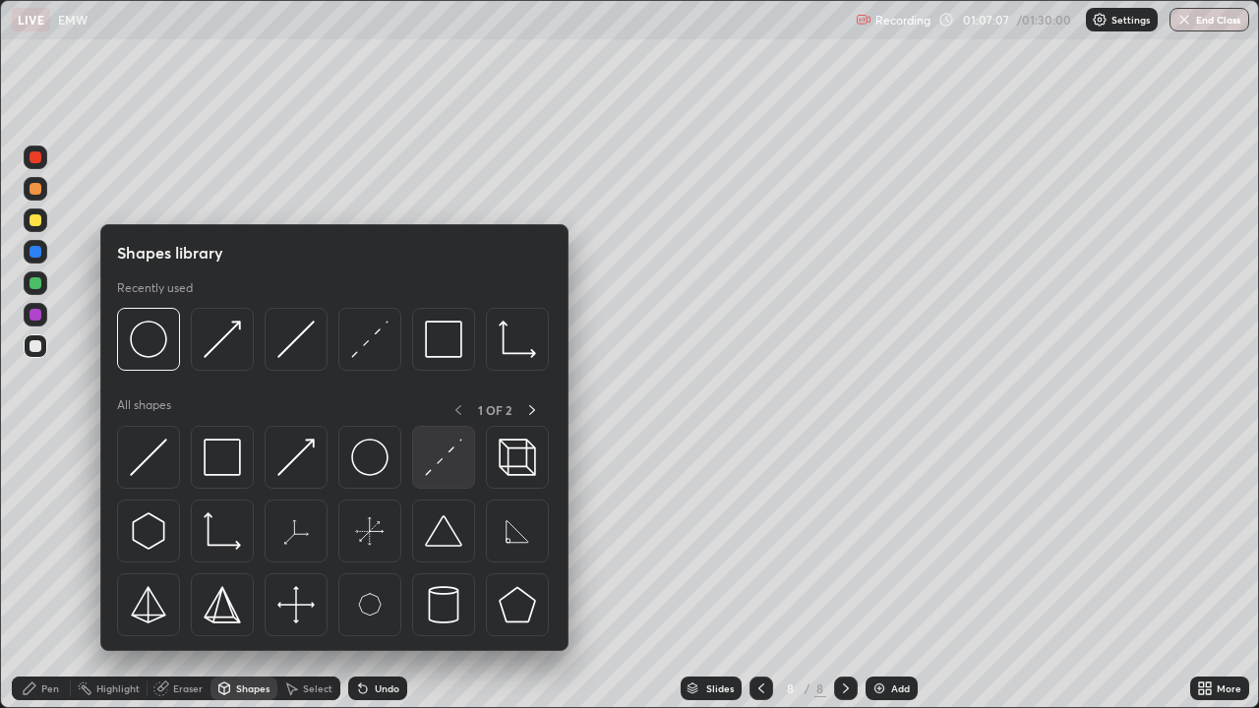
click at [447, 455] on img at bounding box center [443, 457] width 37 height 37
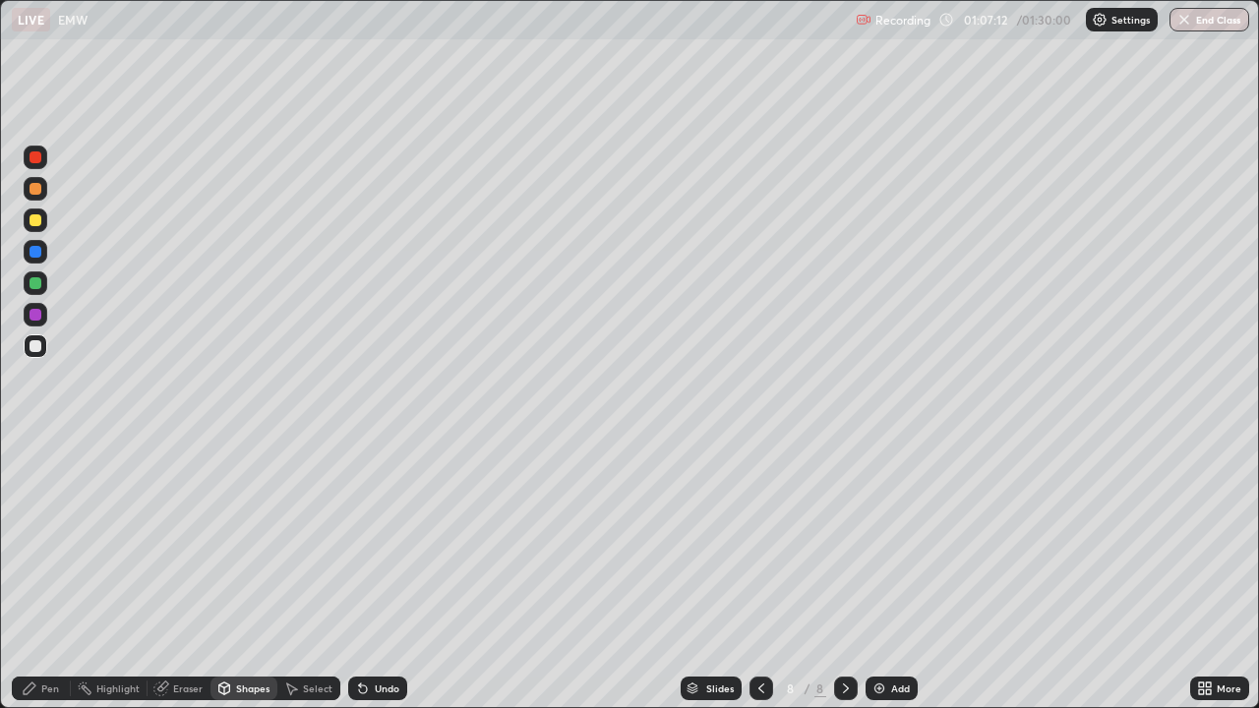
click at [385, 574] on div "Undo" at bounding box center [387, 689] width 25 height 10
click at [312, 574] on div "Select" at bounding box center [308, 689] width 63 height 24
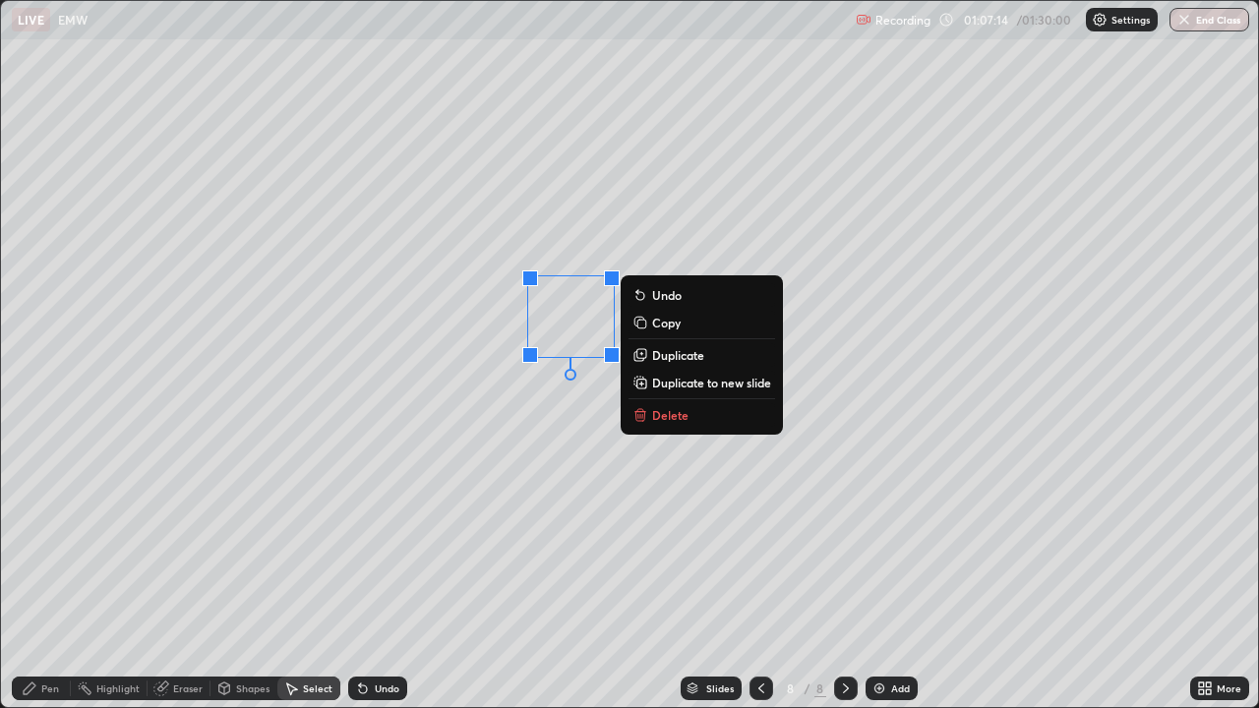
click at [678, 350] on p "Duplicate" at bounding box center [678, 355] width 52 height 16
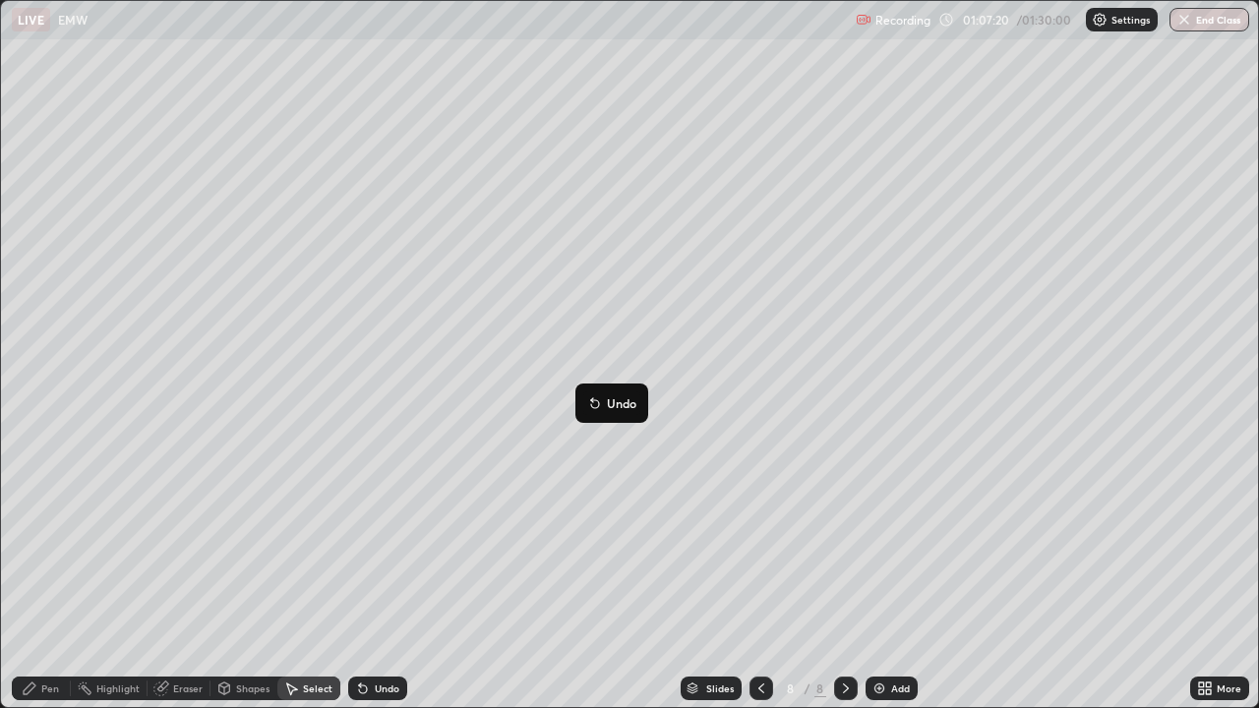
click at [60, 574] on div "Pen" at bounding box center [41, 689] width 59 height 24
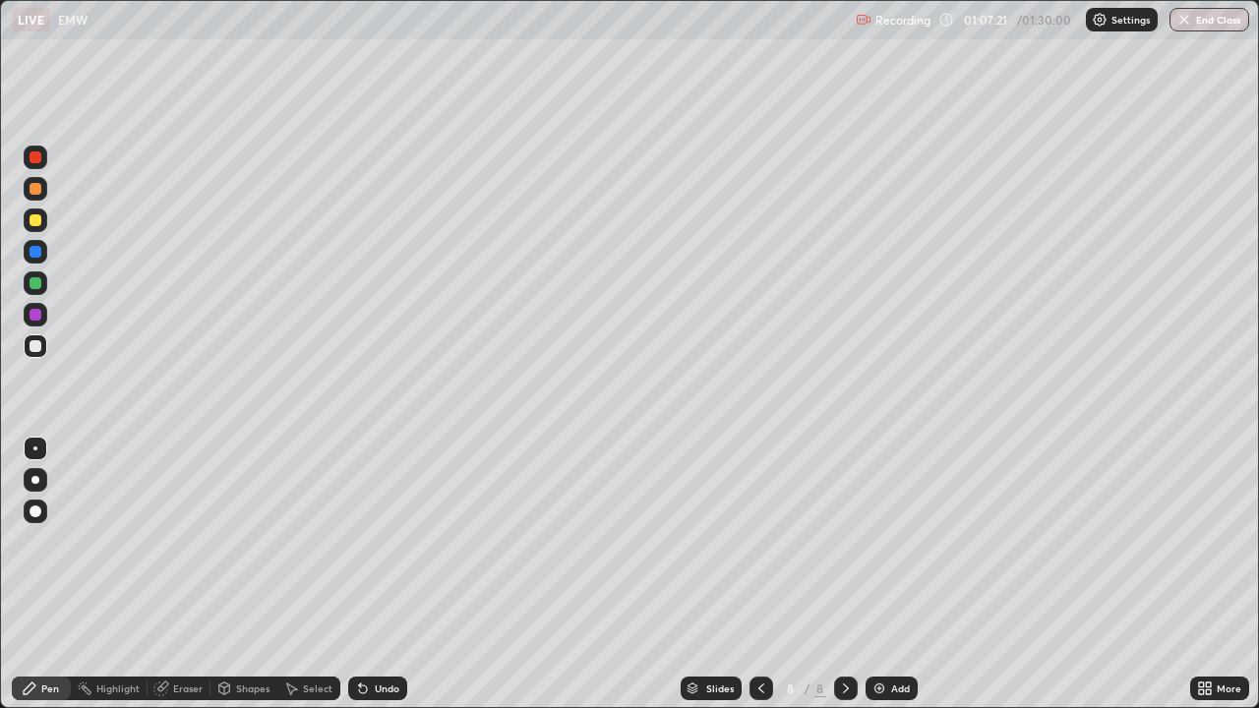
click at [36, 283] on div at bounding box center [36, 283] width 12 height 12
click at [249, 574] on div "Shapes" at bounding box center [252, 689] width 33 height 10
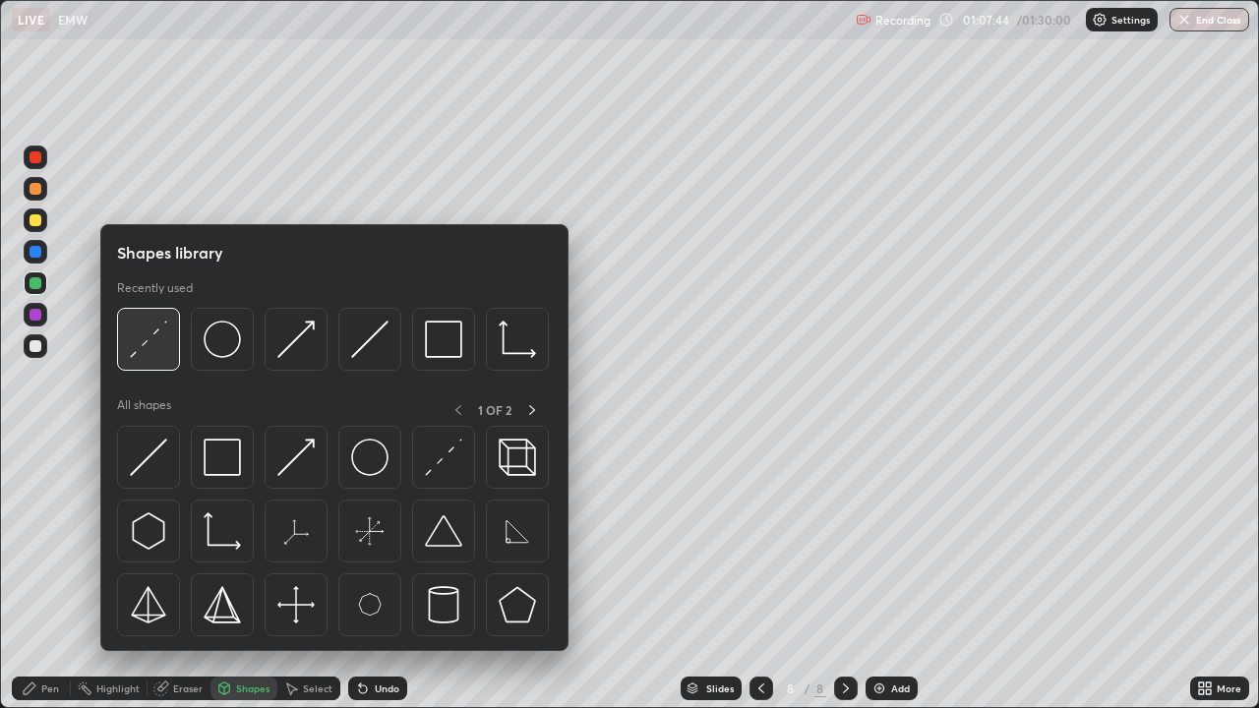
click at [163, 352] on img at bounding box center [148, 339] width 37 height 37
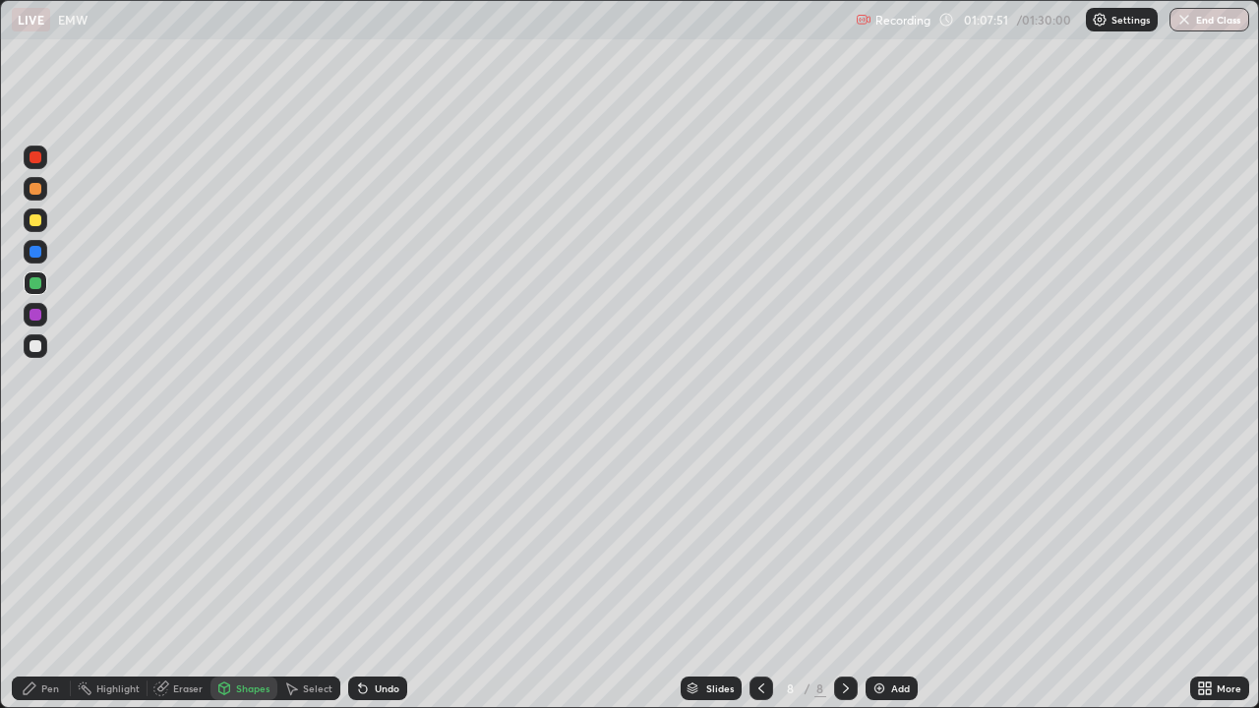
click at [257, 574] on div "Shapes" at bounding box center [252, 689] width 33 height 10
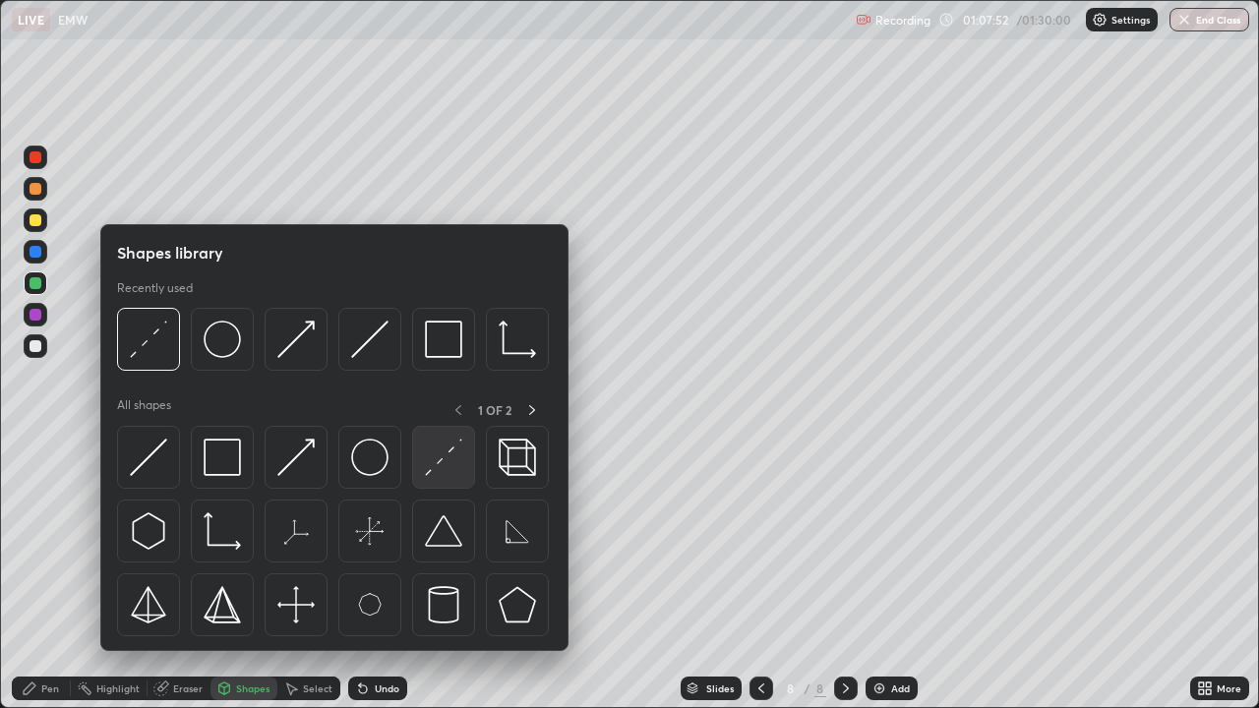
click at [434, 454] on img at bounding box center [443, 457] width 37 height 37
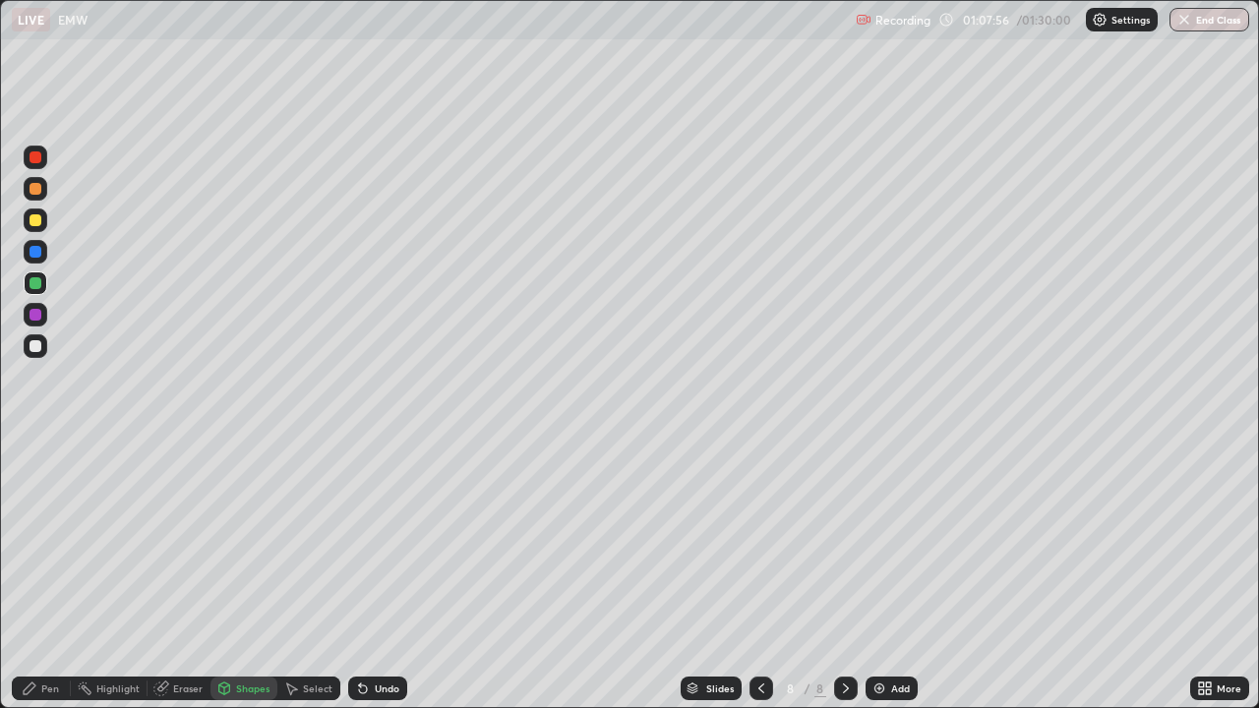
click at [254, 574] on div "Shapes" at bounding box center [252, 689] width 33 height 10
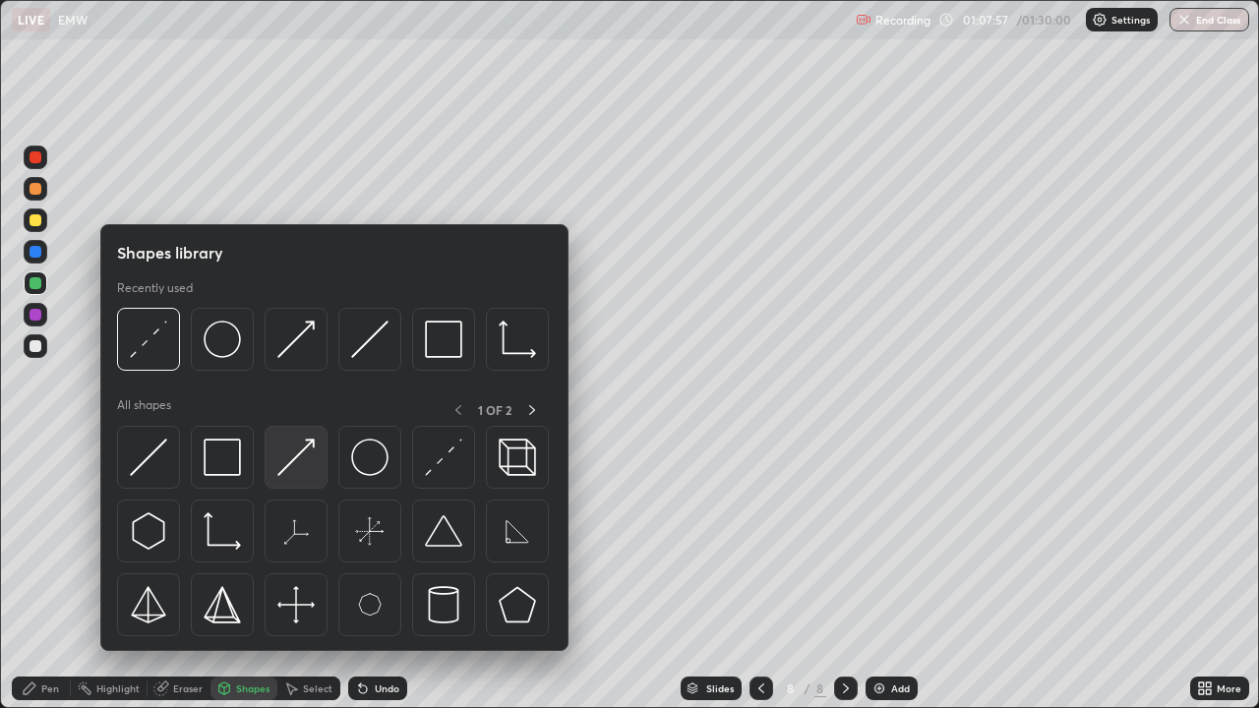
click at [292, 455] on img at bounding box center [295, 457] width 37 height 37
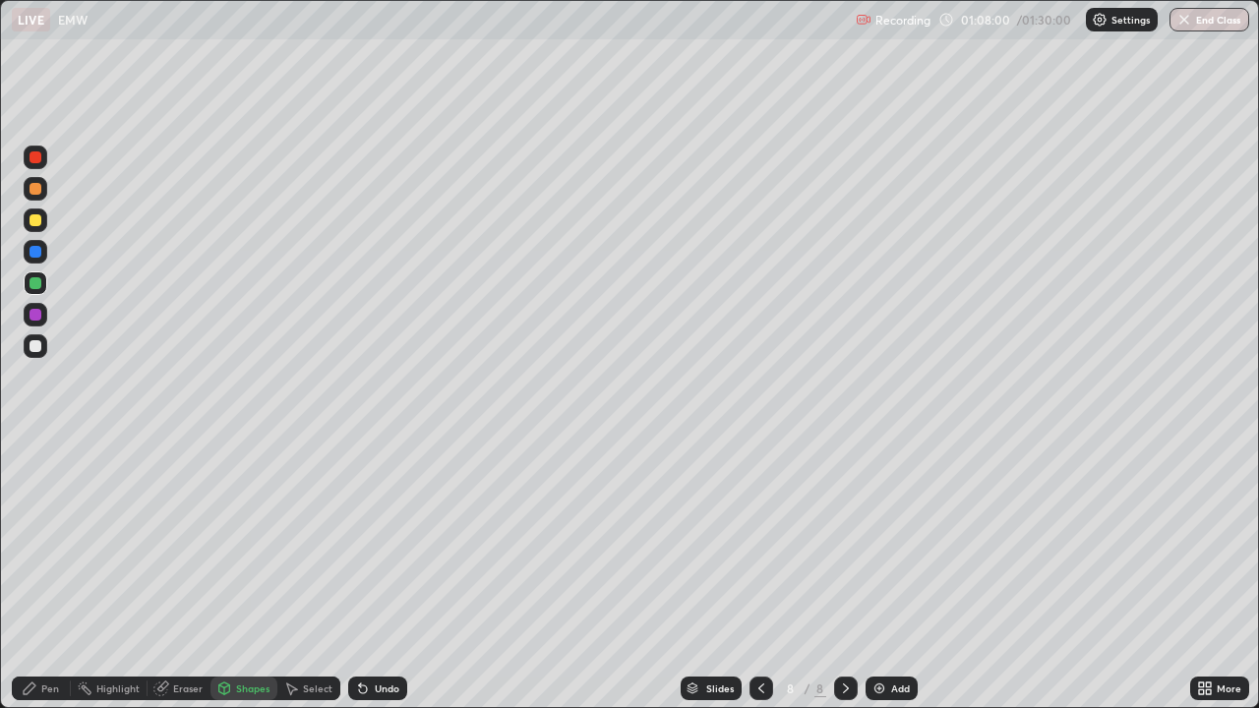
click at [64, 574] on div "Pen" at bounding box center [41, 689] width 59 height 24
click at [250, 574] on div "Shapes" at bounding box center [252, 689] width 33 height 10
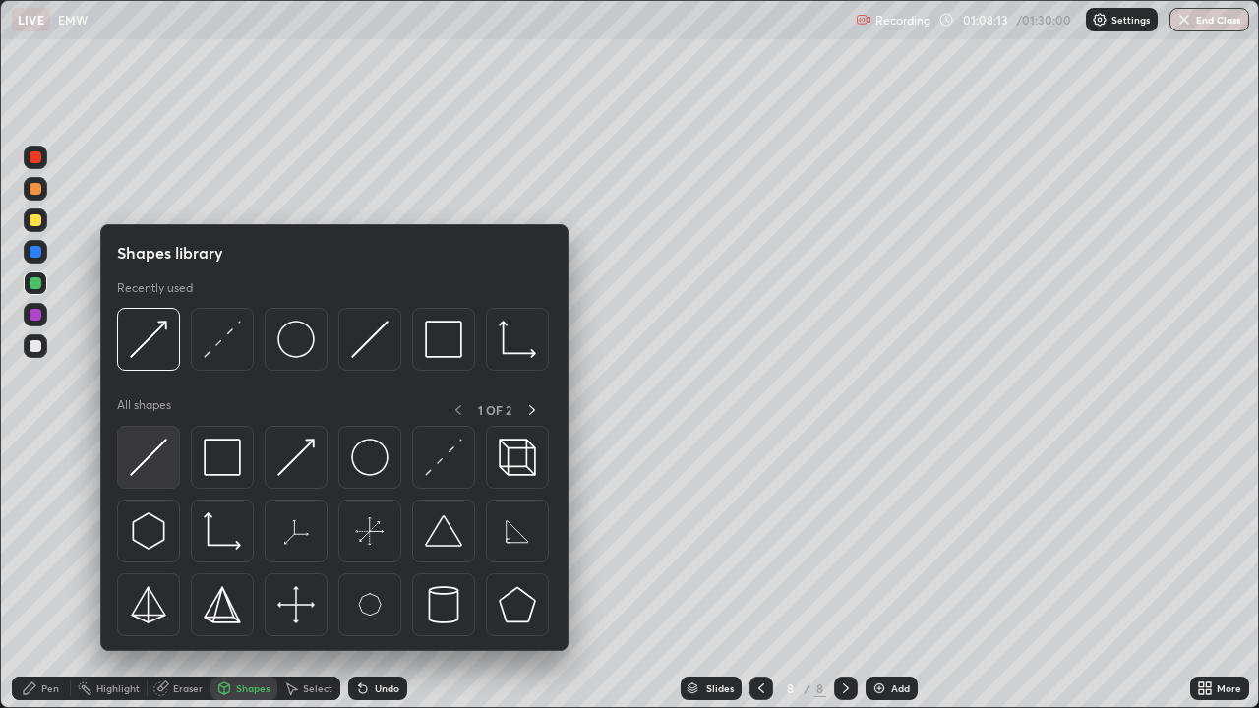
click at [164, 458] on img at bounding box center [148, 457] width 37 height 37
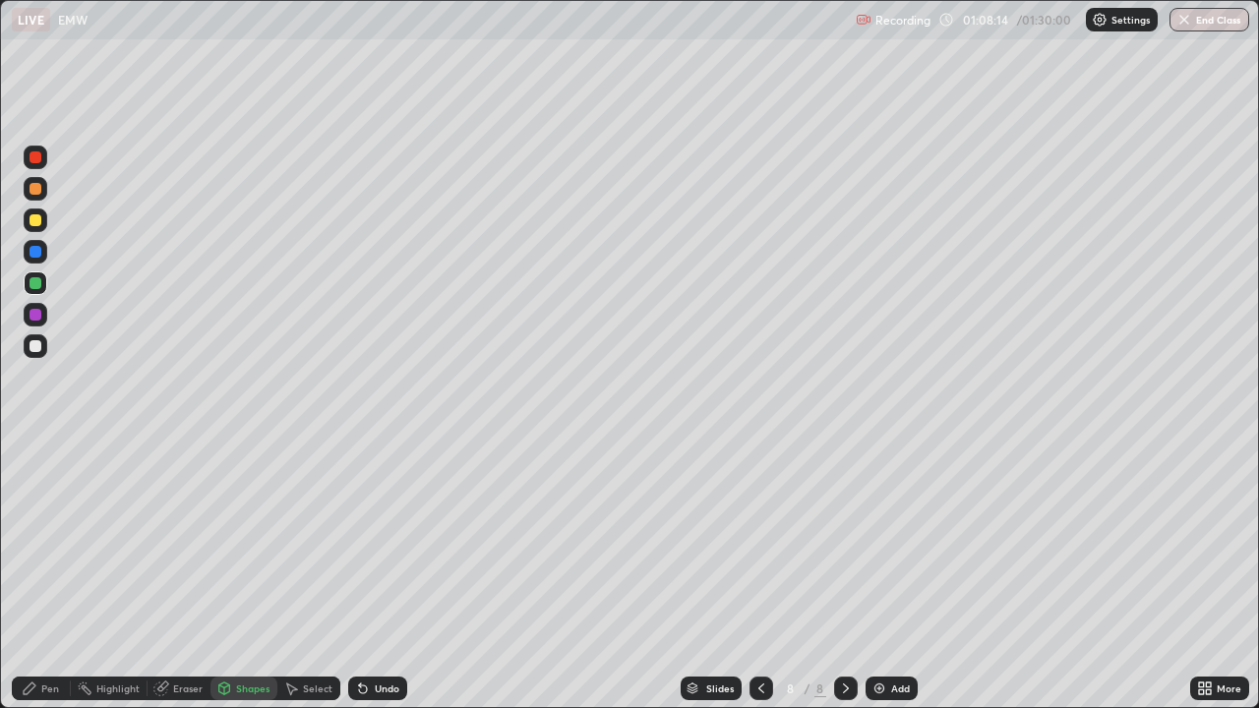
click at [40, 342] on div at bounding box center [36, 346] width 12 height 12
click at [35, 256] on div at bounding box center [36, 252] width 12 height 12
click at [40, 574] on div "Pen" at bounding box center [41, 689] width 59 height 24
click at [34, 345] on div at bounding box center [36, 346] width 12 height 12
click at [901, 574] on div "Add" at bounding box center [900, 689] width 19 height 10
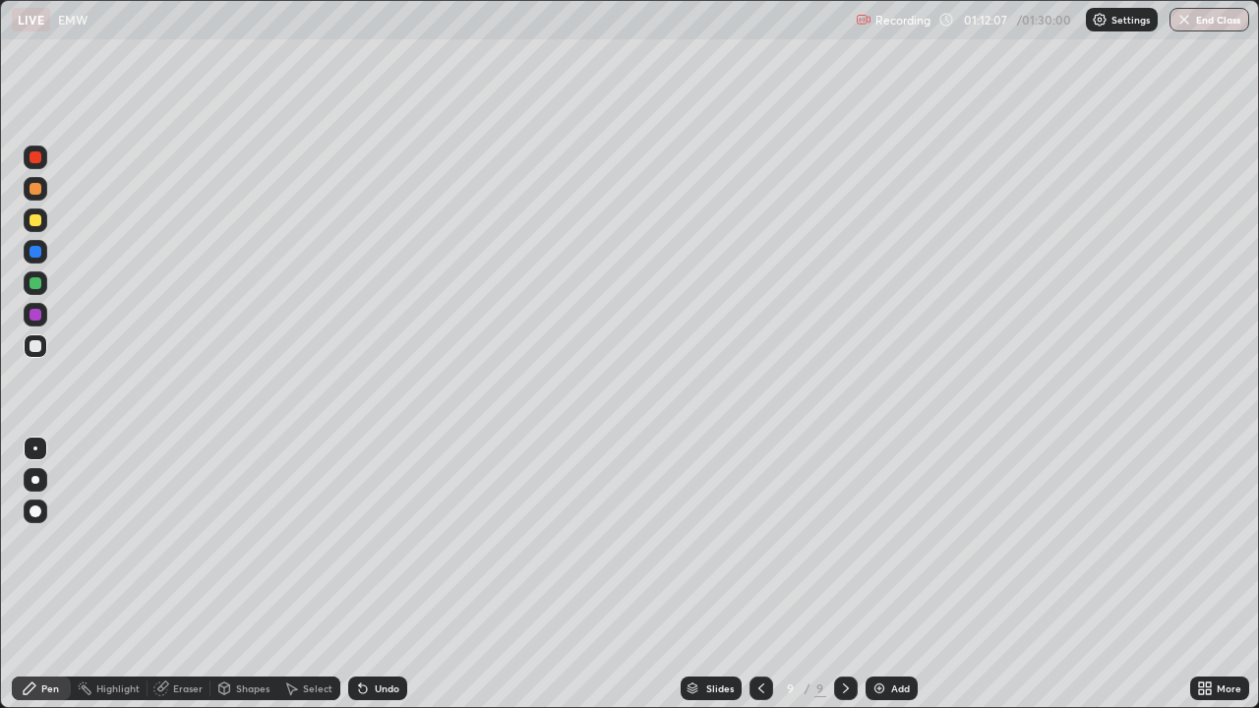
click at [1003, 23] on div "Recording 01:12:07 / 01:30:00 Settings End Class" at bounding box center [1052, 20] width 393 height 38
click at [1115, 22] on p "Settings" at bounding box center [1131, 20] width 38 height 10
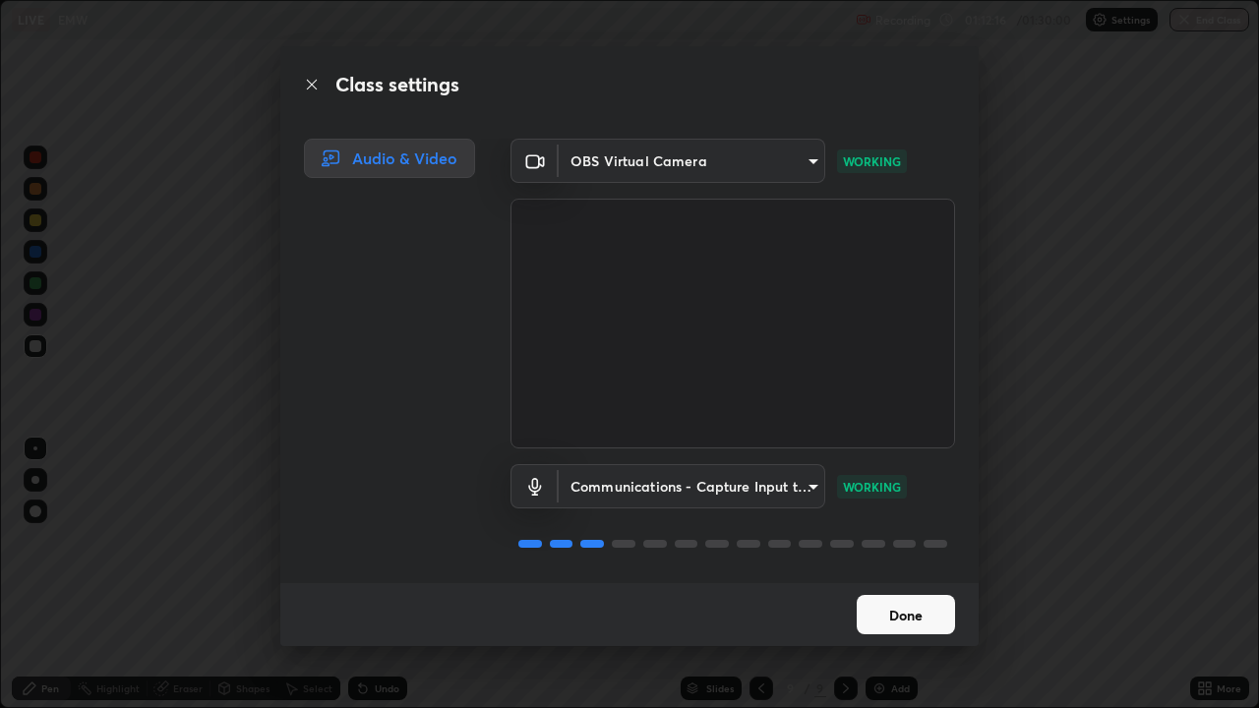
click at [903, 574] on button "Done" at bounding box center [906, 614] width 98 height 39
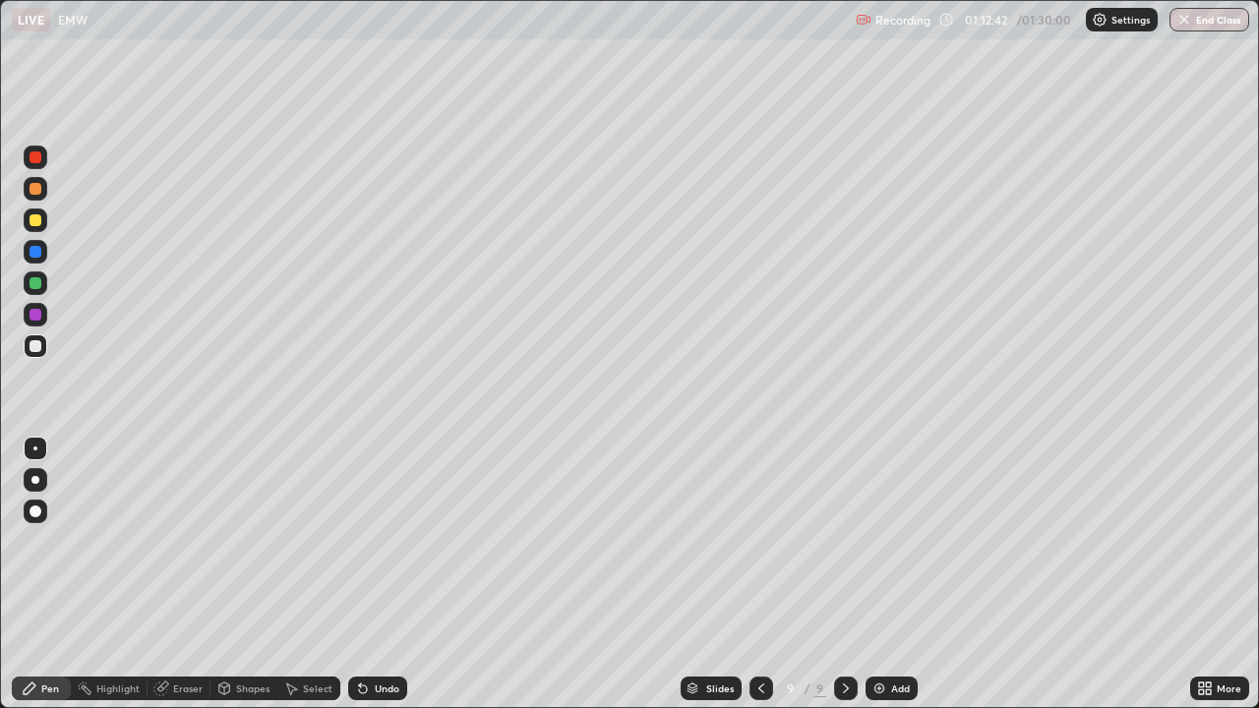
click at [242, 574] on div "Shapes" at bounding box center [252, 689] width 33 height 10
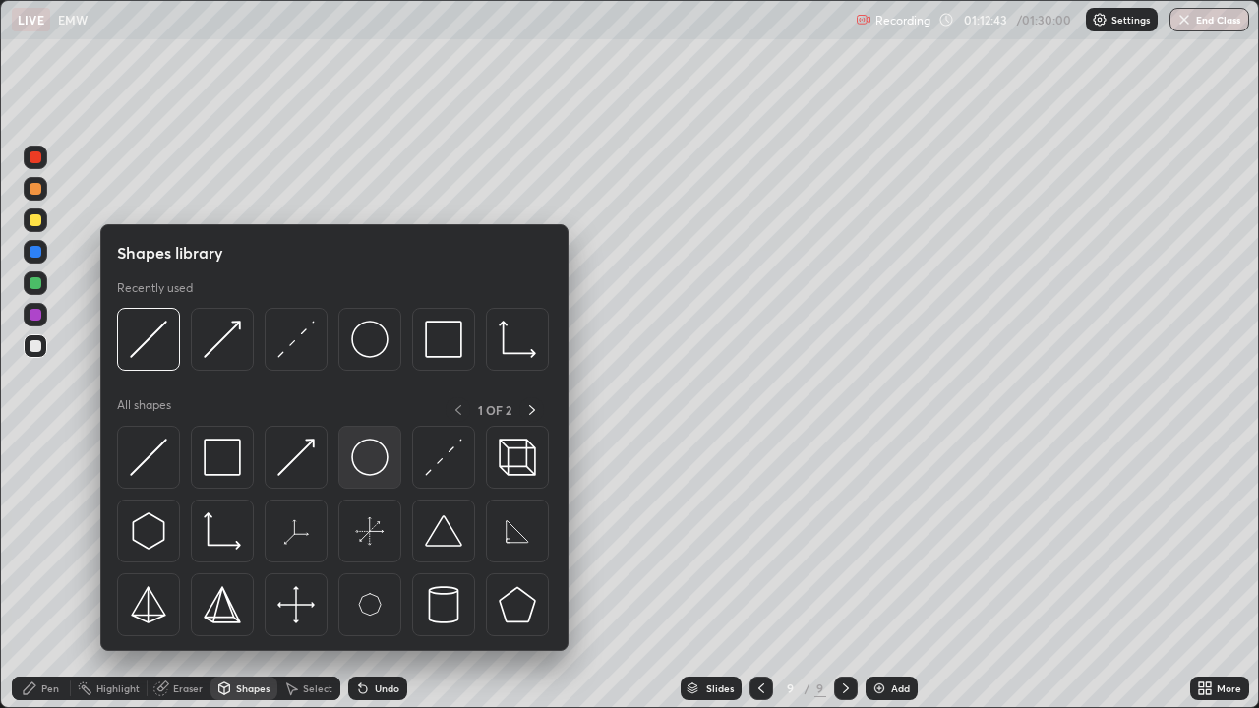
click at [372, 453] on img at bounding box center [369, 457] width 37 height 37
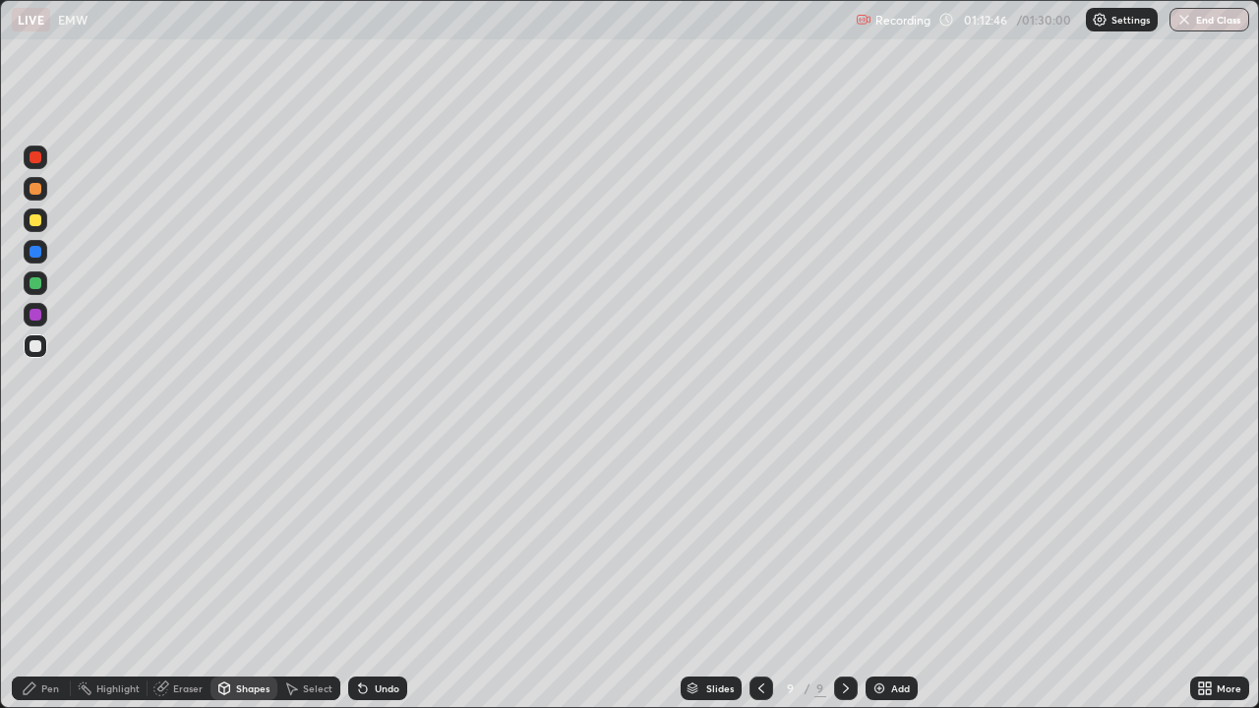
click at [256, 574] on div "Shapes" at bounding box center [252, 689] width 33 height 10
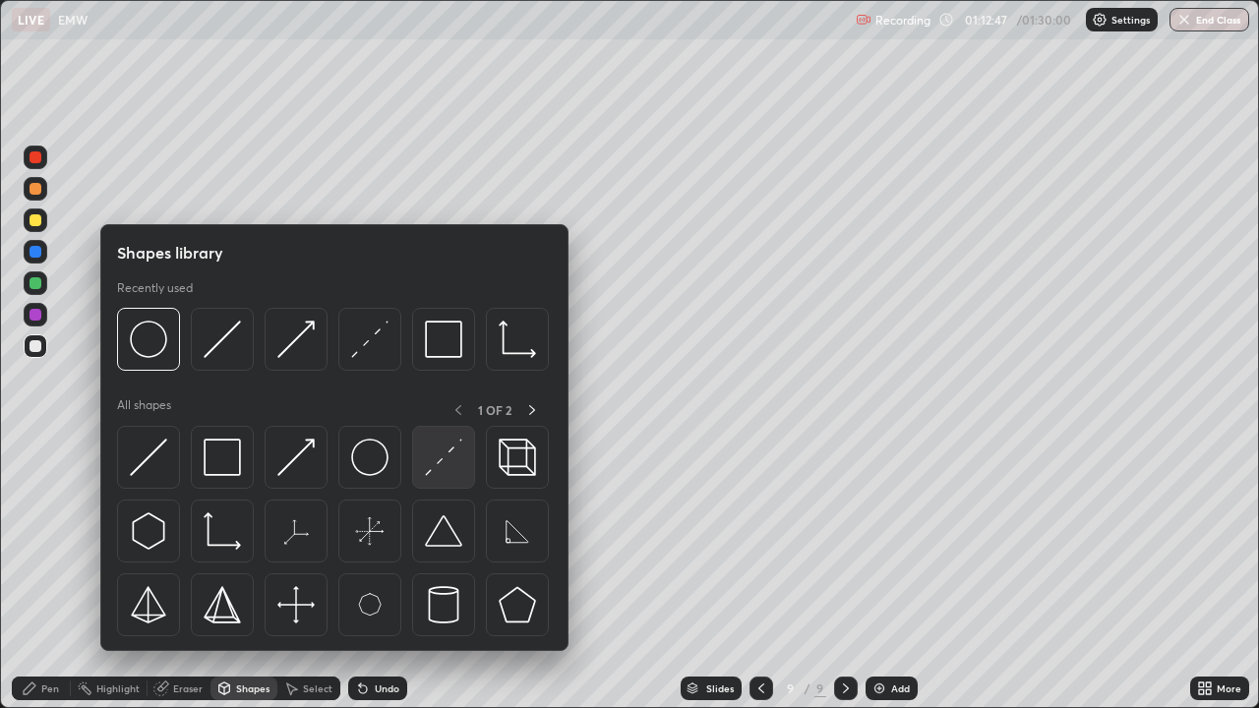
click at [444, 455] on img at bounding box center [443, 457] width 37 height 37
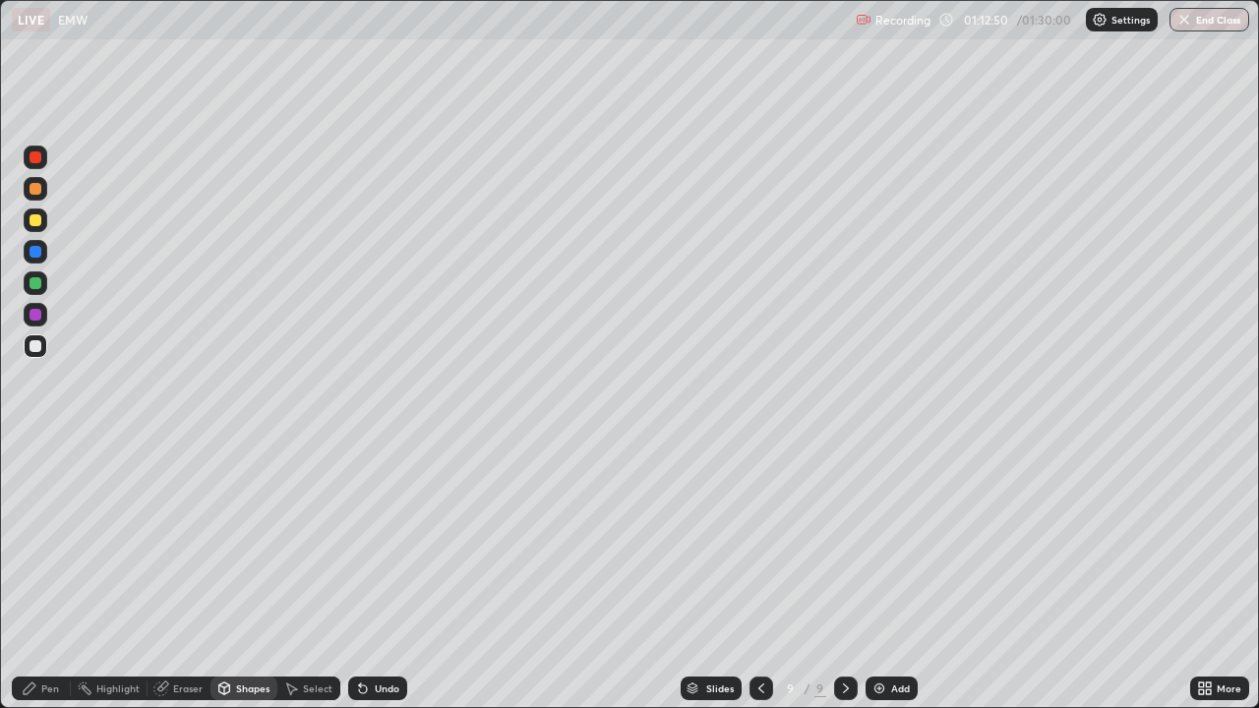
click at [51, 574] on div "Pen" at bounding box center [50, 689] width 18 height 10
click at [258, 574] on div "Shapes" at bounding box center [252, 689] width 33 height 10
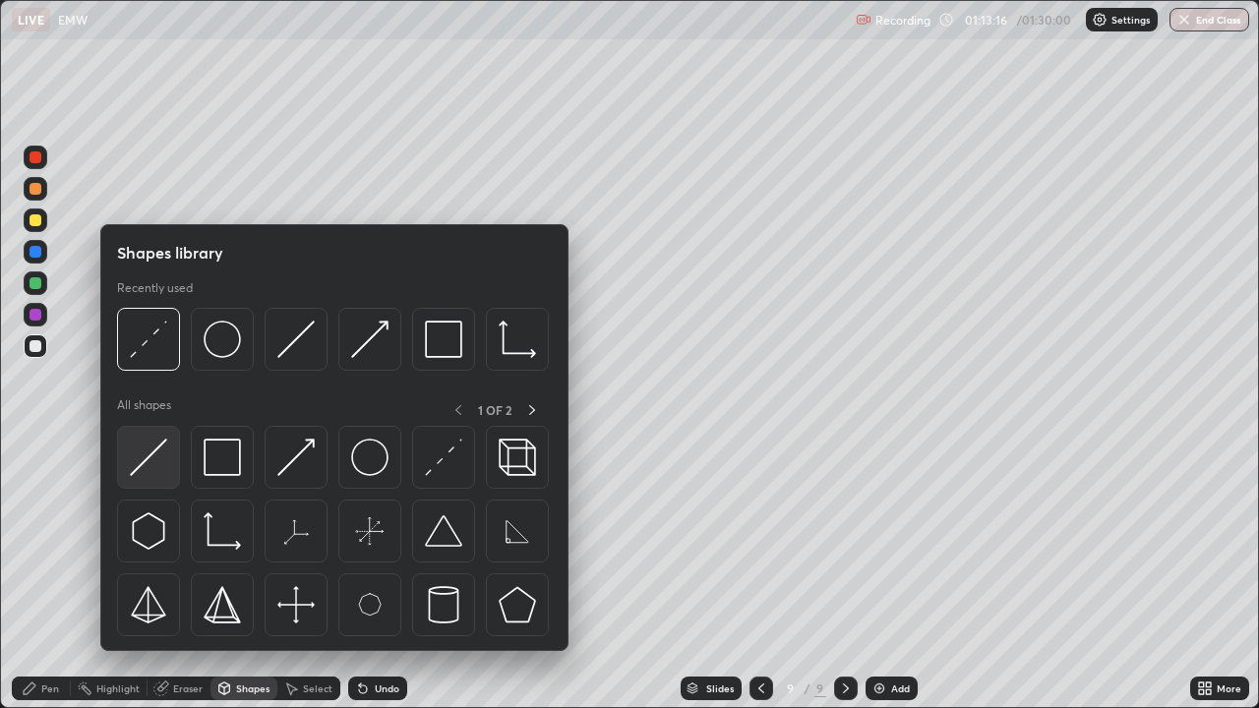
click at [172, 457] on div at bounding box center [148, 457] width 63 height 63
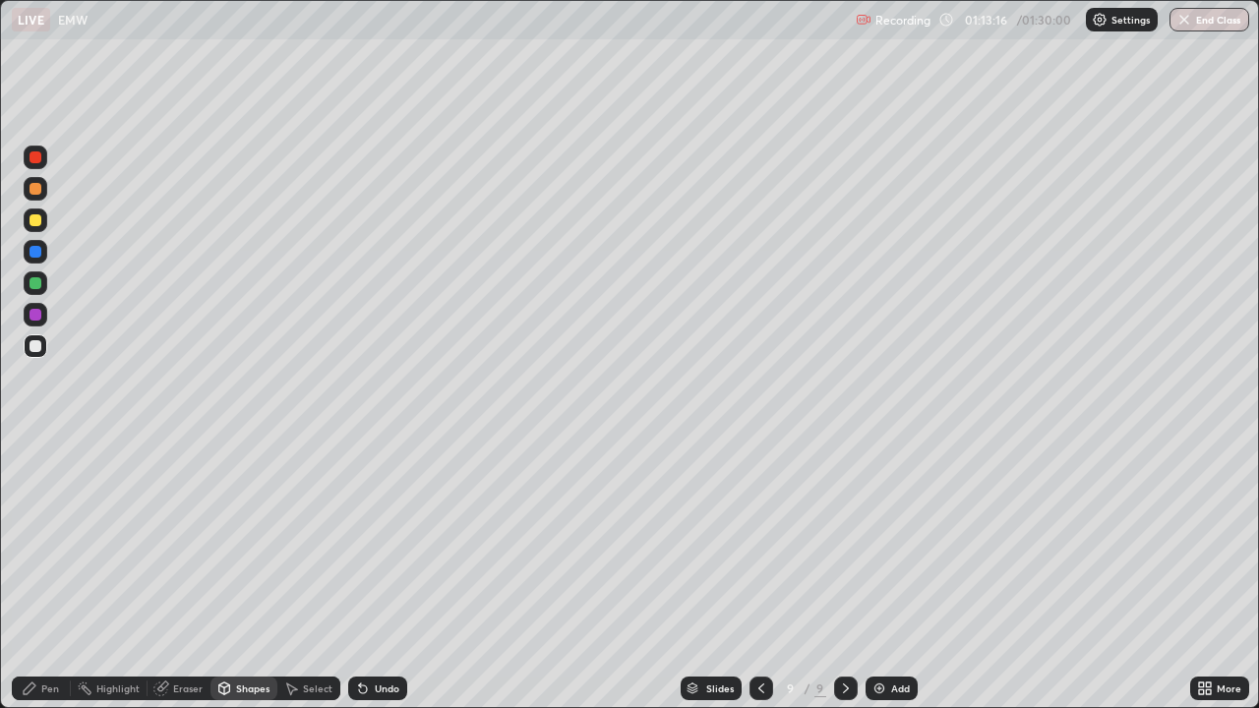
click at [36, 284] on div at bounding box center [36, 283] width 12 height 12
click at [45, 221] on div at bounding box center [36, 221] width 24 height 24
click at [262, 574] on div "Shapes" at bounding box center [244, 689] width 67 height 24
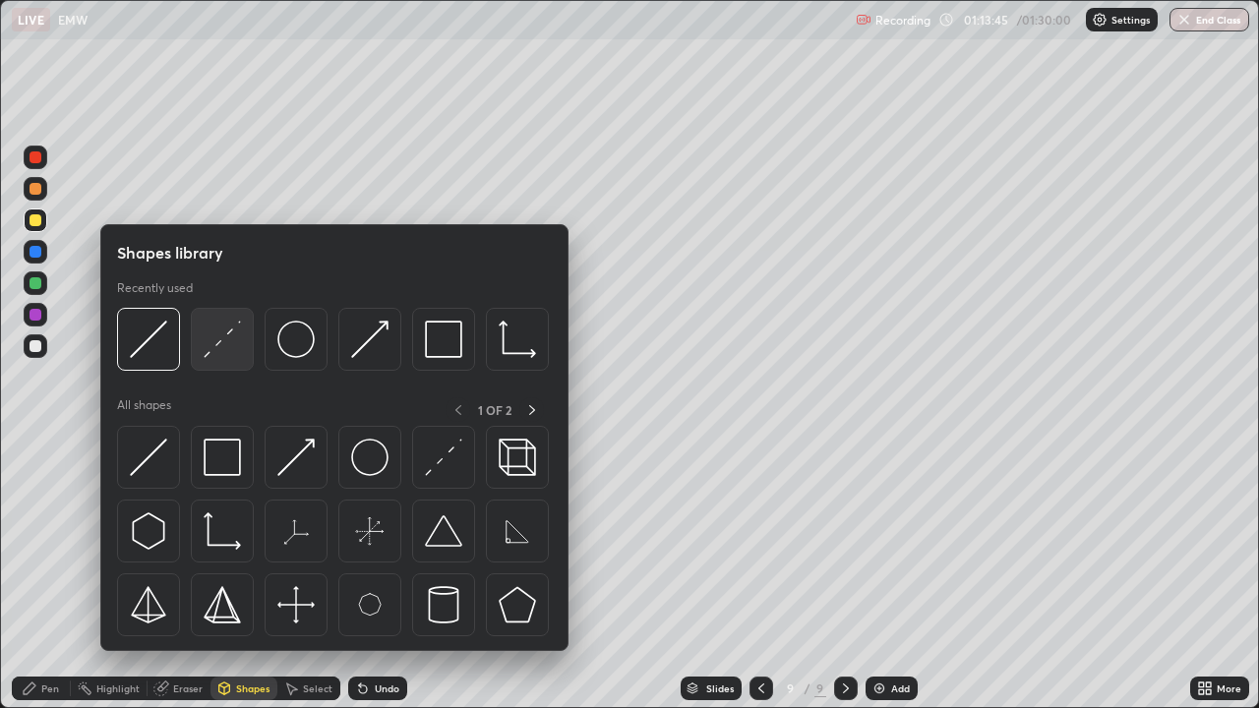
click at [231, 348] on img at bounding box center [222, 339] width 37 height 37
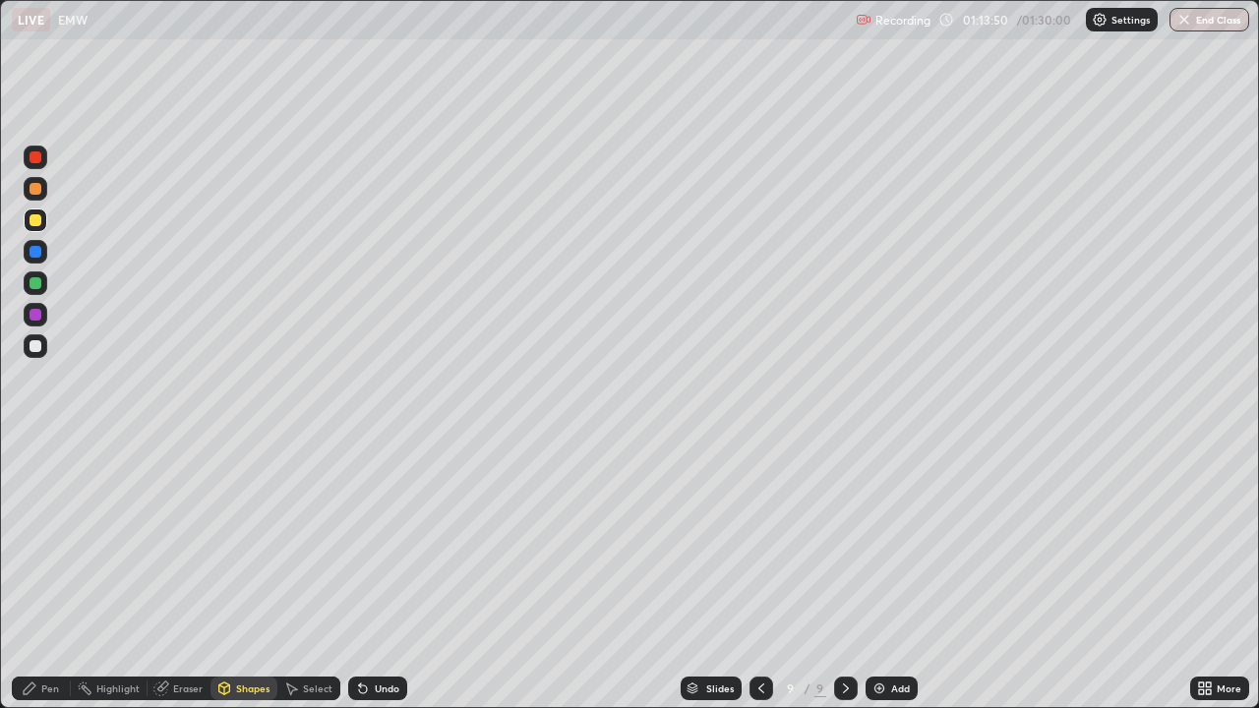
click at [179, 574] on div "Eraser" at bounding box center [188, 689] width 30 height 10
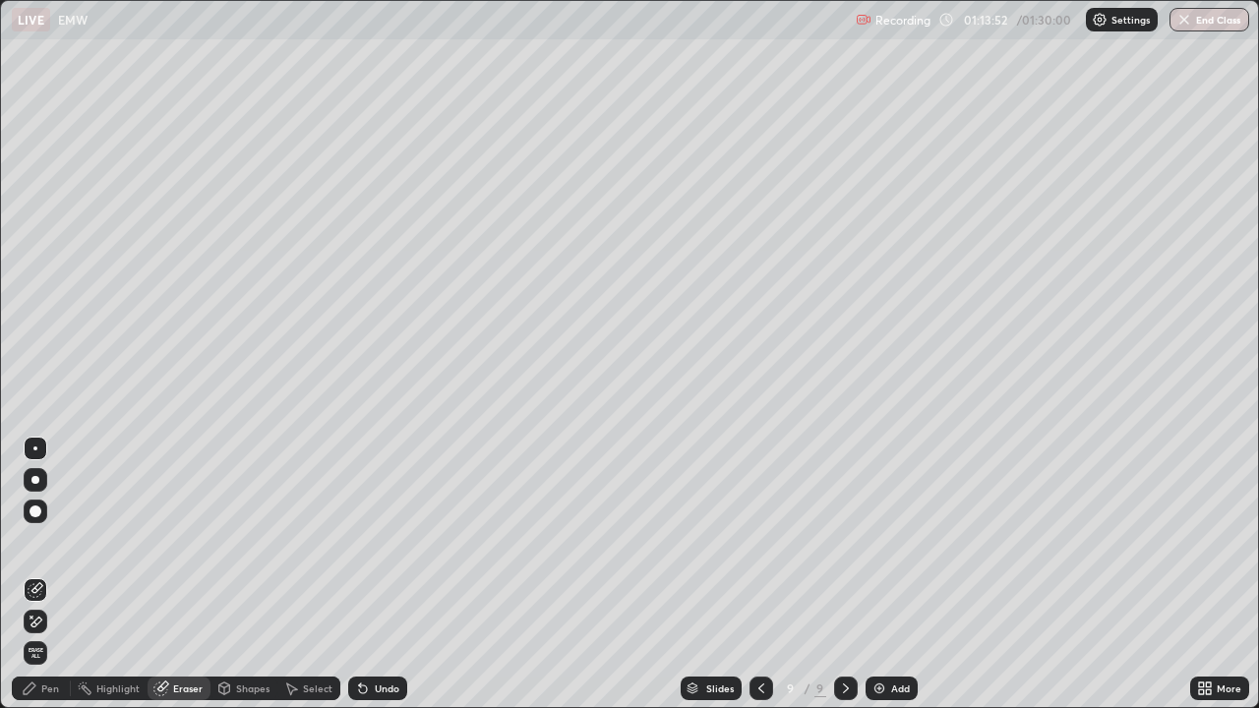
click at [54, 574] on div "Pen" at bounding box center [41, 689] width 59 height 24
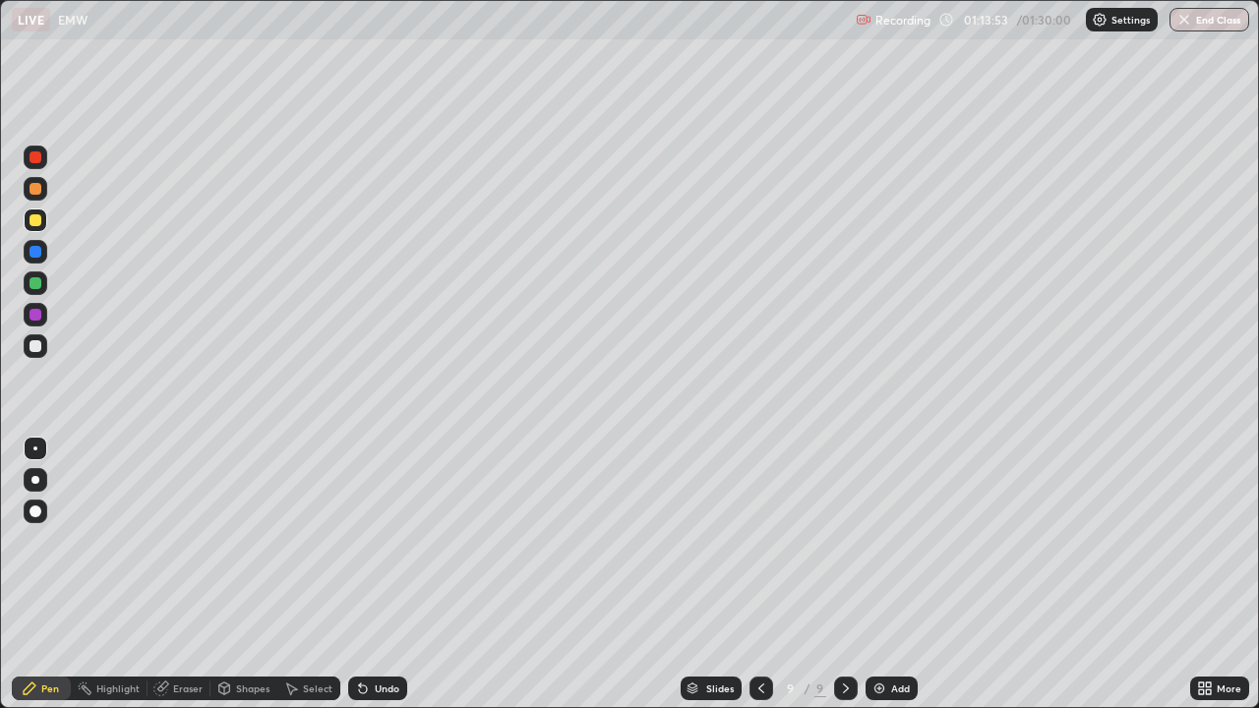
click at [32, 287] on div at bounding box center [36, 283] width 12 height 12
click at [36, 220] on div at bounding box center [36, 220] width 12 height 12
click at [44, 185] on div at bounding box center [36, 189] width 24 height 24
click at [894, 574] on div "Add" at bounding box center [900, 689] width 19 height 10
click at [255, 574] on div "Shapes" at bounding box center [252, 689] width 33 height 10
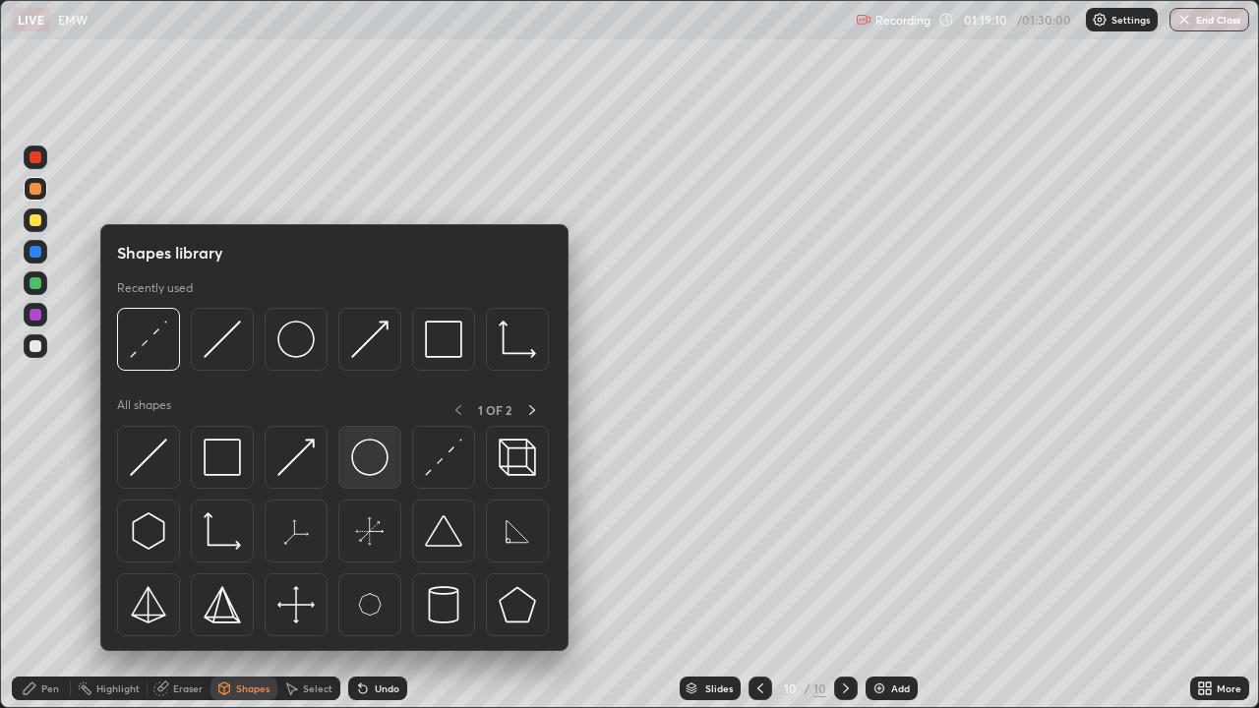
click at [377, 463] on img at bounding box center [369, 457] width 37 height 37
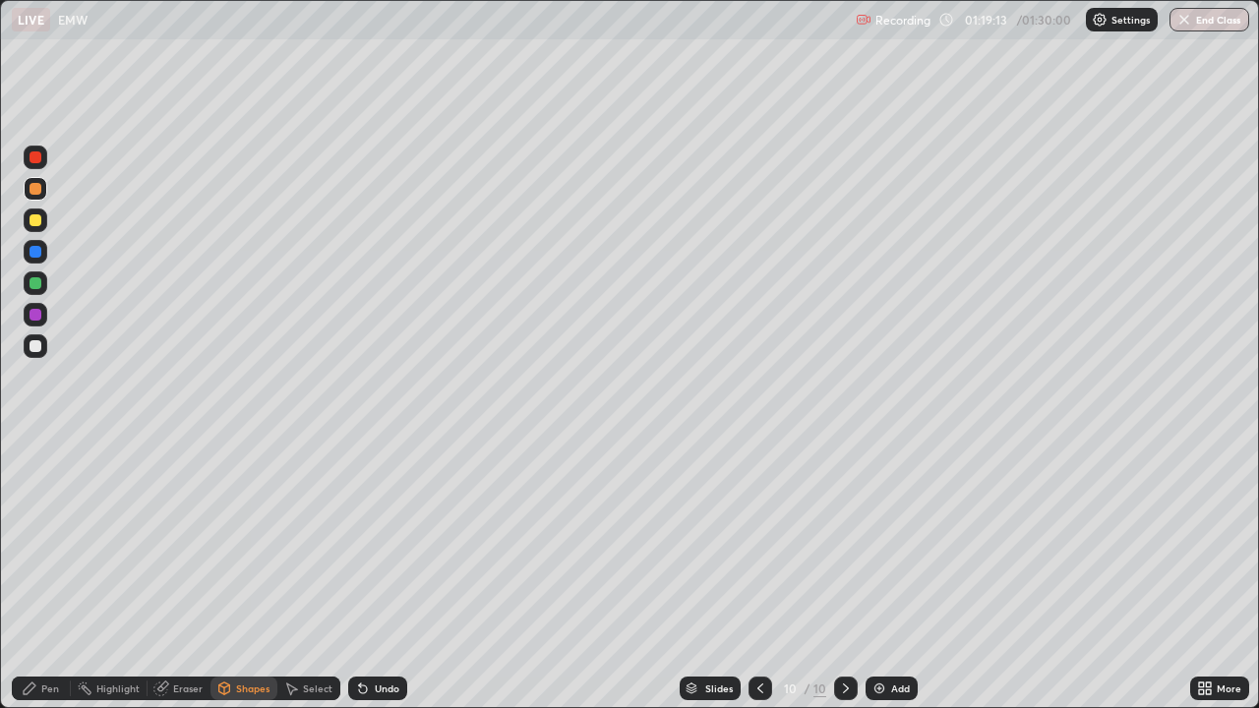
click at [260, 574] on div "Shapes" at bounding box center [252, 689] width 33 height 10
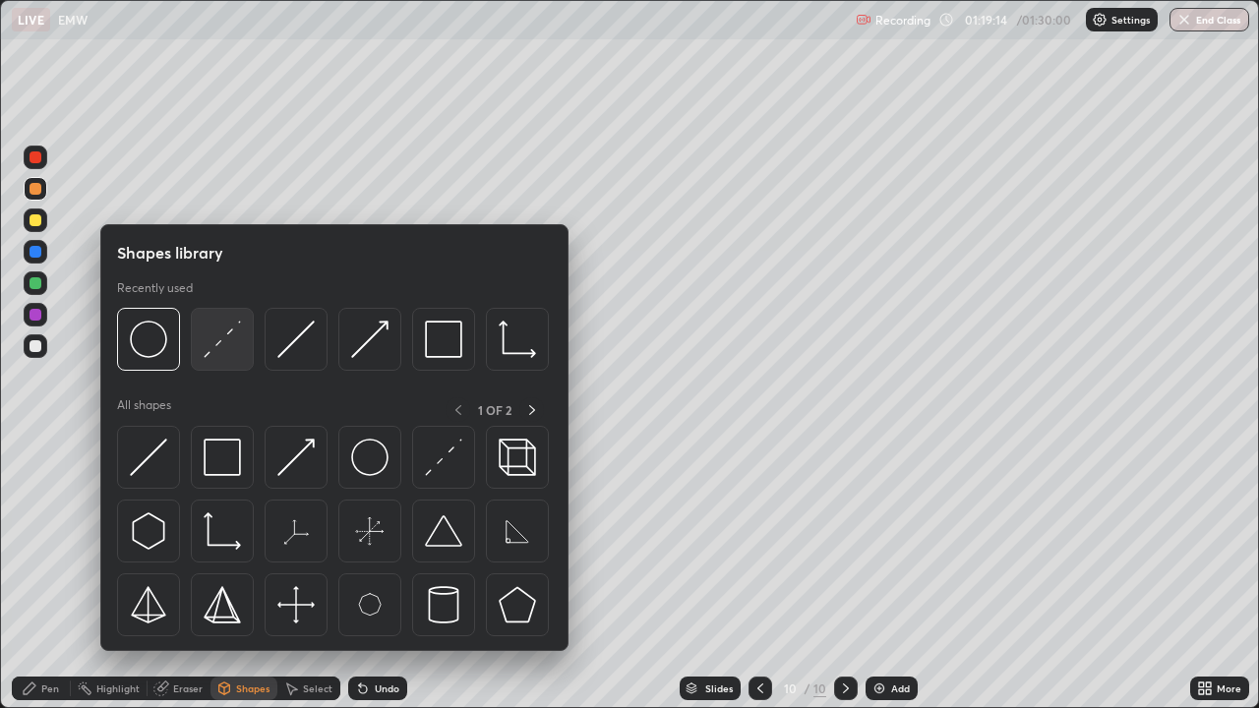
click at [226, 350] on img at bounding box center [222, 339] width 37 height 37
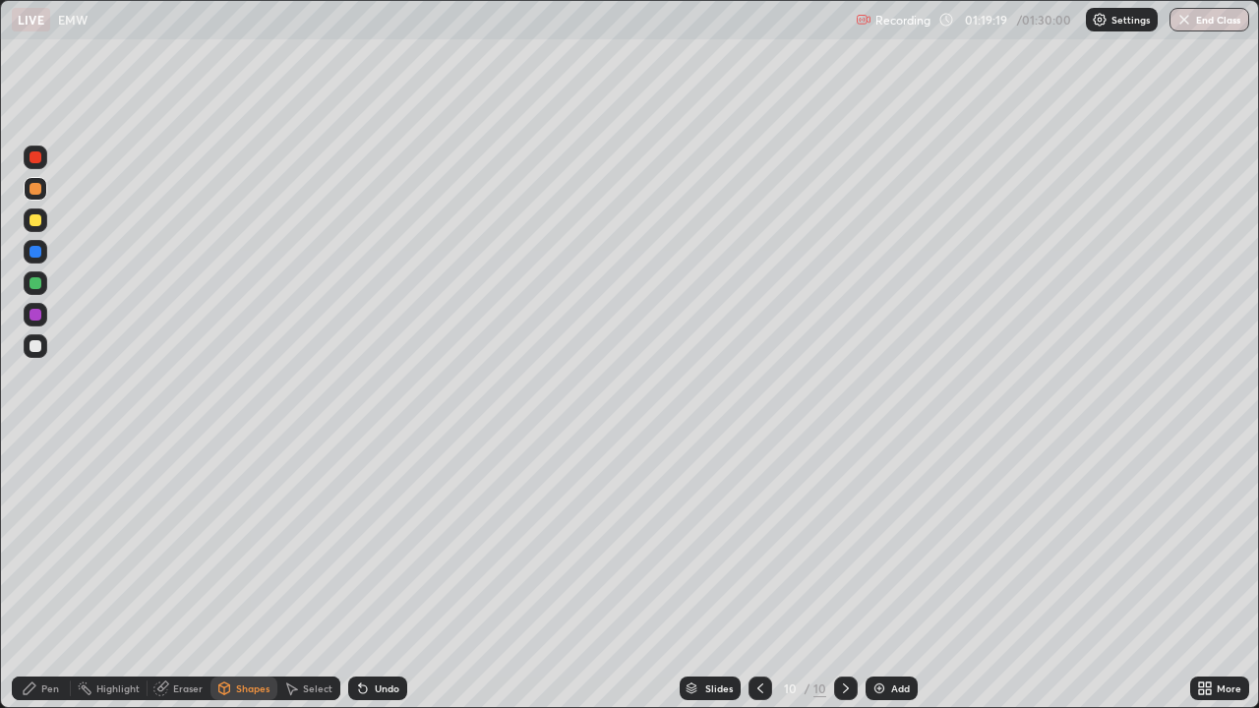
click at [56, 574] on div "Pen" at bounding box center [50, 689] width 18 height 10
click at [43, 344] on div at bounding box center [36, 346] width 24 height 24
click at [257, 574] on div "Shapes" at bounding box center [252, 689] width 33 height 10
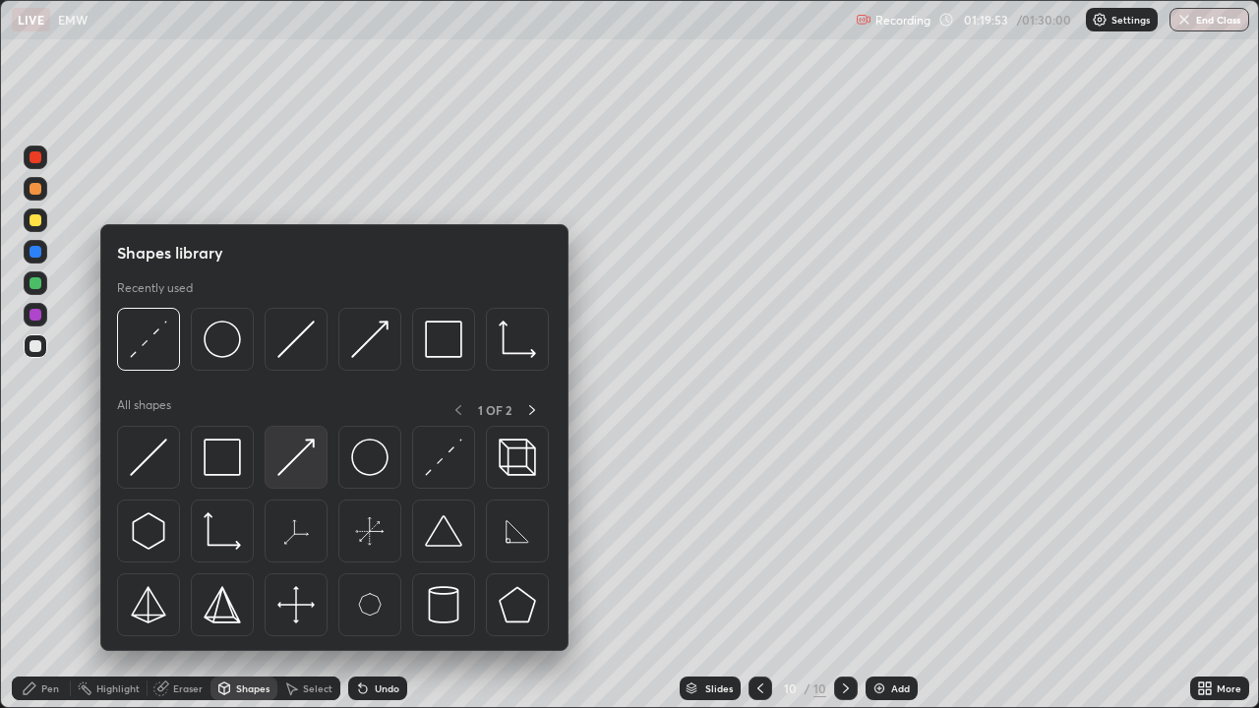
click at [314, 452] on img at bounding box center [295, 457] width 37 height 37
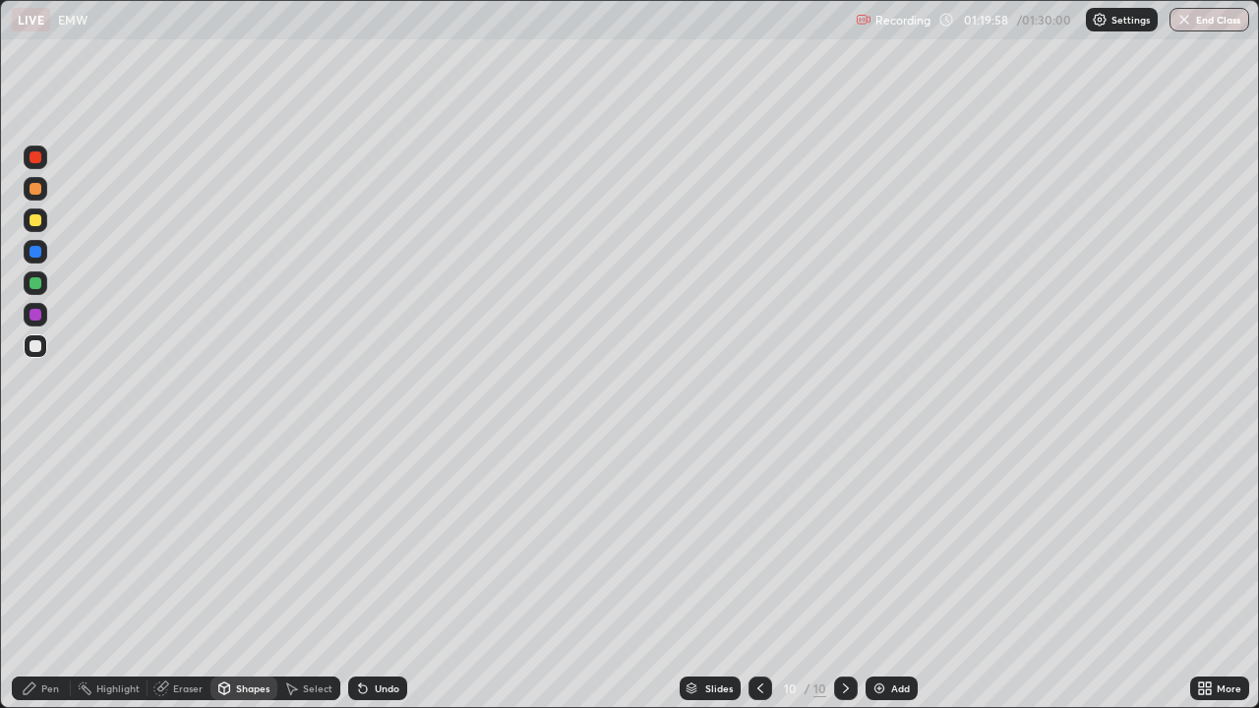
click at [52, 574] on div "Pen" at bounding box center [50, 689] width 18 height 10
click at [35, 251] on div at bounding box center [36, 252] width 12 height 12
click at [259, 574] on div "Shapes" at bounding box center [252, 689] width 33 height 10
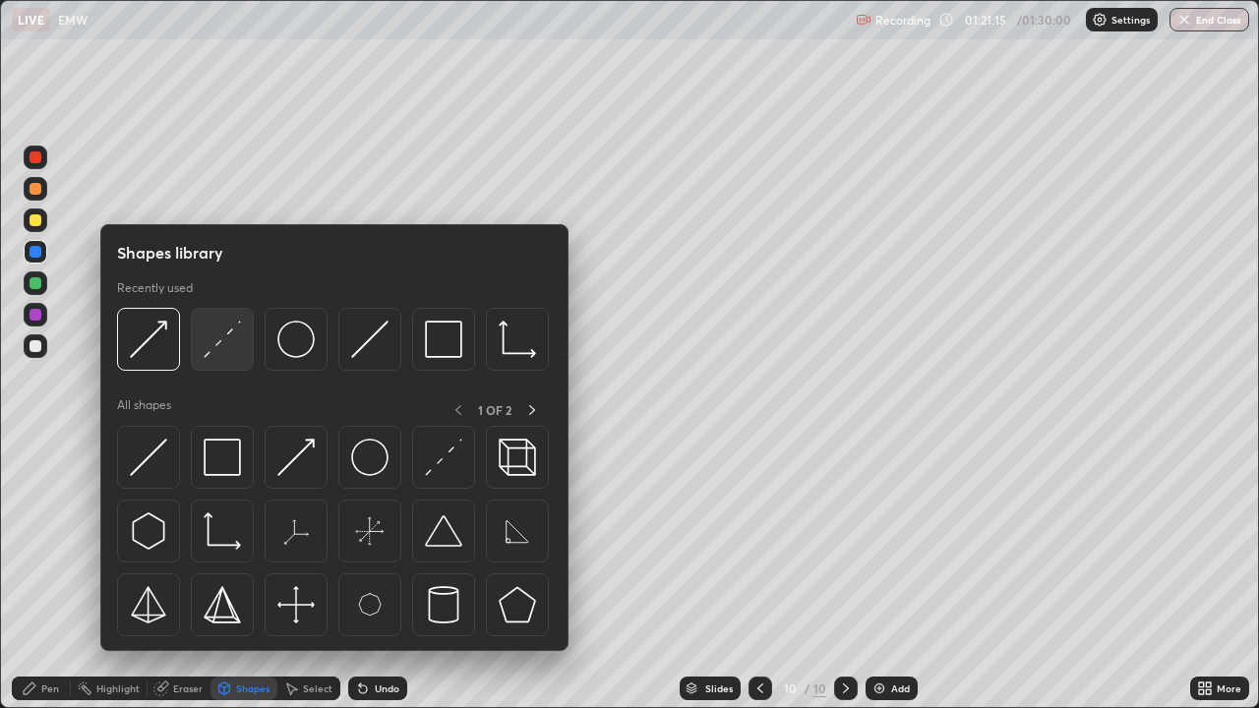
click at [211, 344] on img at bounding box center [222, 339] width 37 height 37
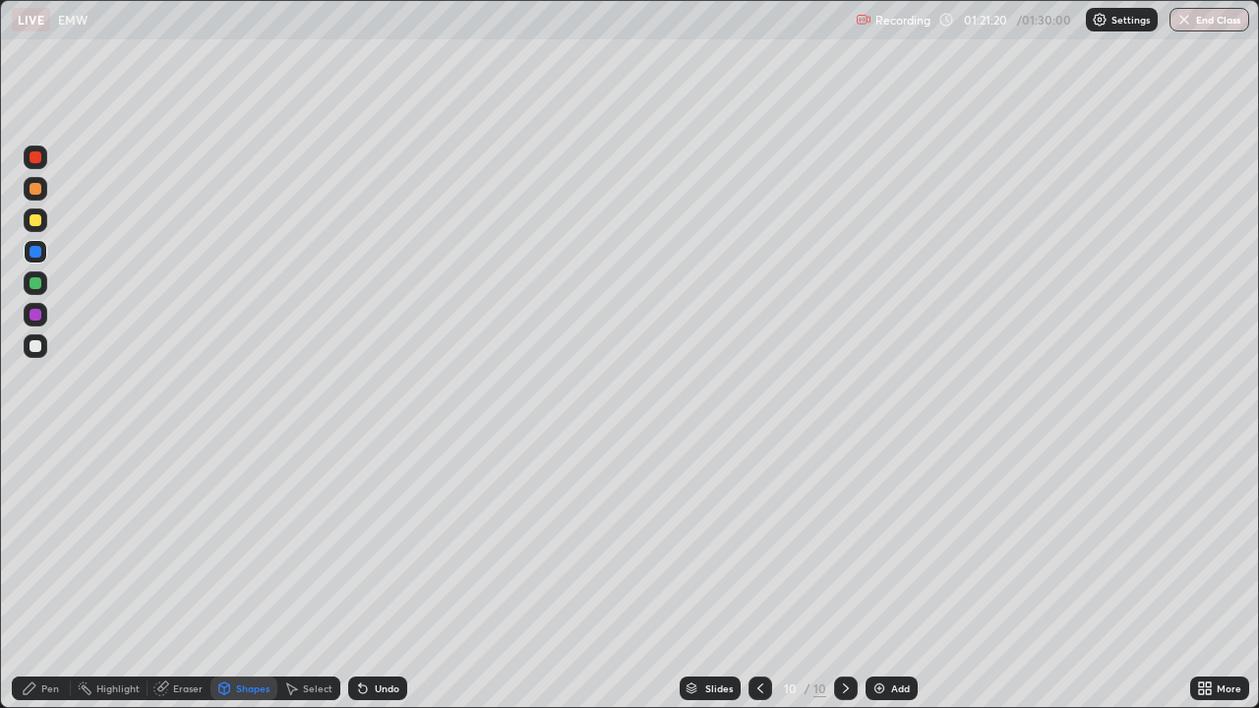
click at [63, 574] on div "Pen" at bounding box center [41, 689] width 59 height 24
click at [32, 341] on div at bounding box center [36, 346] width 12 height 12
click at [35, 285] on div at bounding box center [36, 283] width 12 height 12
click at [260, 574] on div "Shapes" at bounding box center [244, 689] width 67 height 24
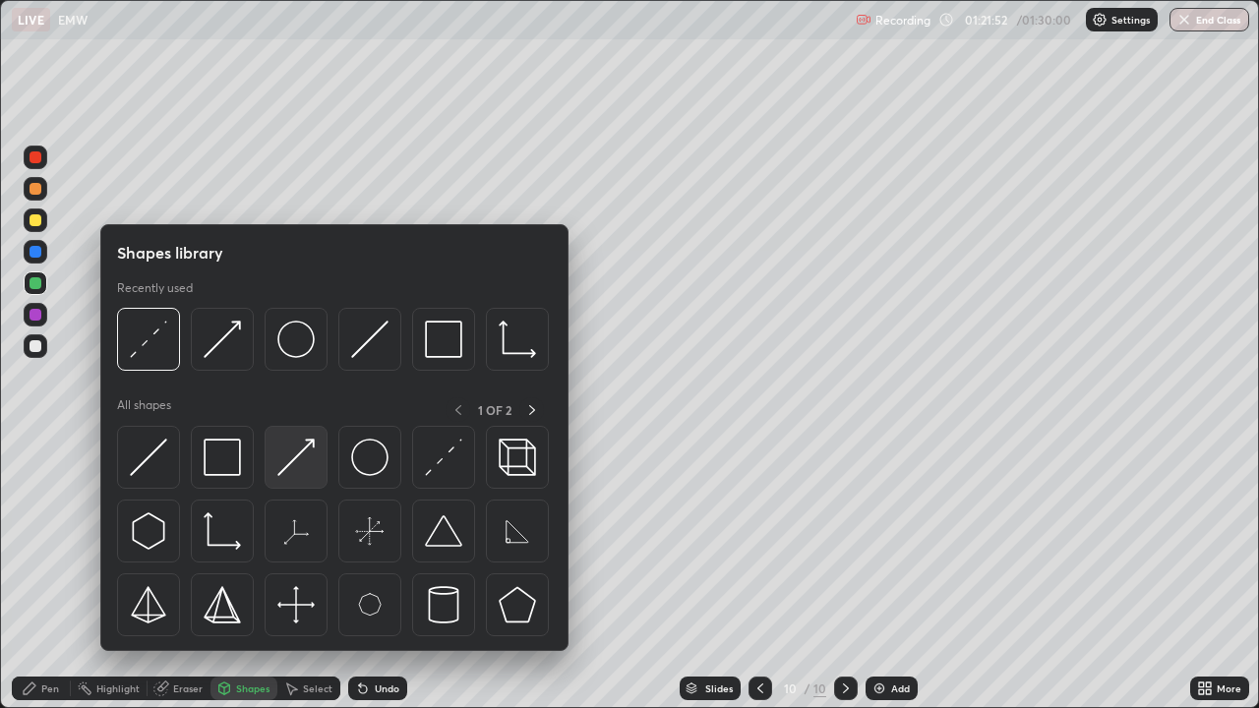
click at [308, 451] on img at bounding box center [295, 457] width 37 height 37
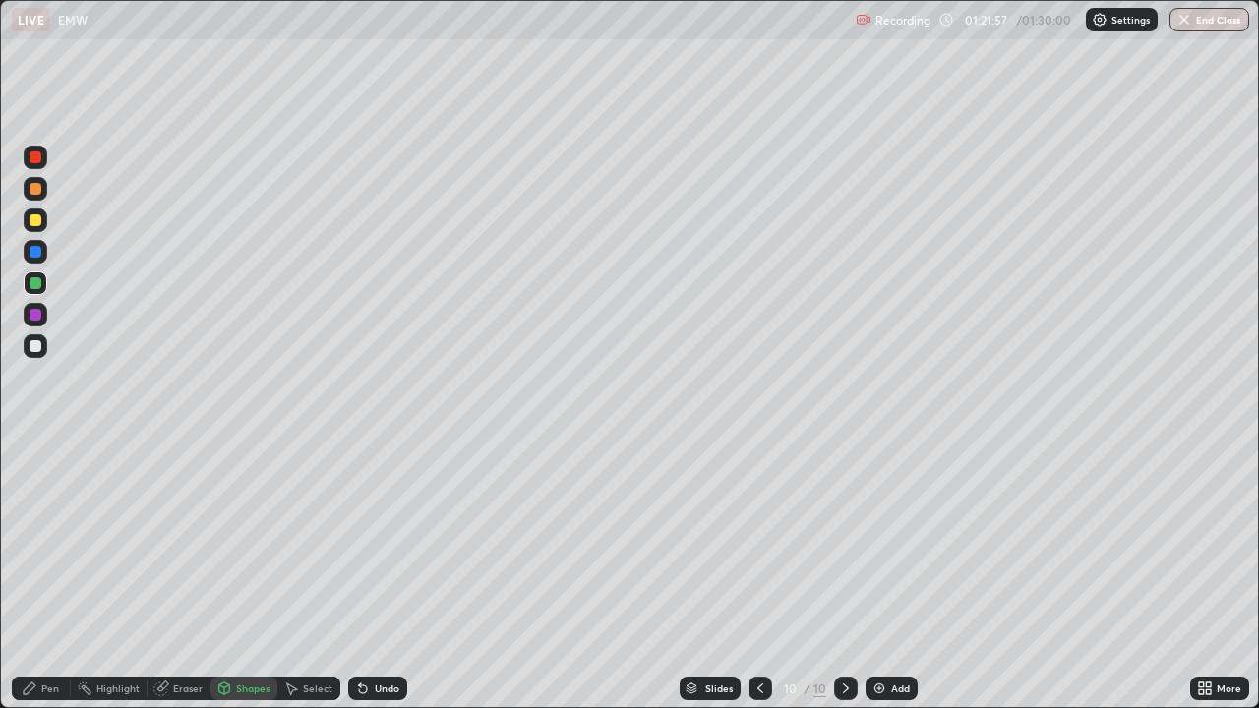
click at [57, 574] on div "Pen" at bounding box center [50, 689] width 18 height 10
click at [397, 574] on div "Undo" at bounding box center [377, 689] width 59 height 24
click at [258, 574] on div "Shapes" at bounding box center [252, 689] width 33 height 10
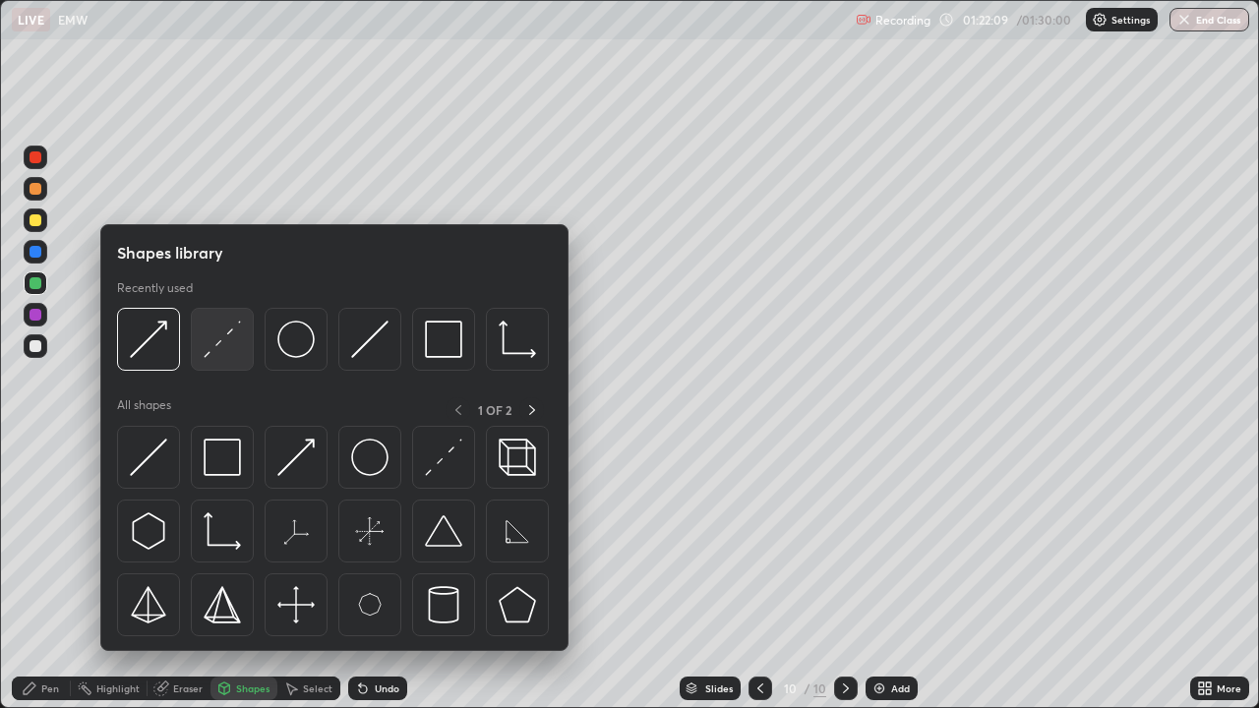
click at [238, 336] on img at bounding box center [222, 339] width 37 height 37
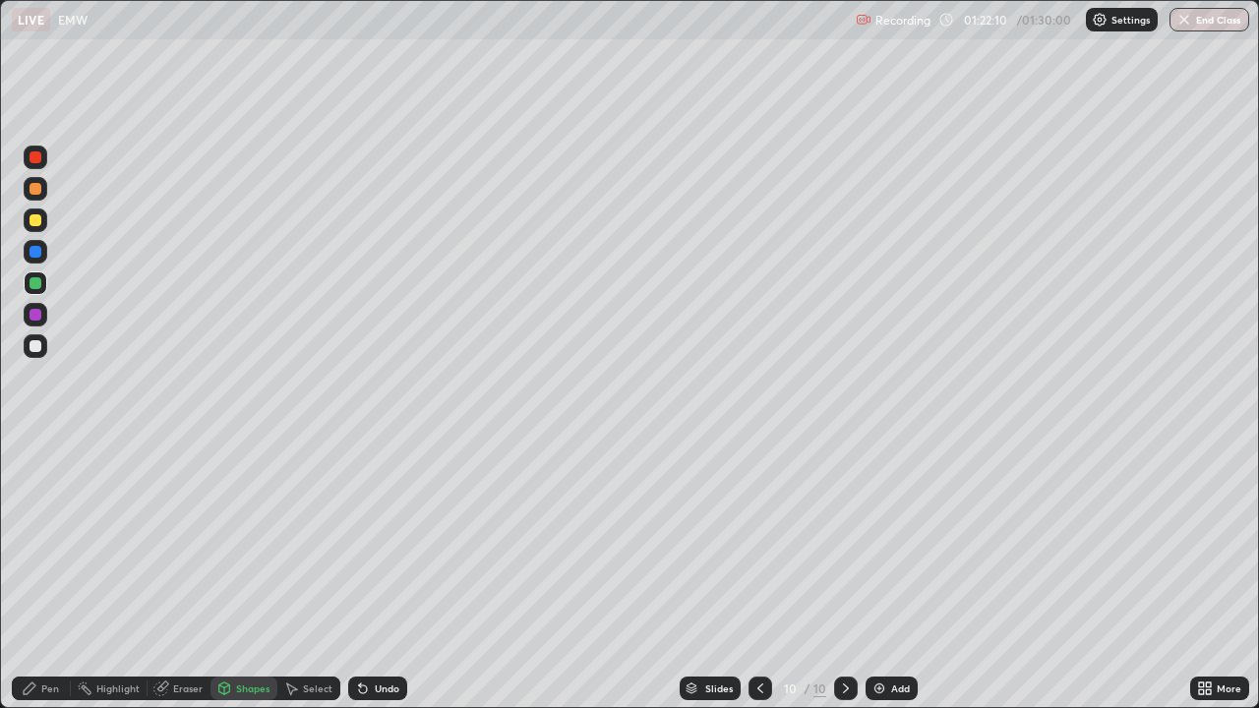
click at [42, 158] on div at bounding box center [36, 158] width 24 height 24
click at [57, 574] on div "Pen" at bounding box center [41, 689] width 59 height 24
click at [390, 574] on div "Undo" at bounding box center [387, 689] width 25 height 10
click at [248, 574] on div "Shapes" at bounding box center [252, 689] width 33 height 10
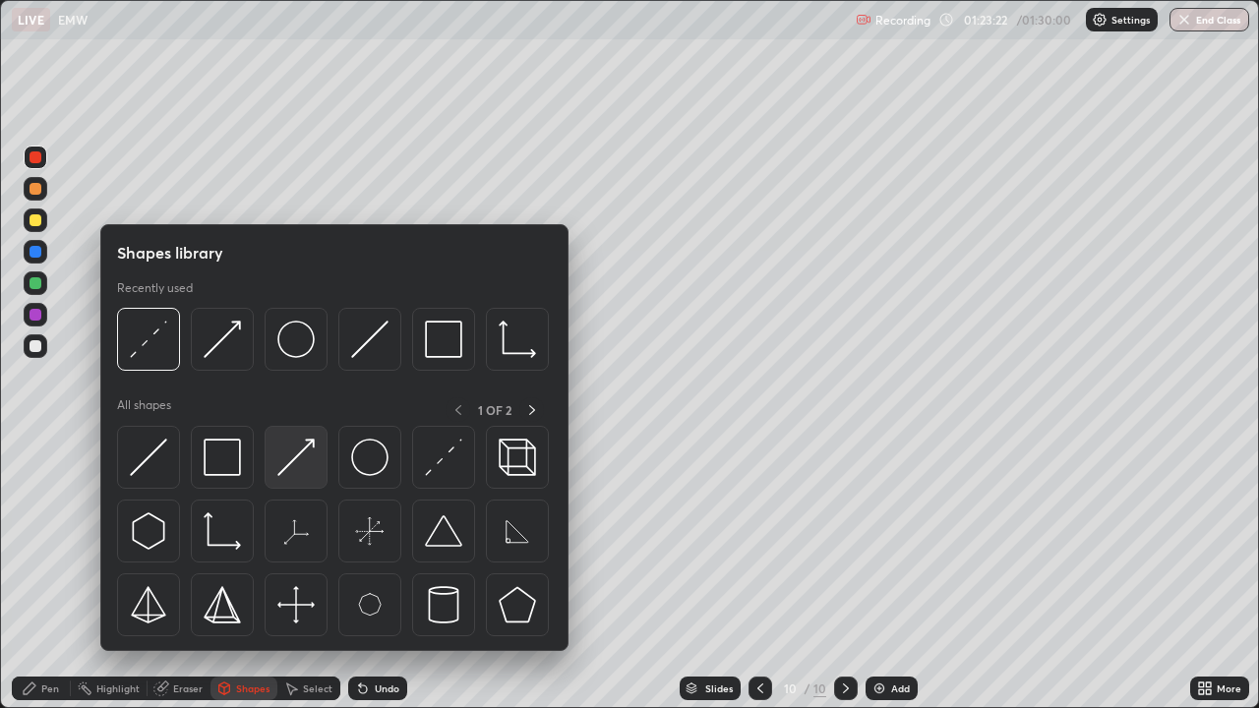
click at [301, 457] on img at bounding box center [295, 457] width 37 height 37
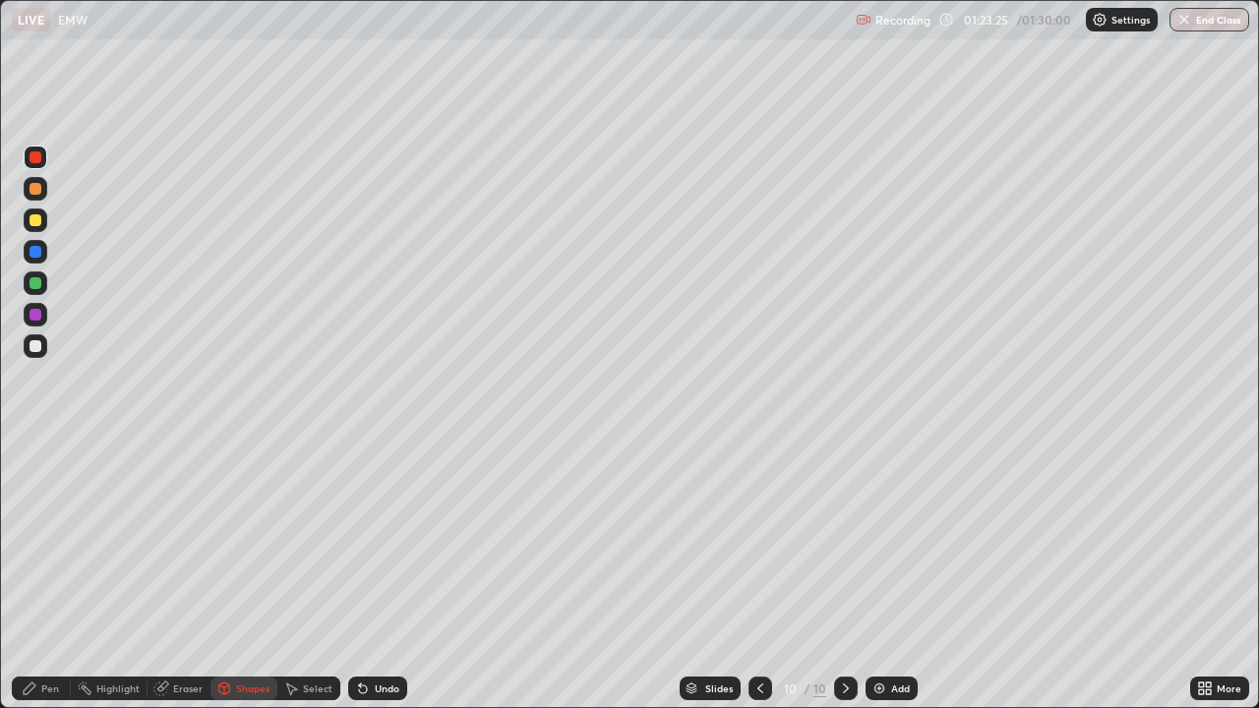
click at [66, 574] on div "Pen" at bounding box center [41, 689] width 59 height 24
click at [39, 216] on div at bounding box center [36, 220] width 12 height 12
click at [385, 574] on div "Undo" at bounding box center [387, 689] width 25 height 10
click at [377, 574] on div "Undo" at bounding box center [387, 689] width 25 height 10
click at [42, 307] on div at bounding box center [36, 315] width 24 height 24
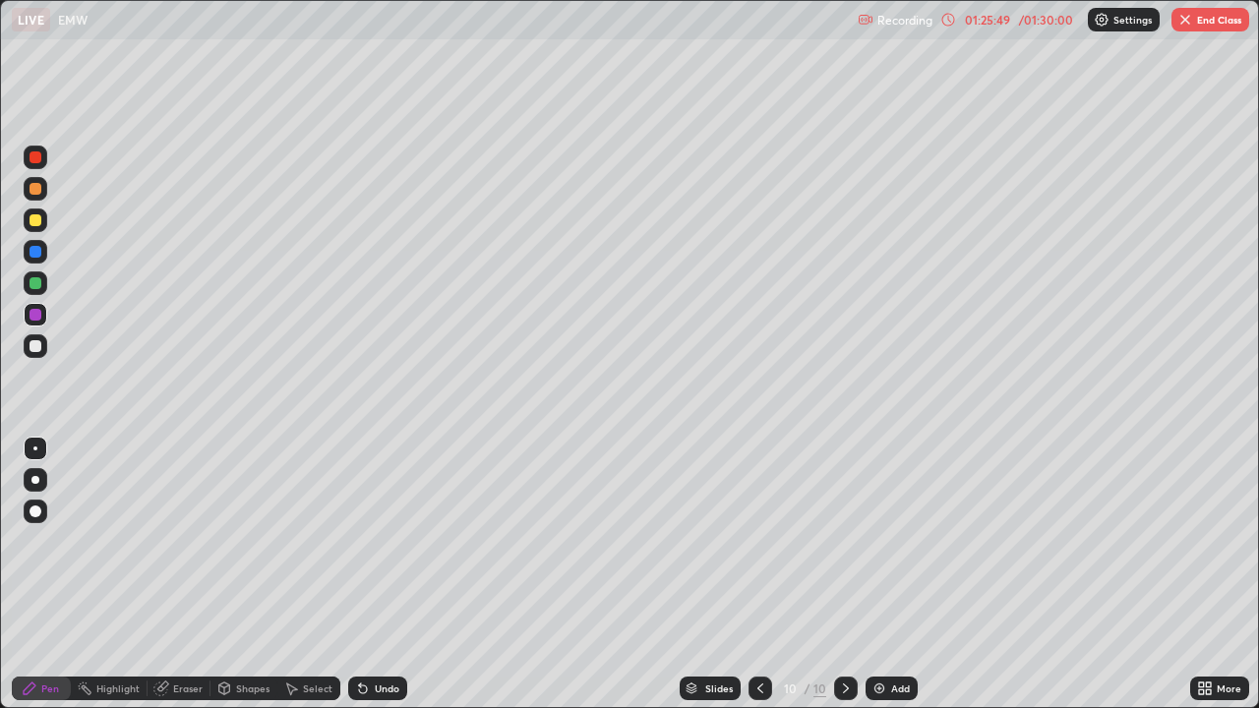
click at [394, 574] on div "Undo" at bounding box center [387, 689] width 25 height 10
click at [46, 218] on div at bounding box center [36, 221] width 24 height 24
click at [44, 187] on div at bounding box center [36, 189] width 24 height 24
click at [34, 341] on div at bounding box center [36, 346] width 12 height 12
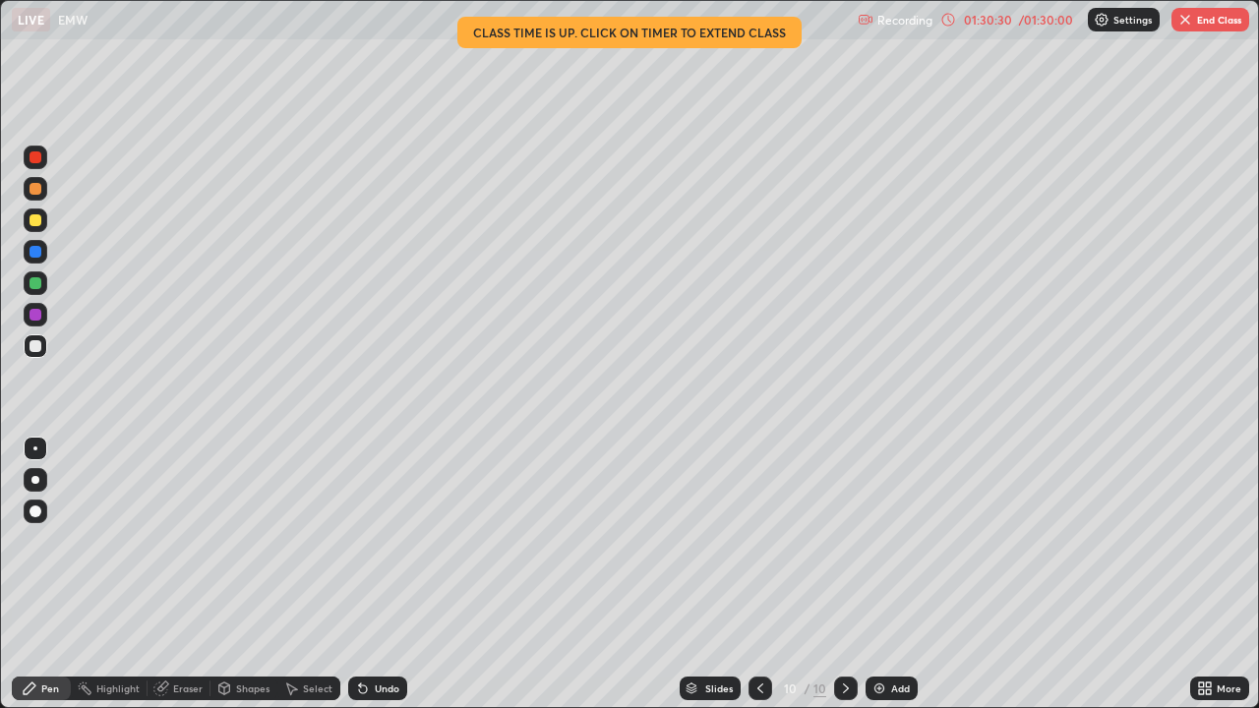
click at [1059, 21] on div "/ 01:30:00" at bounding box center [1045, 20] width 61 height 12
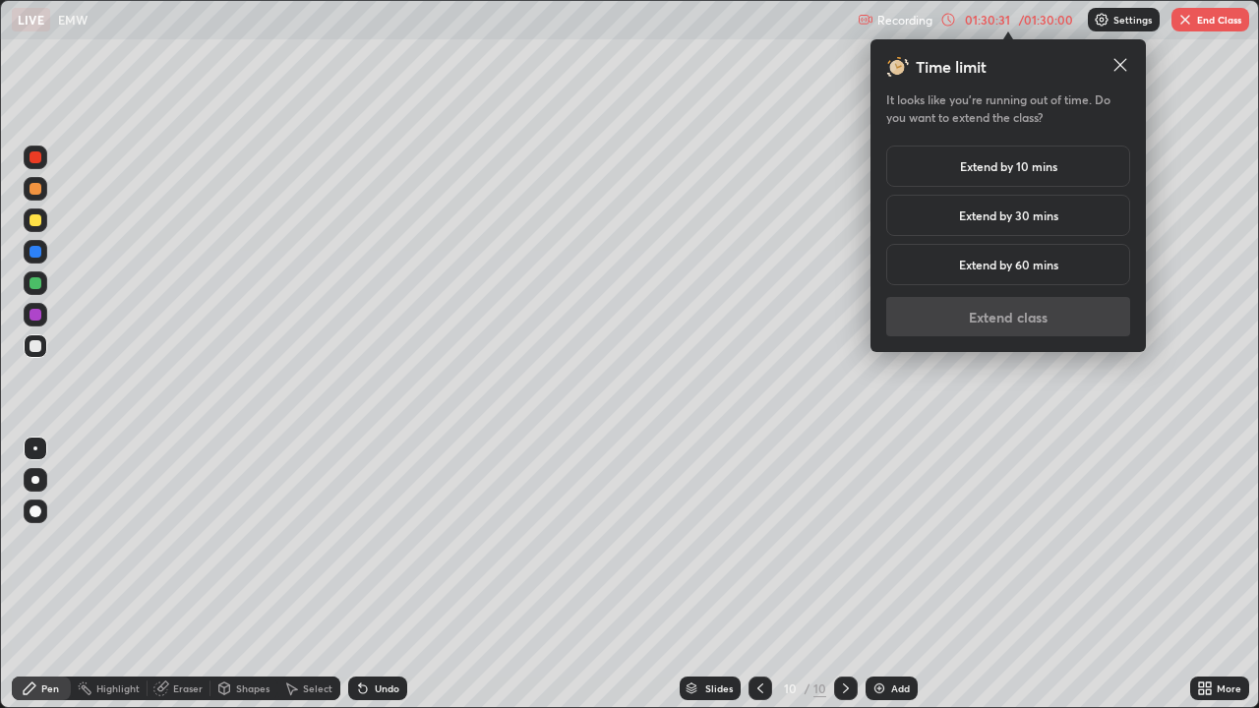
click at [1044, 161] on h5 "Extend by 10 mins" at bounding box center [1008, 166] width 97 height 18
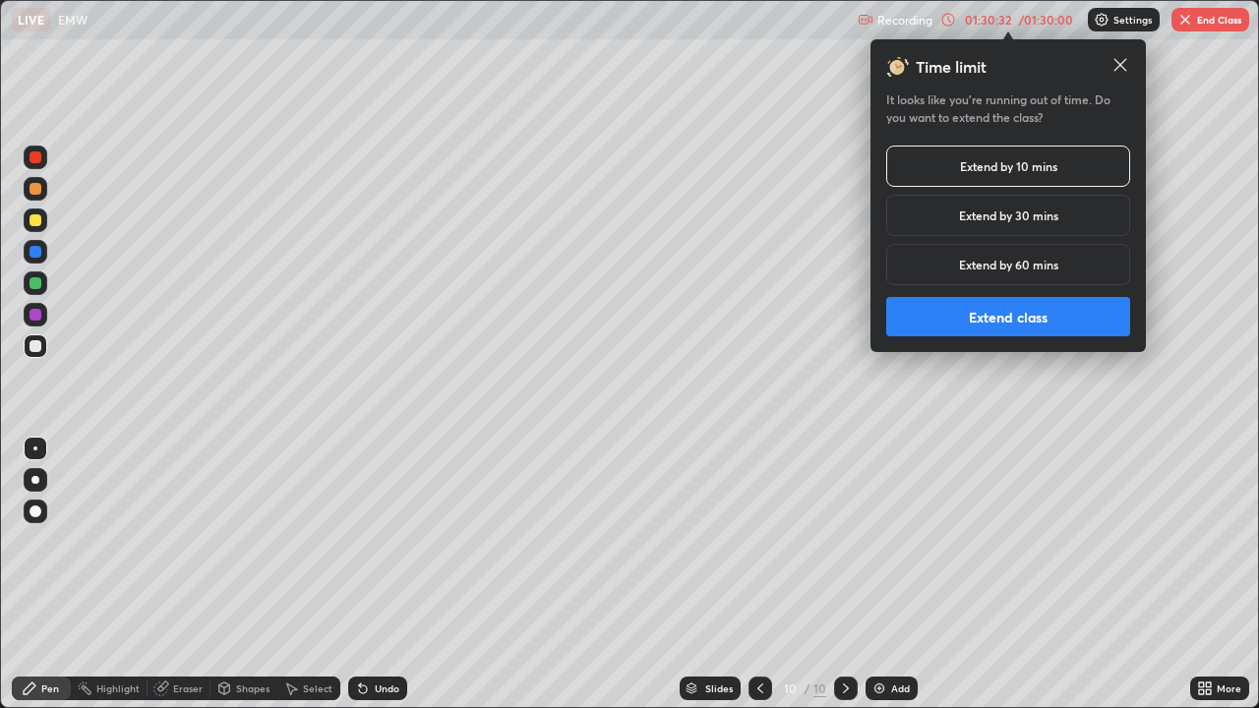
click at [1066, 317] on button "Extend class" at bounding box center [1008, 316] width 244 height 39
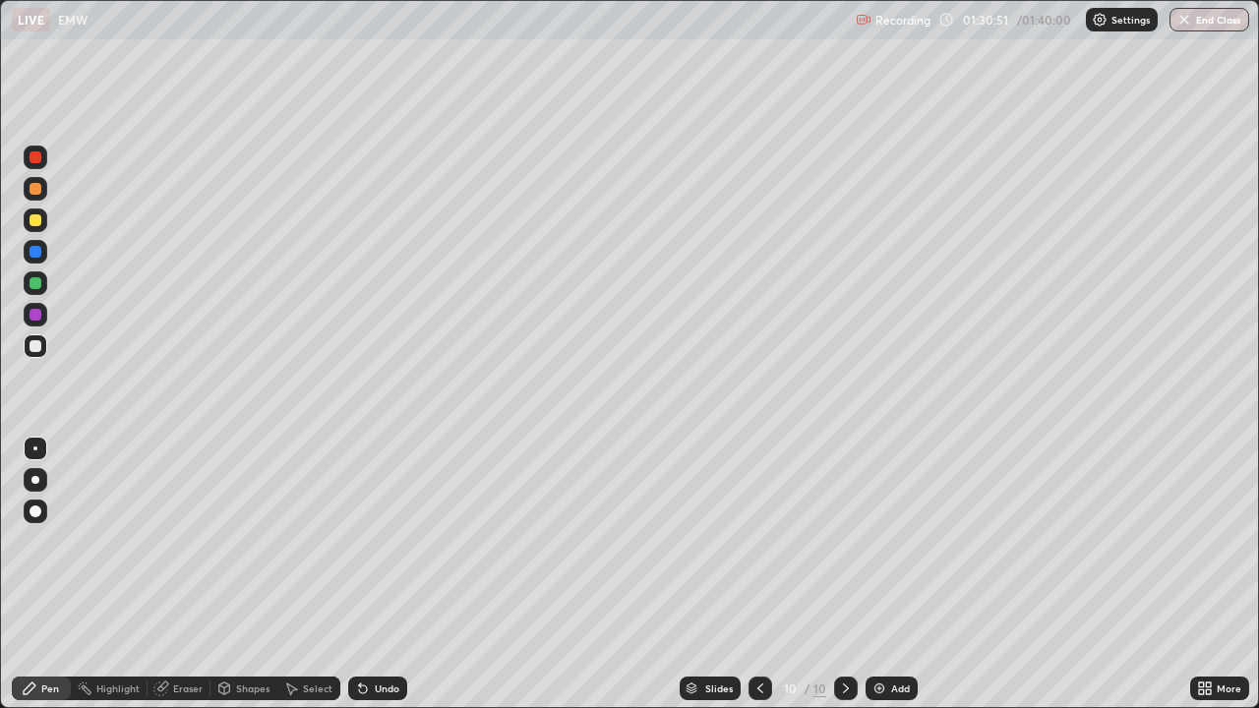
click at [1200, 18] on button "End Class" at bounding box center [1210, 20] width 80 height 24
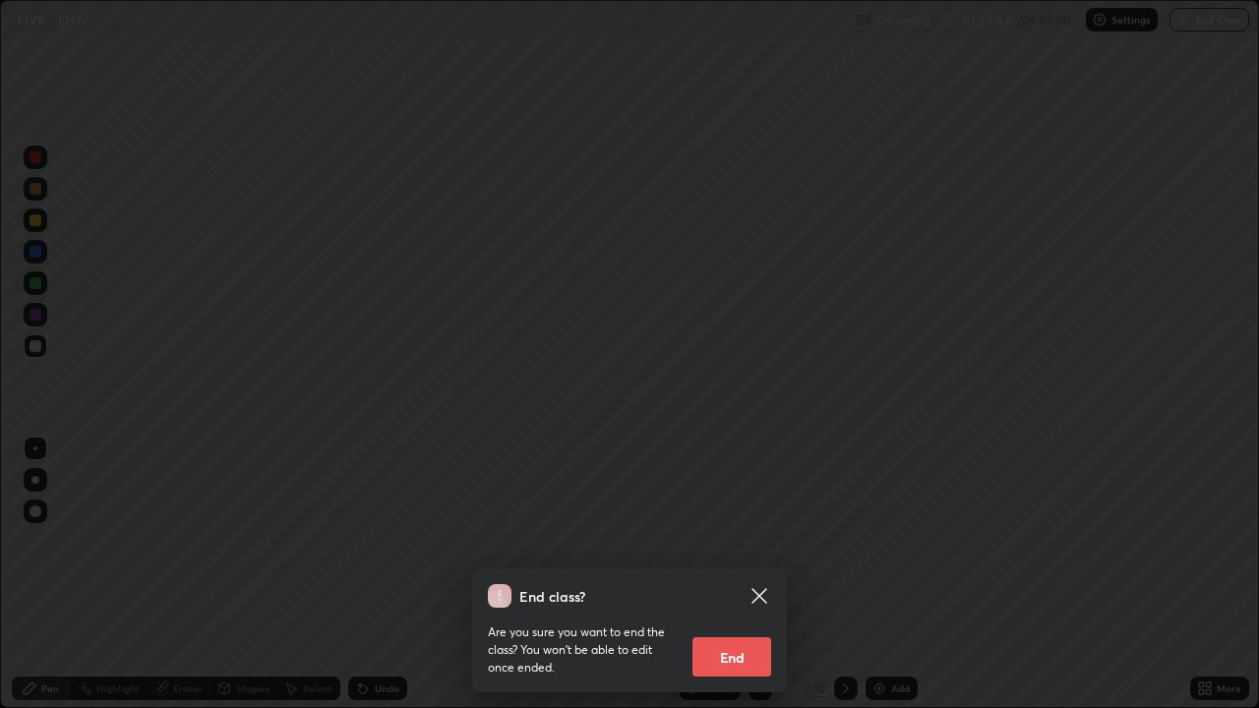
click at [731, 574] on button "End" at bounding box center [732, 656] width 79 height 39
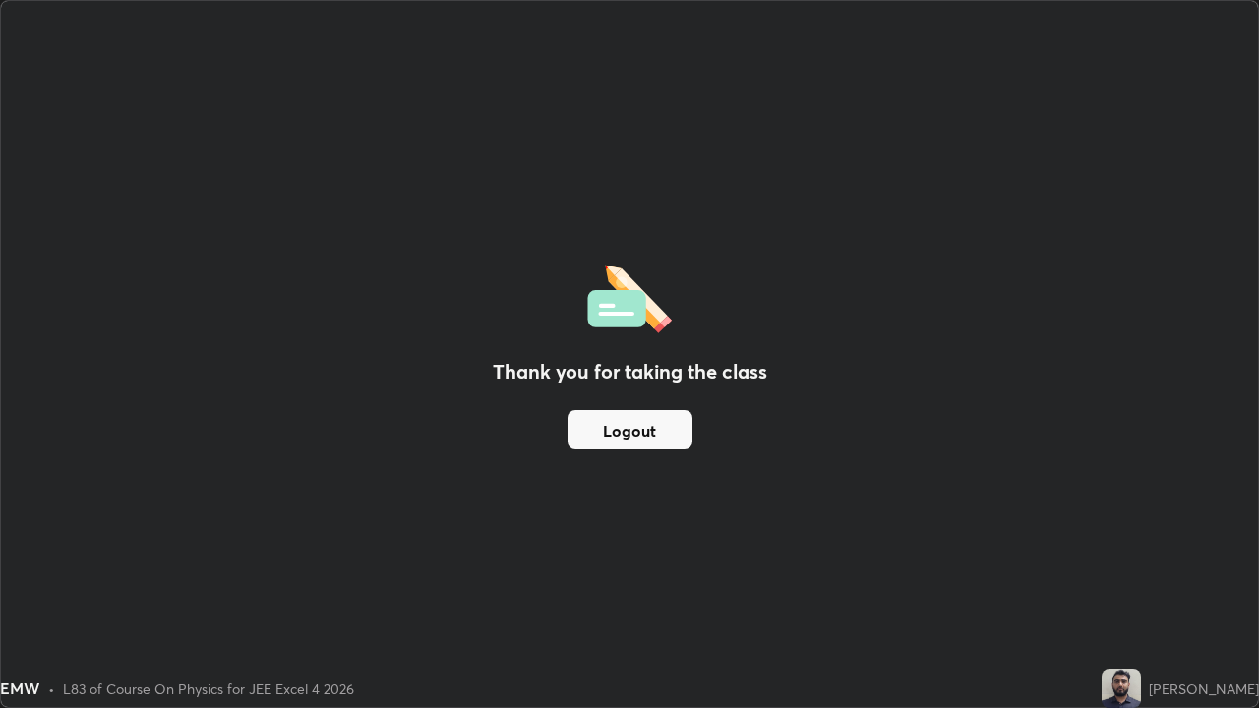
click at [638, 427] on button "Logout" at bounding box center [630, 429] width 125 height 39
click at [662, 429] on button "Logout" at bounding box center [630, 429] width 125 height 39
click at [650, 430] on button "Logout" at bounding box center [630, 429] width 125 height 39
click at [643, 426] on button "Logout" at bounding box center [630, 429] width 125 height 39
click at [642, 430] on button "Logout" at bounding box center [630, 429] width 125 height 39
